Goal: Task Accomplishment & Management: Complete application form

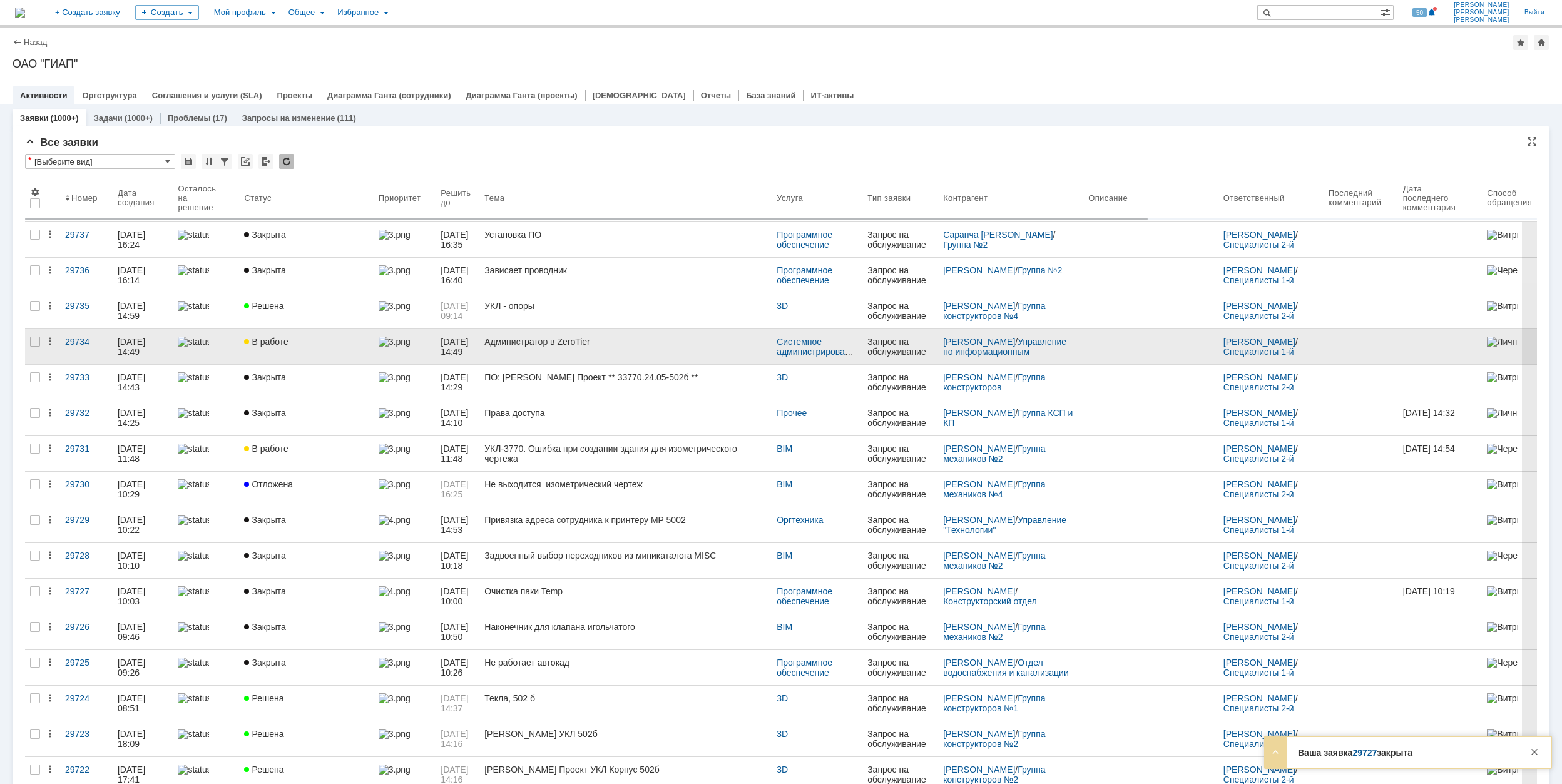
click at [662, 346] on div "Администратор в ZeroTier" at bounding box center [625, 341] width 282 height 10
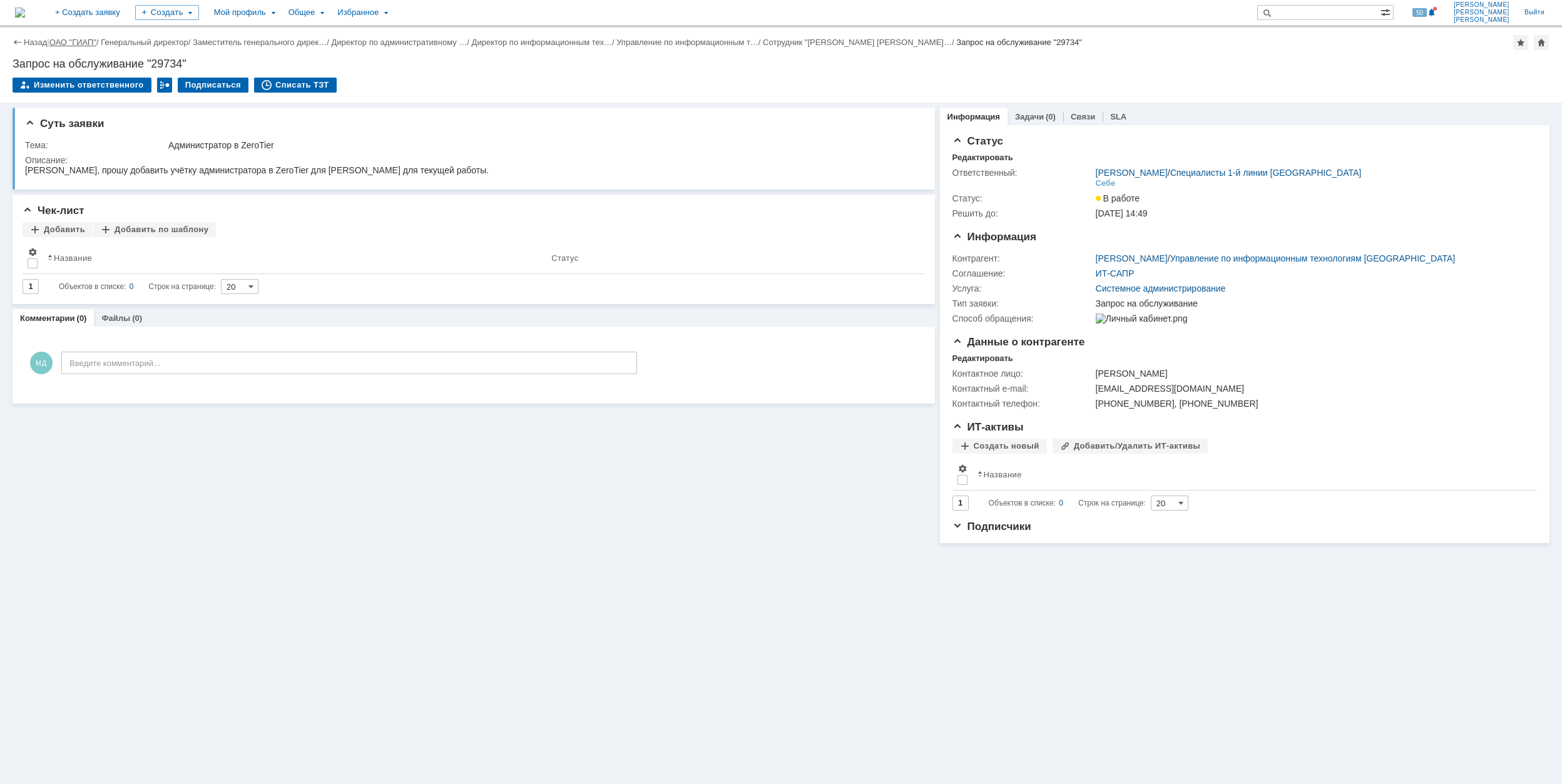
click at [73, 39] on link "ОАО "ГИАП"" at bounding box center [72, 42] width 47 height 9
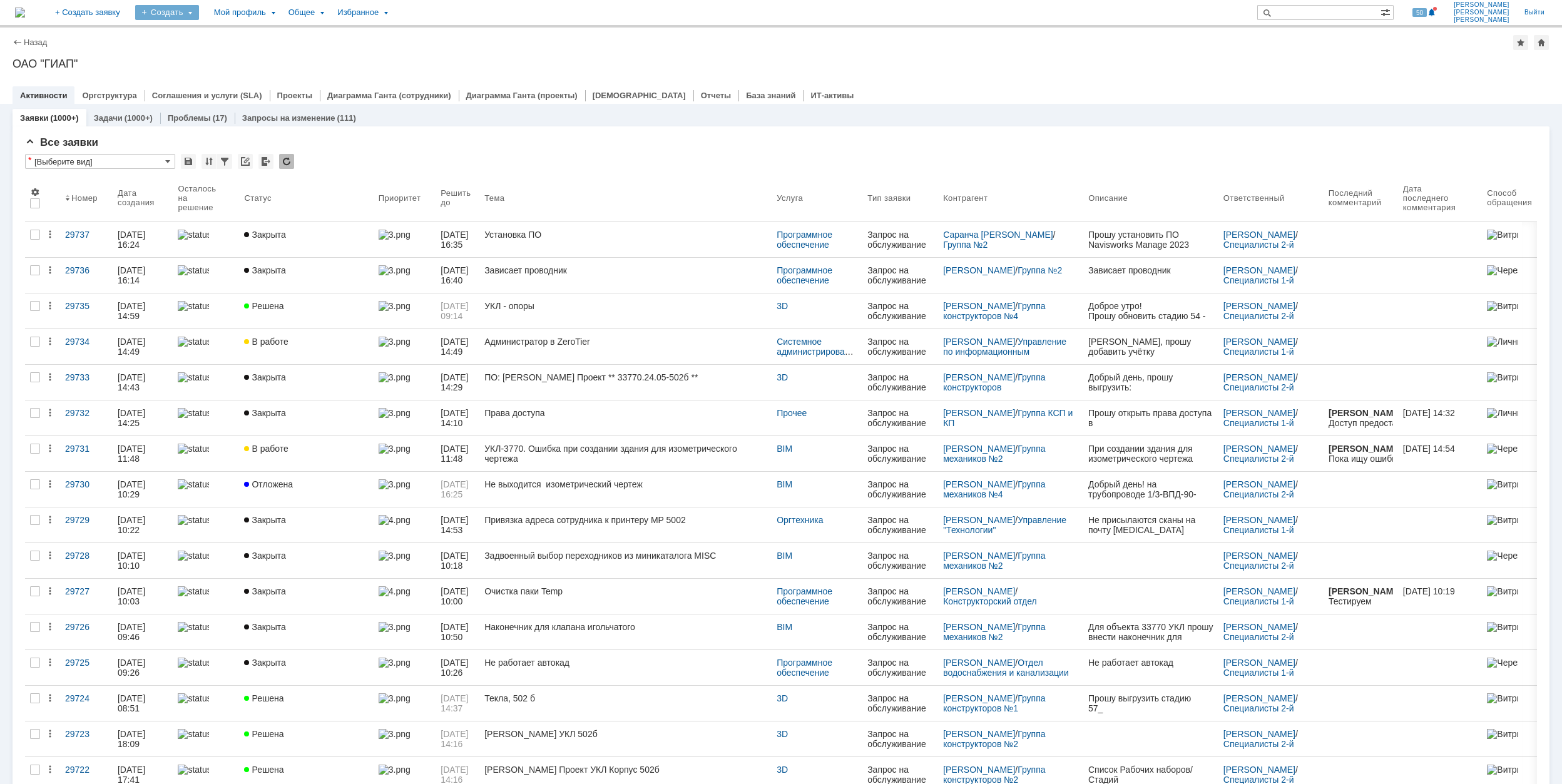
click at [199, 8] on div "Создать" at bounding box center [167, 13] width 64 height 15
click at [233, 72] on link "Заявка" at bounding box center [185, 78] width 95 height 15
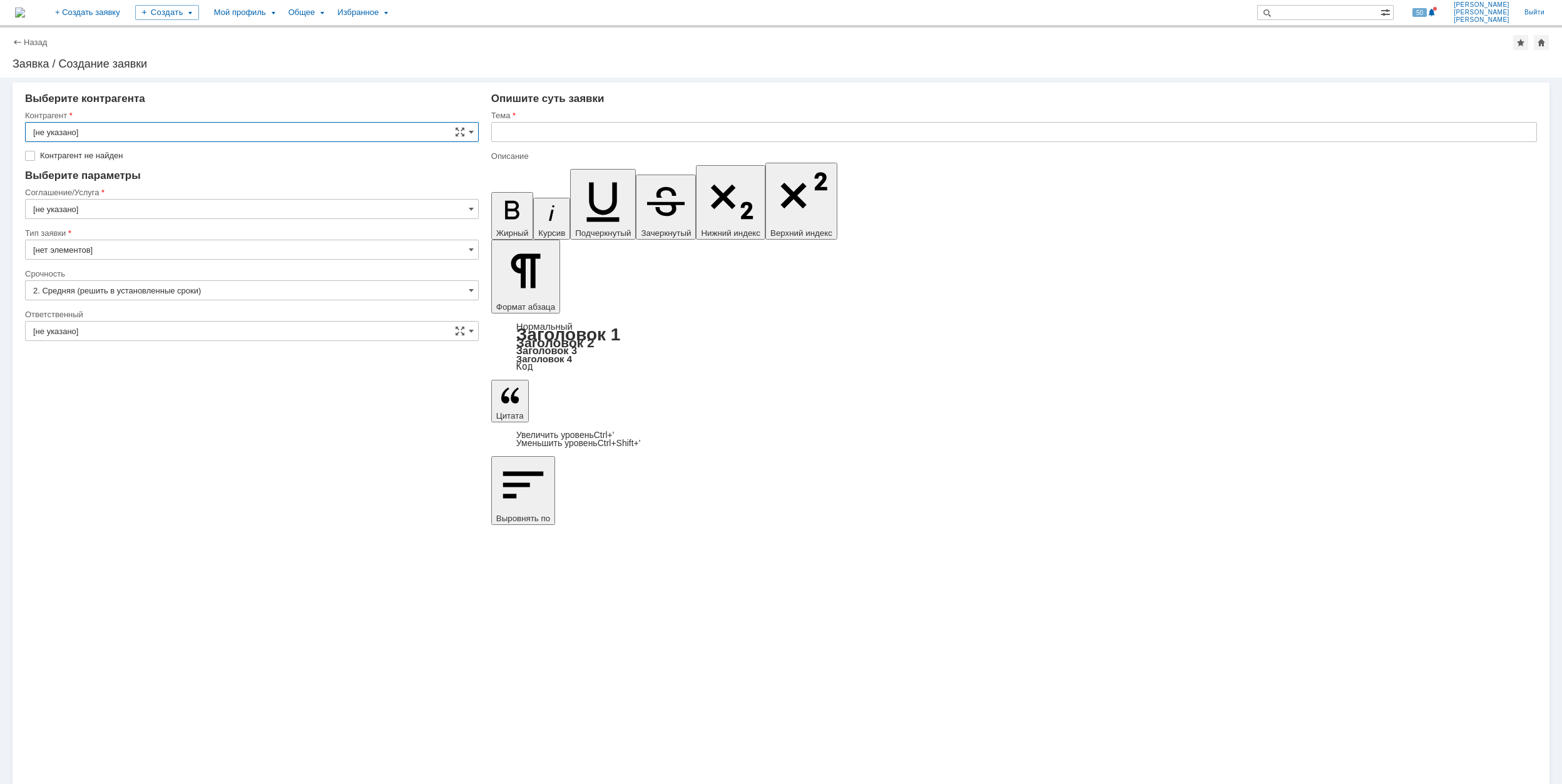
type input "F"
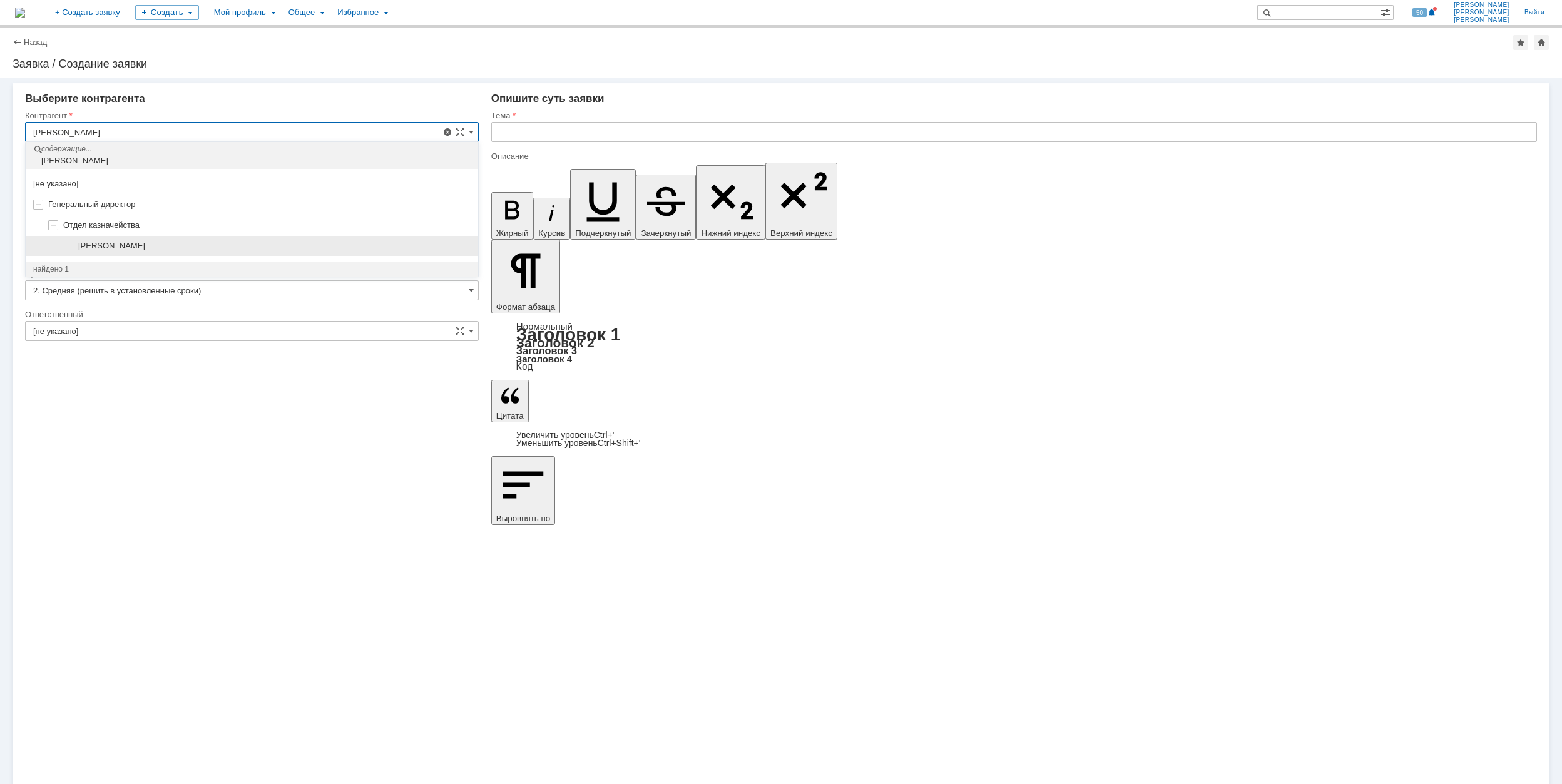
click at [224, 238] on div "[PERSON_NAME]" at bounding box center [251, 246] width 453 height 21
type input "[PERSON_NAME]"
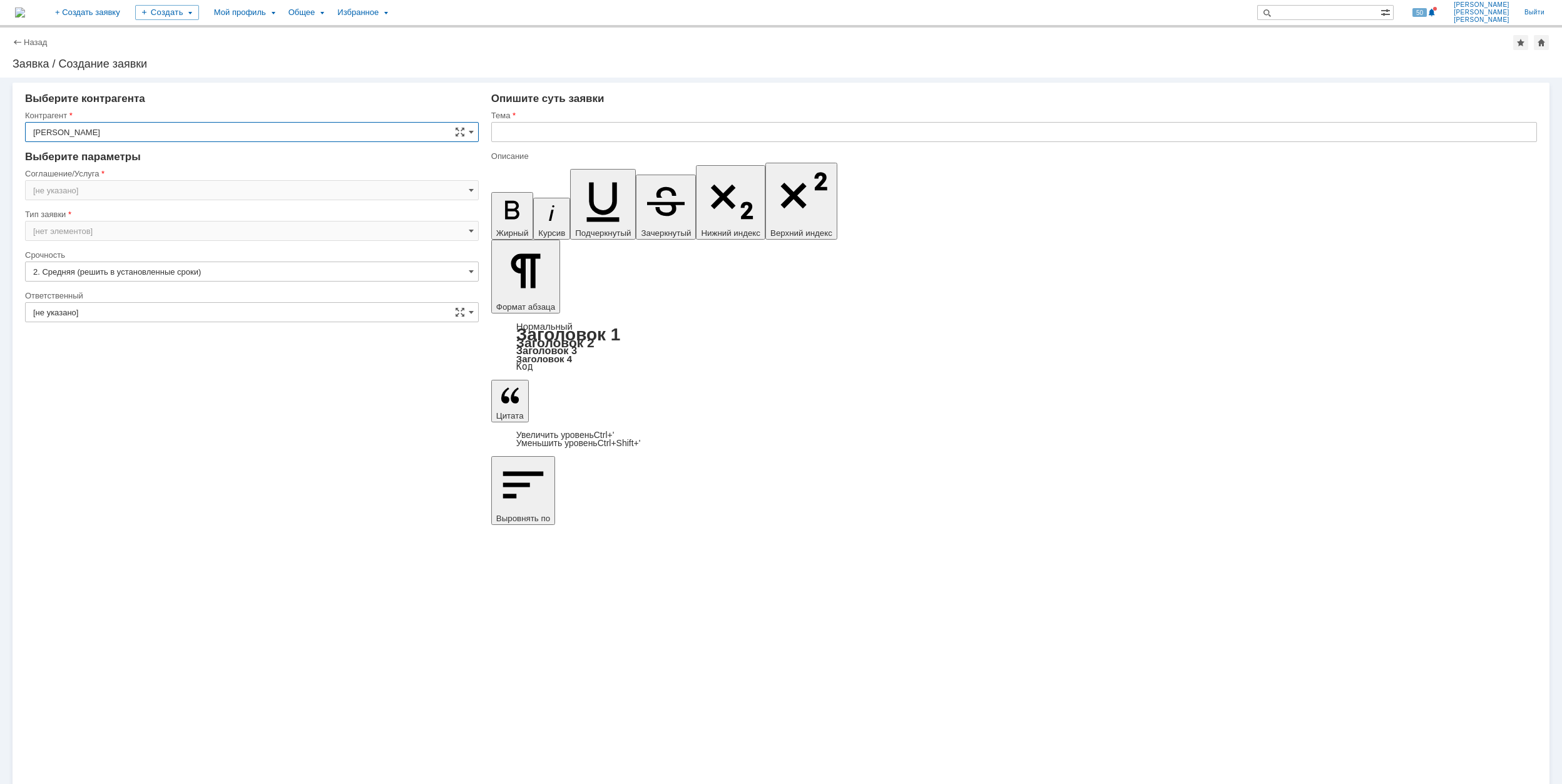
type input "Москва"
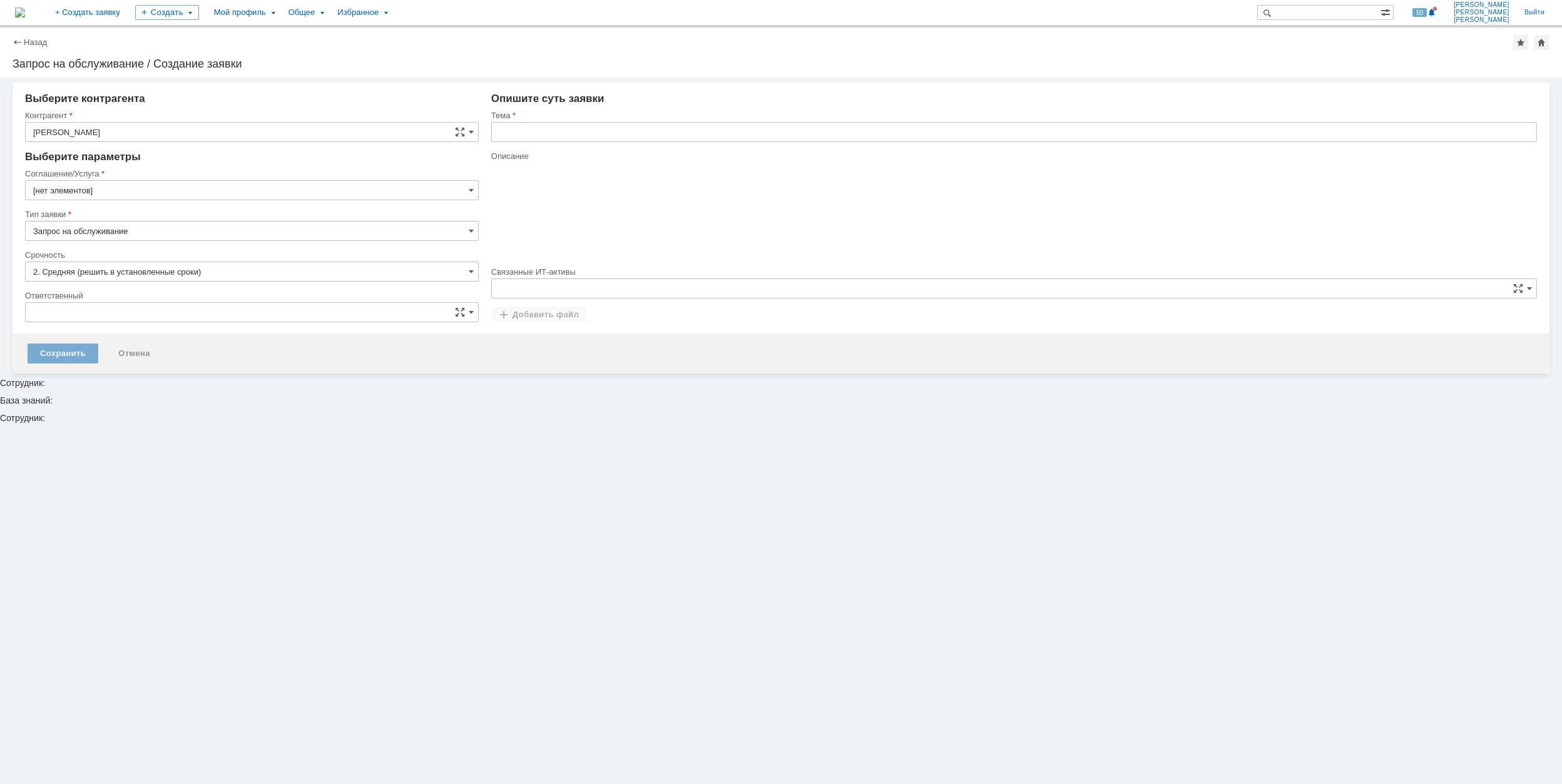
type input "[нет элементов]"
type input "Москва"
type input "[не указано]"
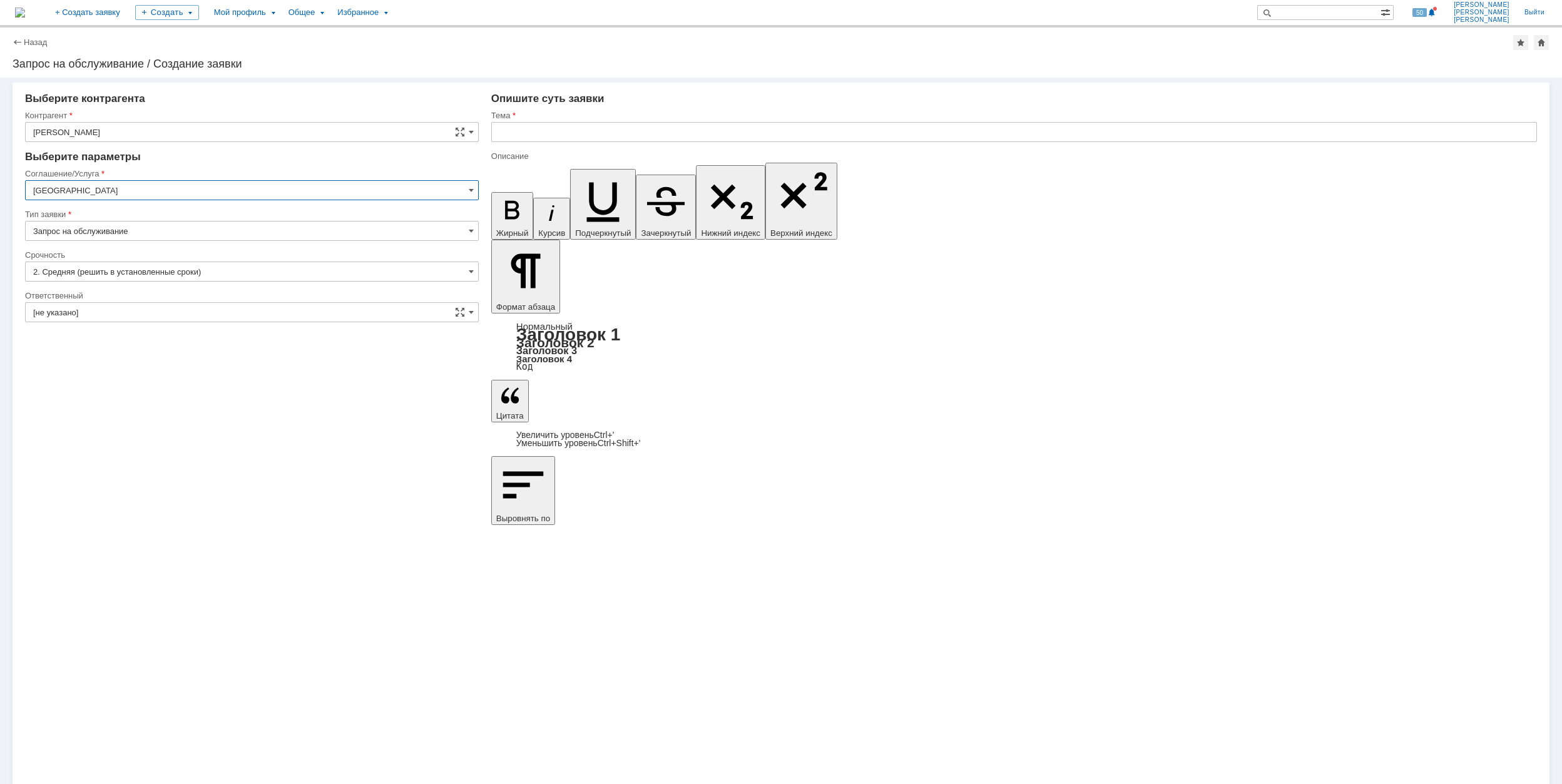
click at [250, 194] on input "Москва" at bounding box center [252, 190] width 454 height 20
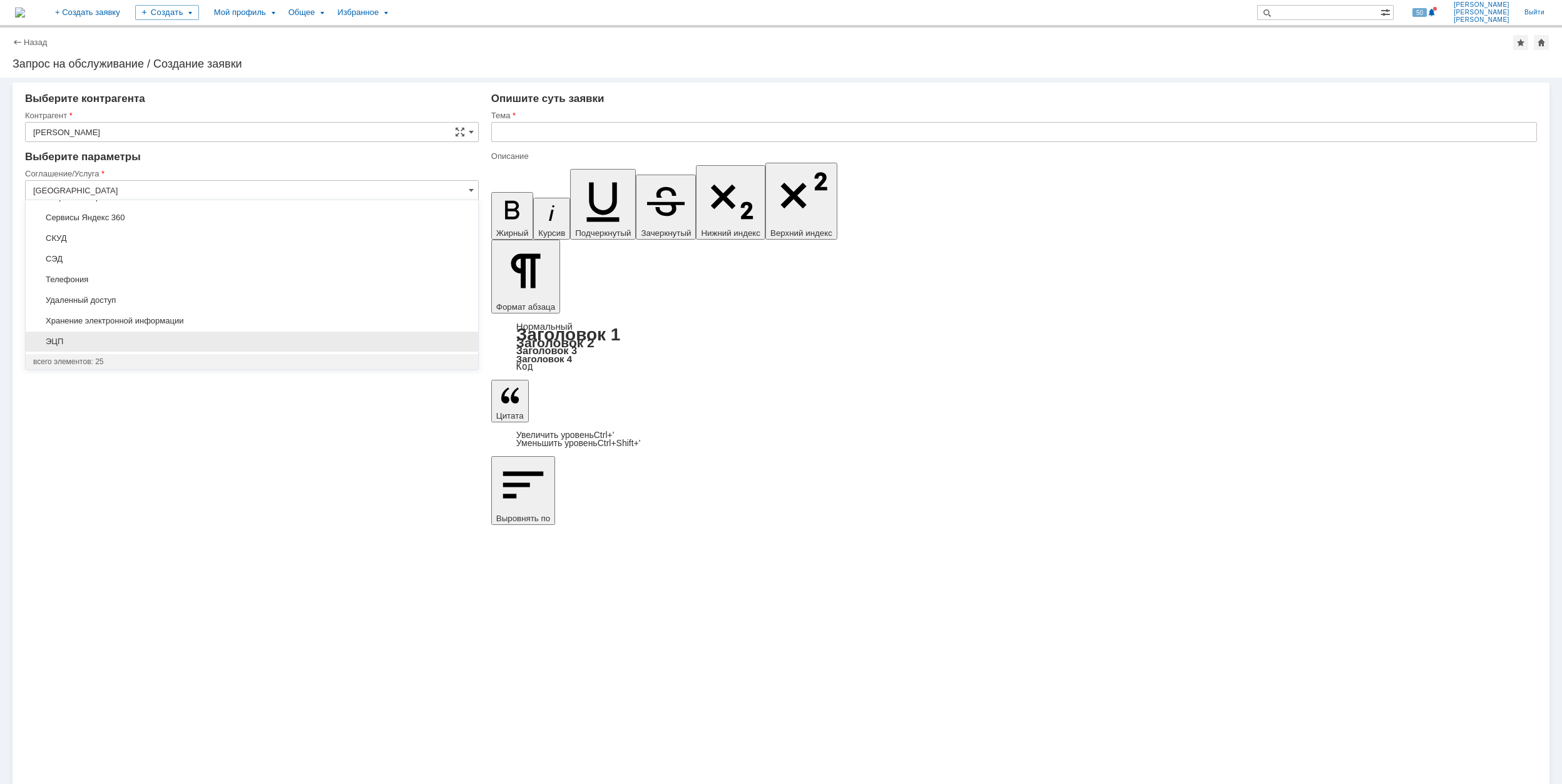
click at [155, 346] on span "ЭЦП" at bounding box center [251, 341] width 437 height 10
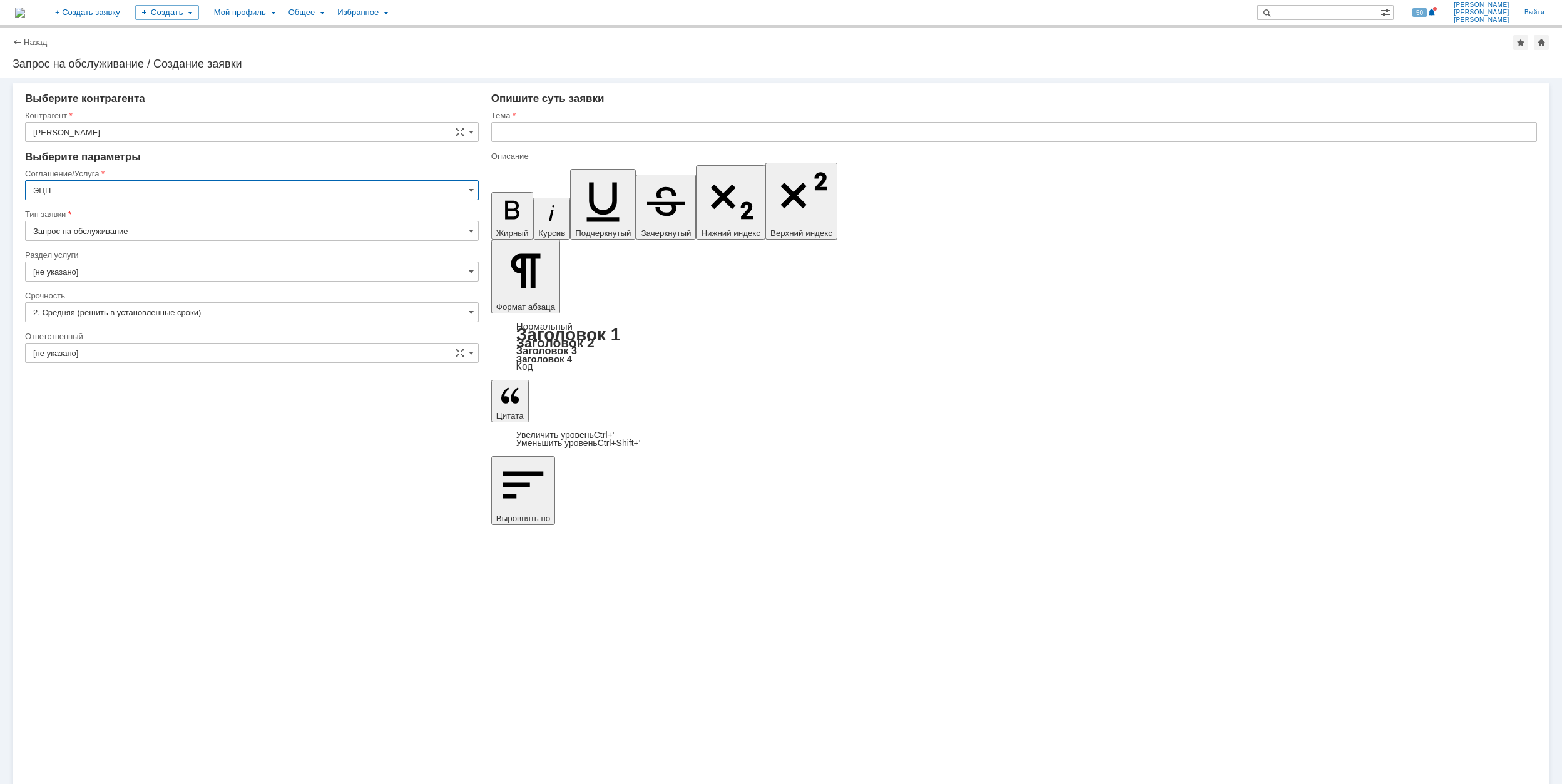
type input "ЭЦП"
click at [148, 266] on input "[не указано]" at bounding box center [252, 271] width 454 height 20
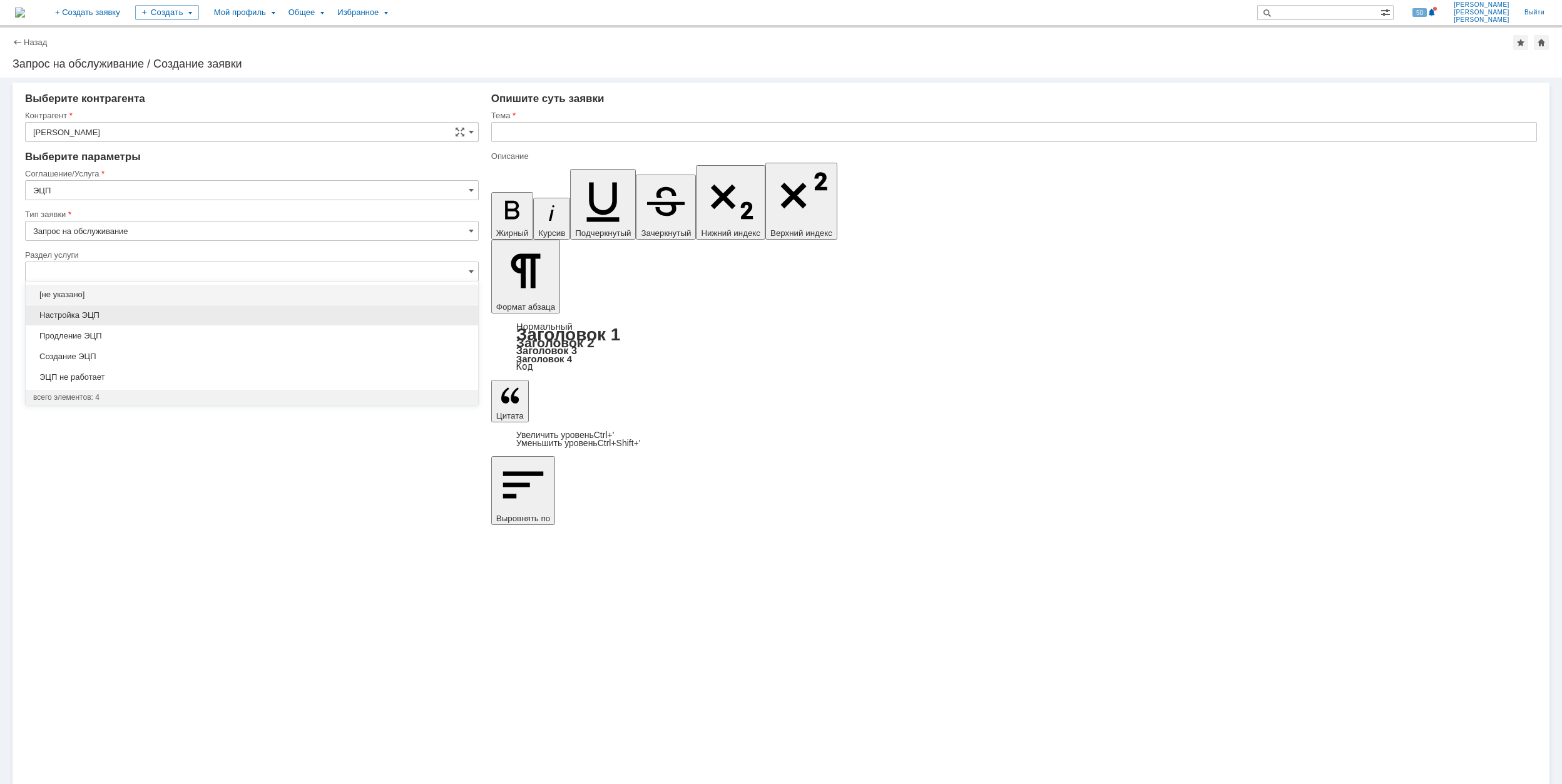
click at [237, 323] on div "Настройка ЭЦП" at bounding box center [251, 315] width 453 height 20
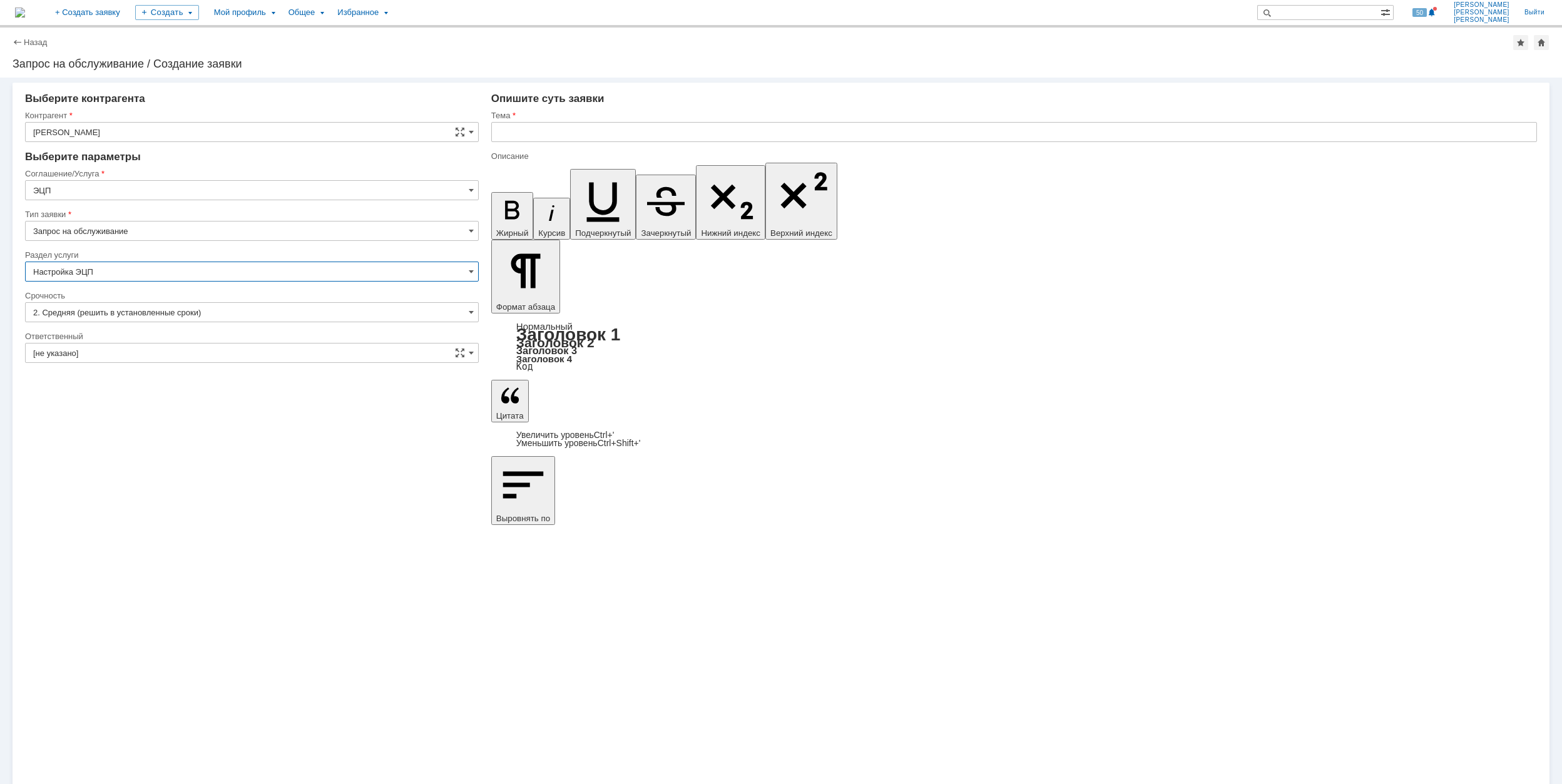
type input "Настройка ЭЦП"
click at [201, 362] on input "[не указано]" at bounding box center [252, 352] width 454 height 20
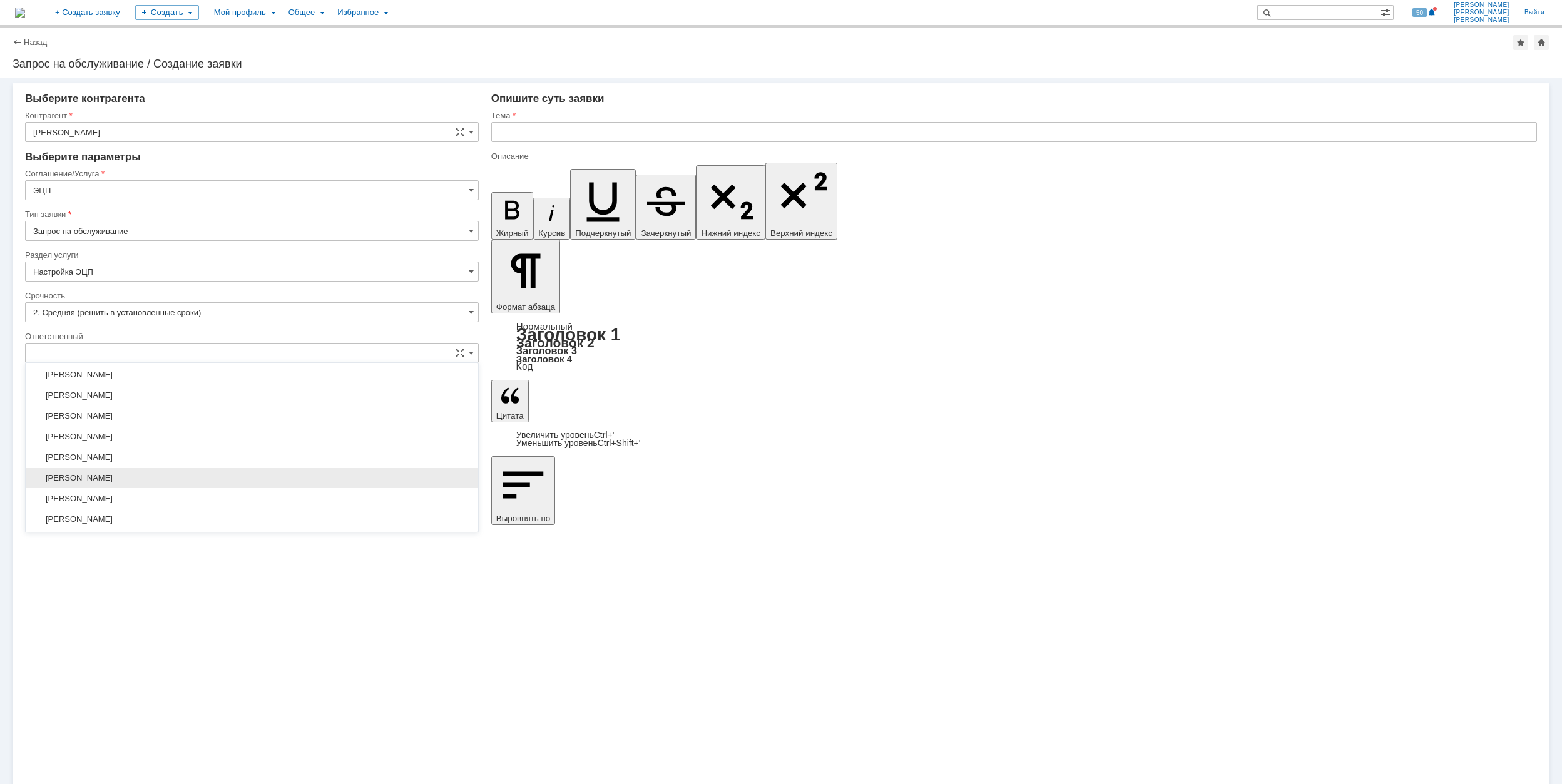
click at [251, 483] on span "[PERSON_NAME]" at bounding box center [251, 478] width 437 height 10
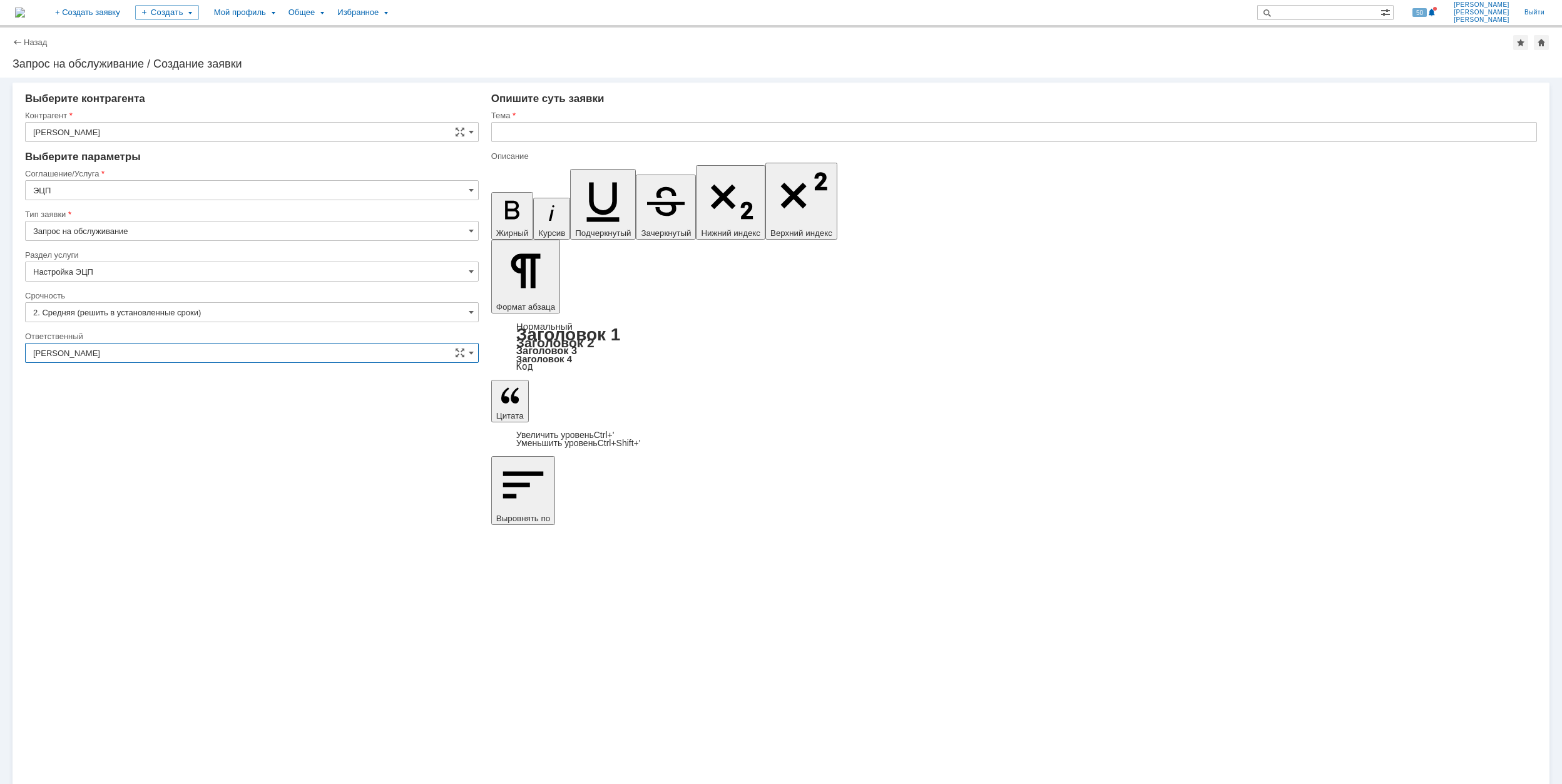
type input "[PERSON_NAME]"
drag, startPoint x: 529, startPoint y: 5506, endPoint x: 1085, endPoint y: 5505, distance: 556.0
copy span "Подписание ДС 1 к договору поручительства между банком [GEOGRAPHIC_DATA] и [PER…"
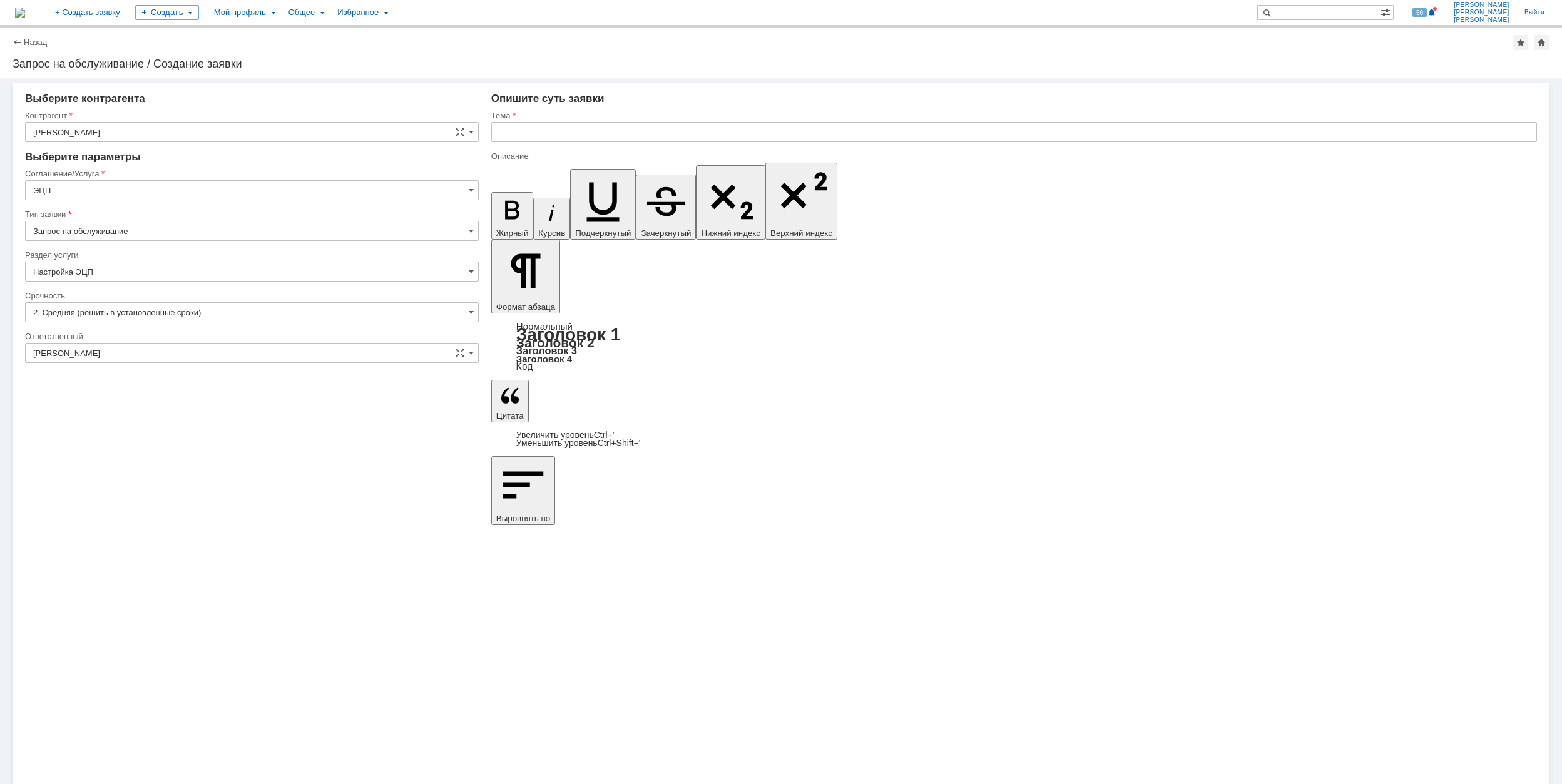
click at [555, 130] on input "text" at bounding box center [1013, 132] width 1046 height 20
paste input "Подписание ДС 1 к договору поручительства между банком [GEOGRAPHIC_DATA] и [PER…"
type input "Подписание ДС 1 к договору поручительства между банком [GEOGRAPHIC_DATA] и [PER…"
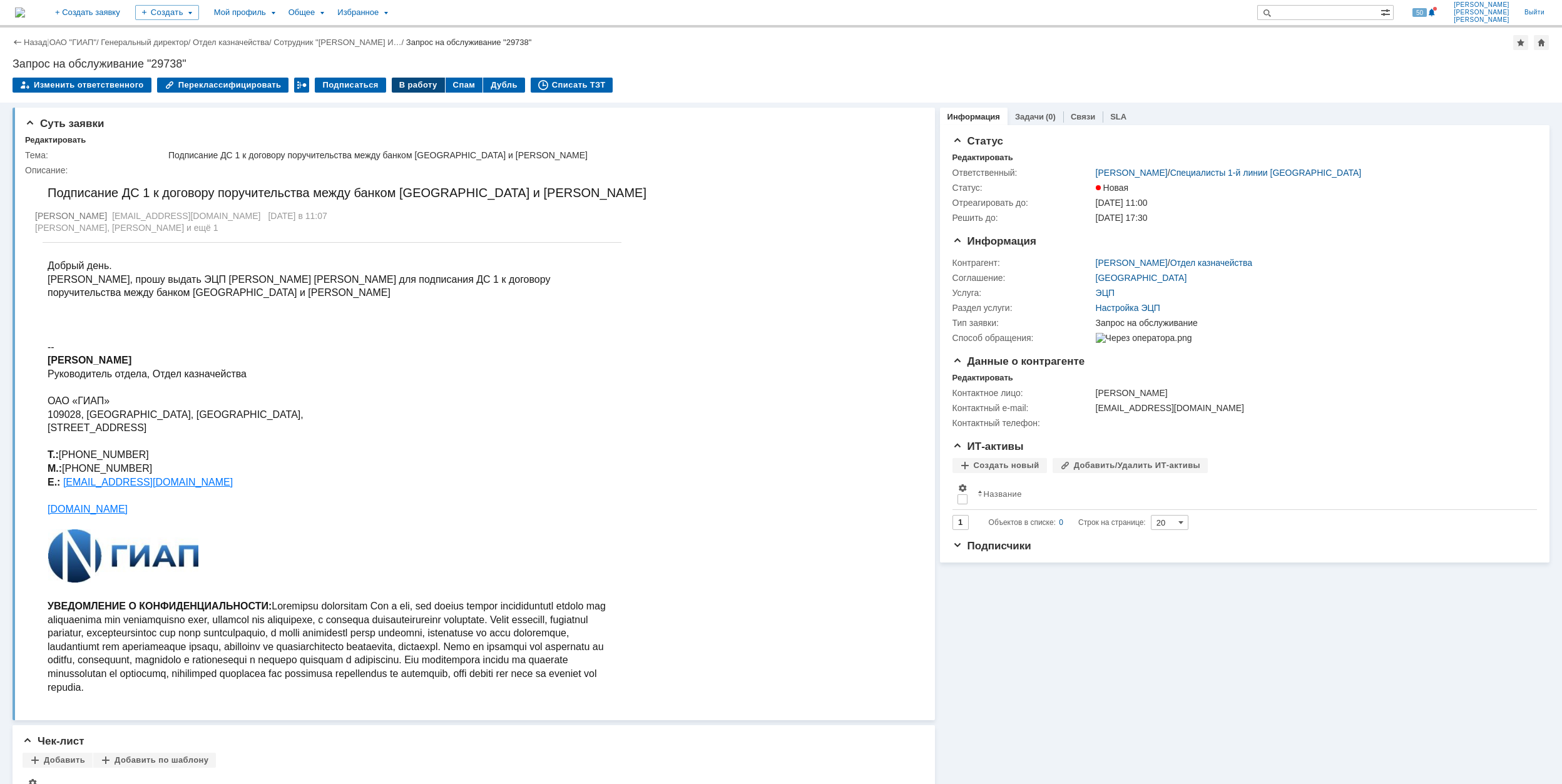
click at [401, 86] on div "В работу" at bounding box center [418, 85] width 53 height 15
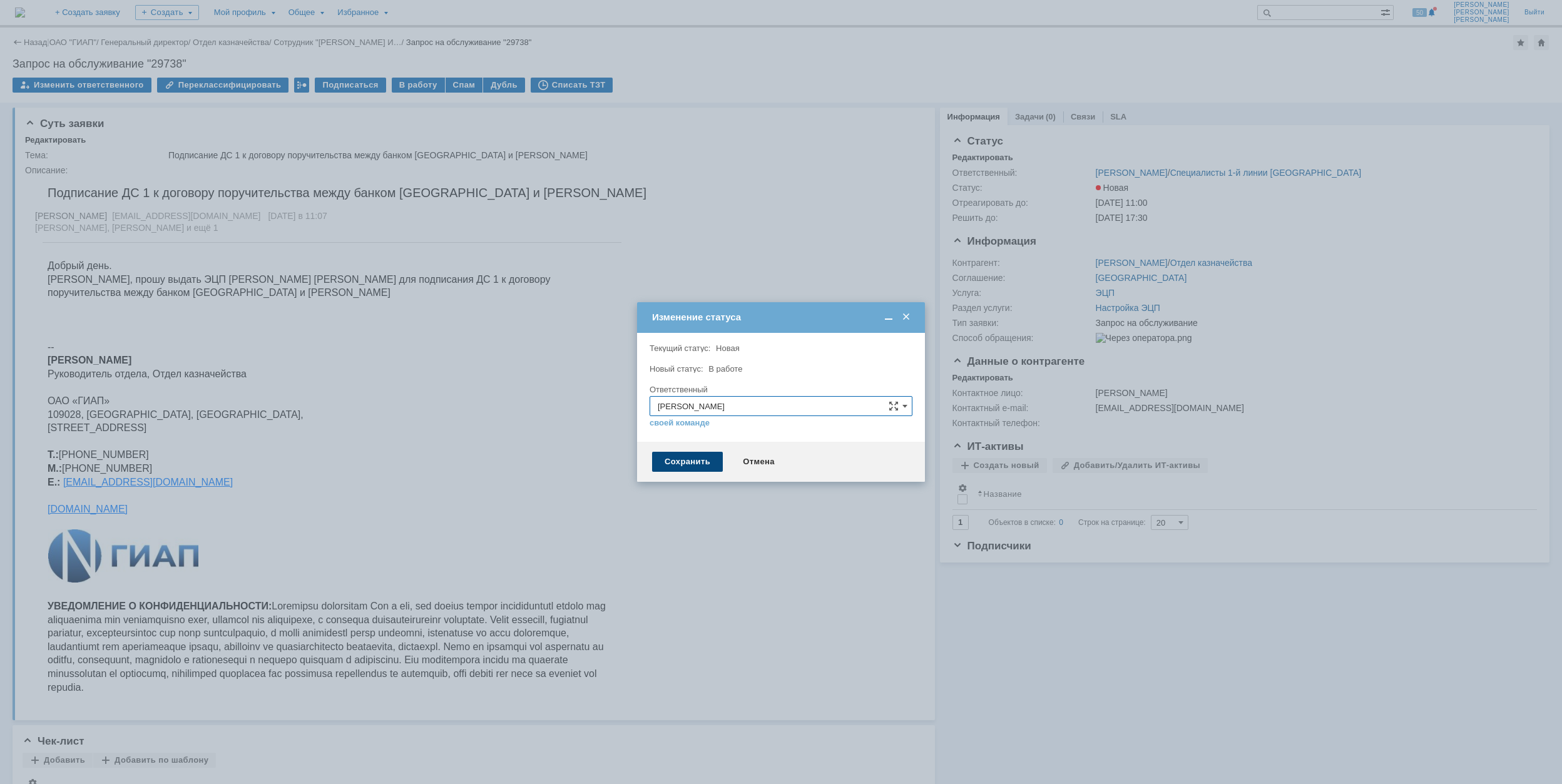
click at [704, 463] on div "Сохранить" at bounding box center [688, 461] width 71 height 20
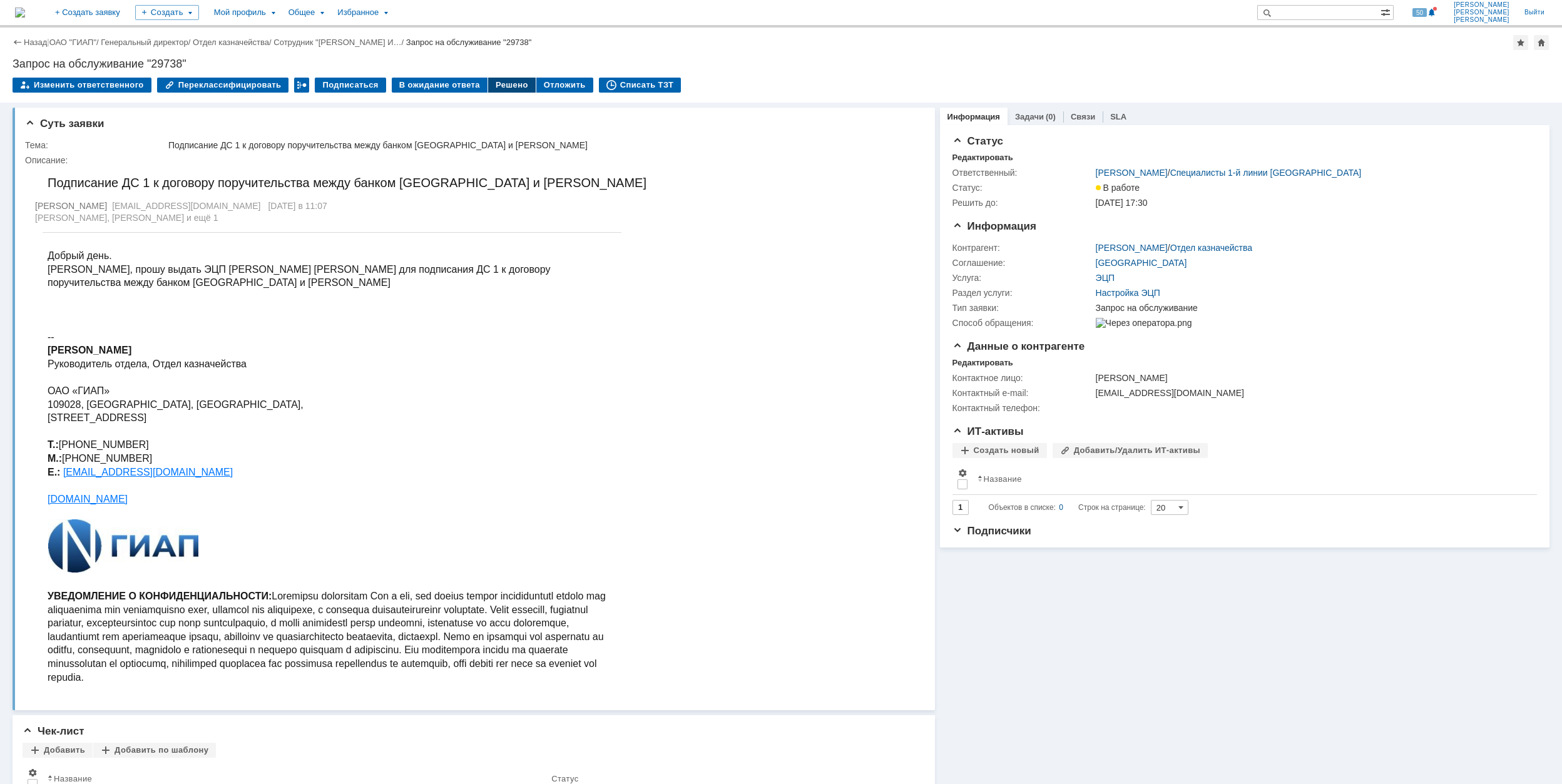
click at [501, 84] on div "Решено" at bounding box center [512, 85] width 48 height 15
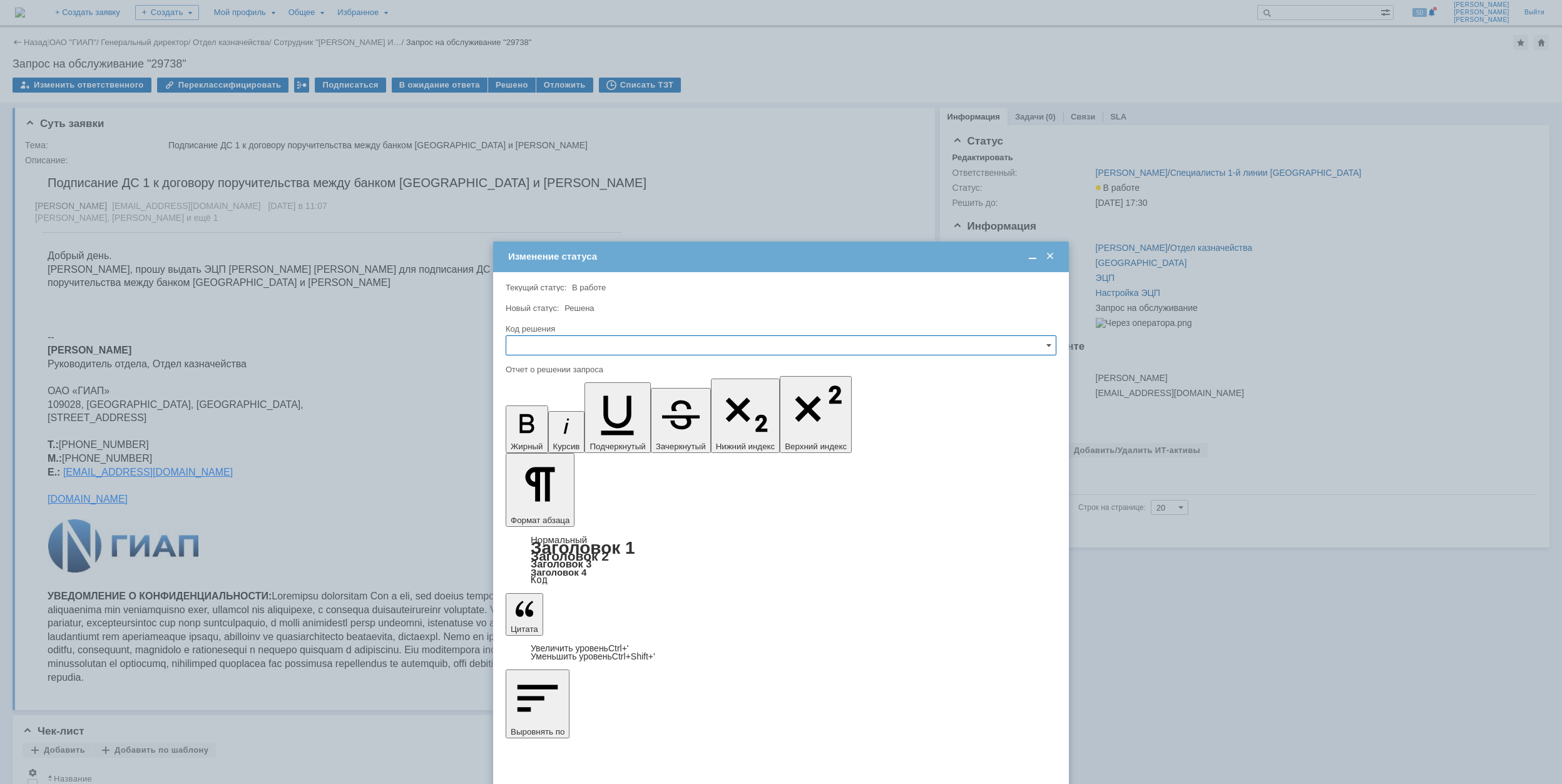
click at [627, 346] on input "text" at bounding box center [781, 346] width 551 height 20
click at [595, 428] on span "Решено" at bounding box center [781, 430] width 535 height 10
type input "Решено"
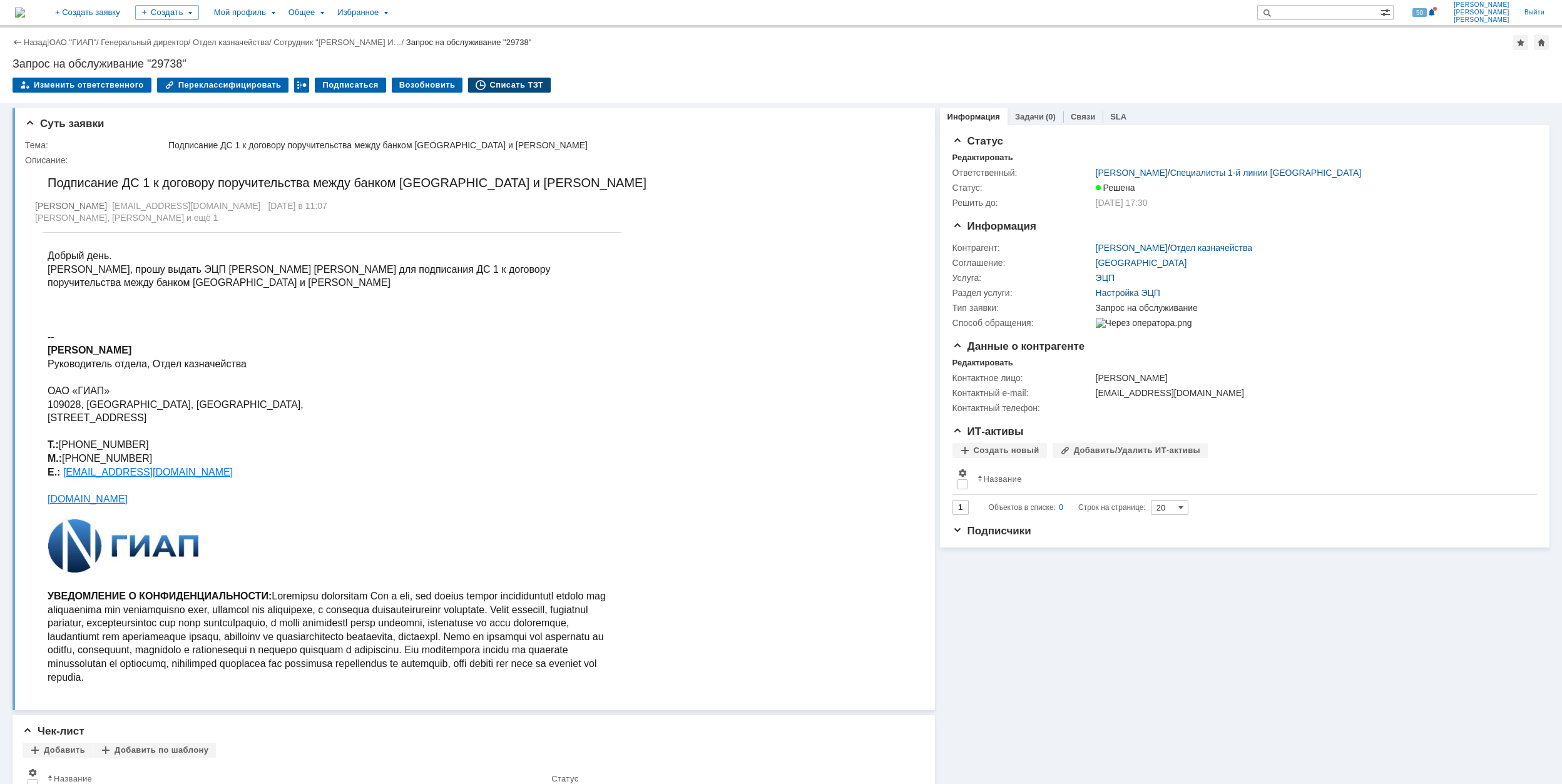
click at [492, 86] on div "Списать ТЗТ" at bounding box center [509, 85] width 83 height 15
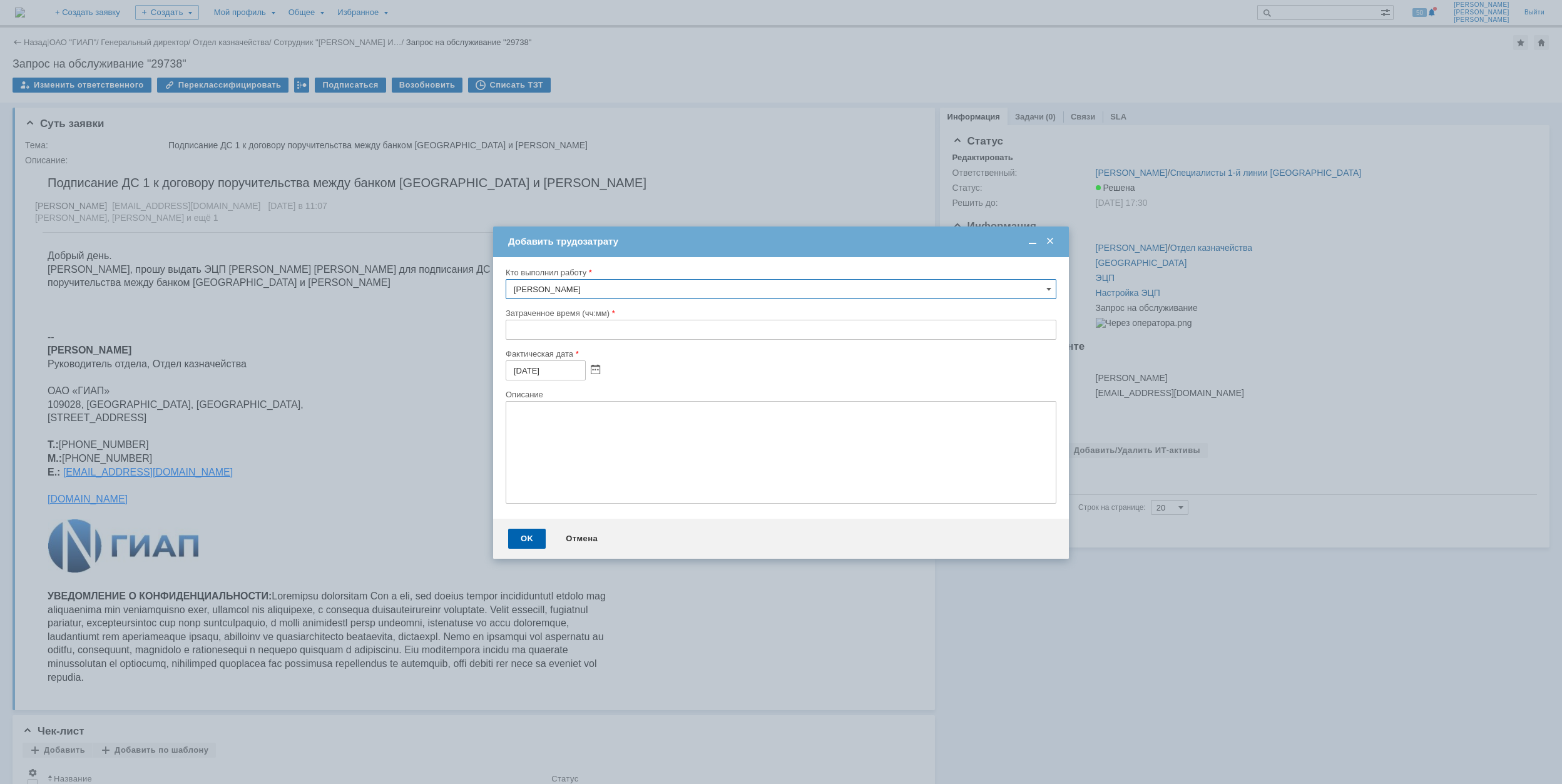
click at [511, 333] on input "text" at bounding box center [781, 329] width 551 height 20
type input "00:30"
click at [531, 541] on div "OK" at bounding box center [526, 538] width 38 height 20
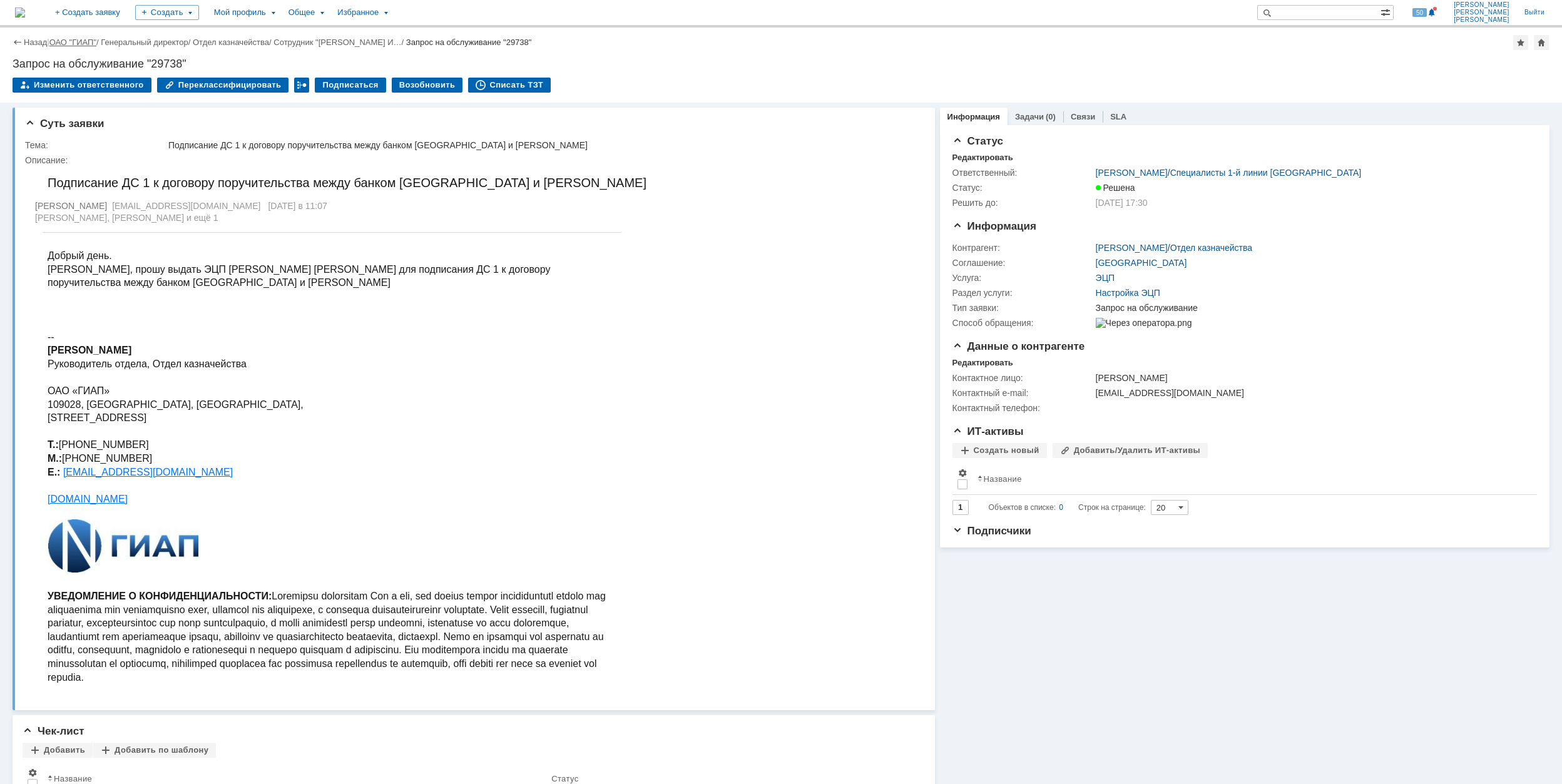
click at [72, 42] on link "ОАО "ГИАП"" at bounding box center [72, 42] width 47 height 9
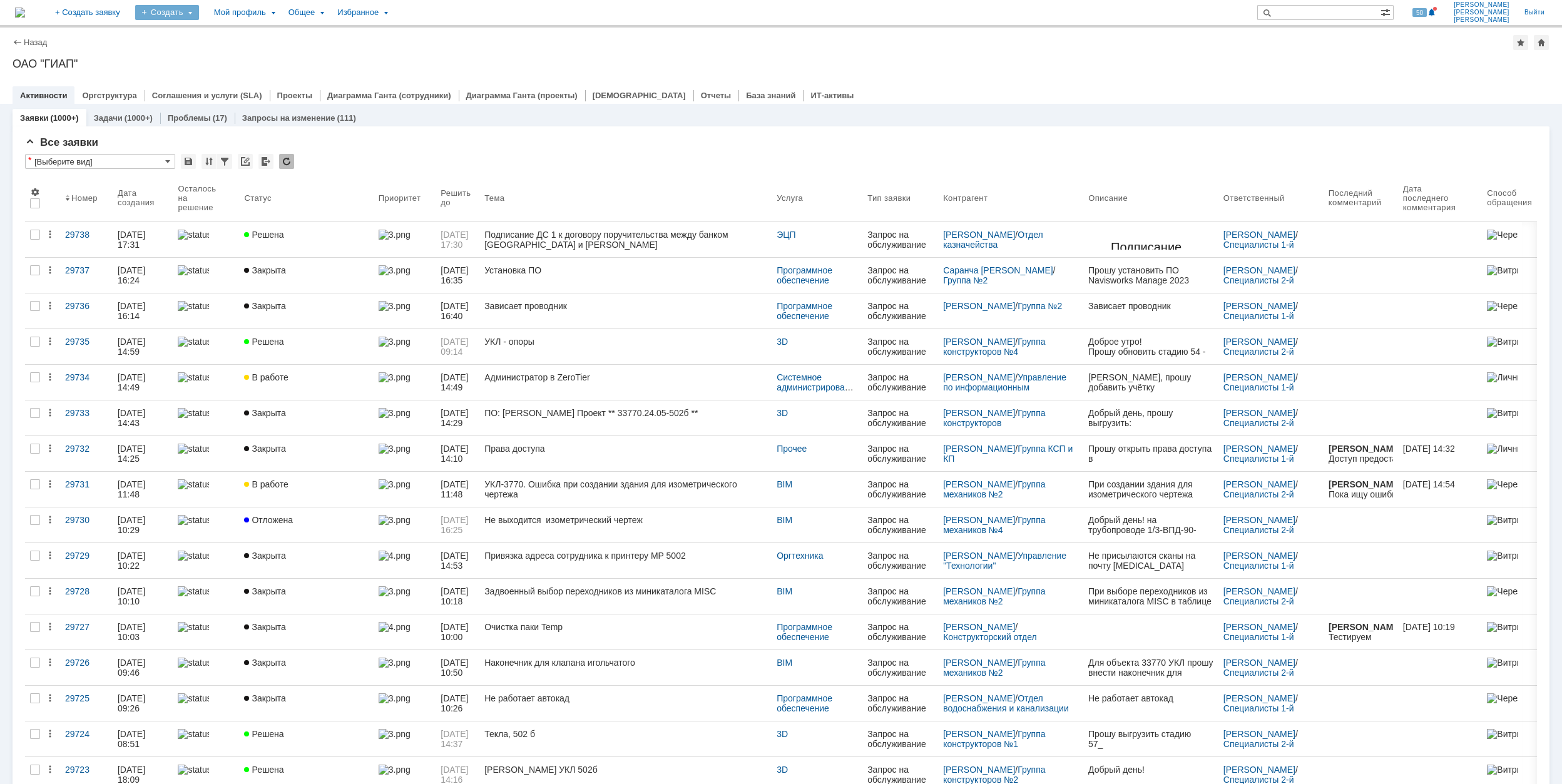
click at [199, 12] on div "Создать" at bounding box center [167, 13] width 64 height 15
click at [233, 72] on link "Заявка" at bounding box center [185, 78] width 95 height 15
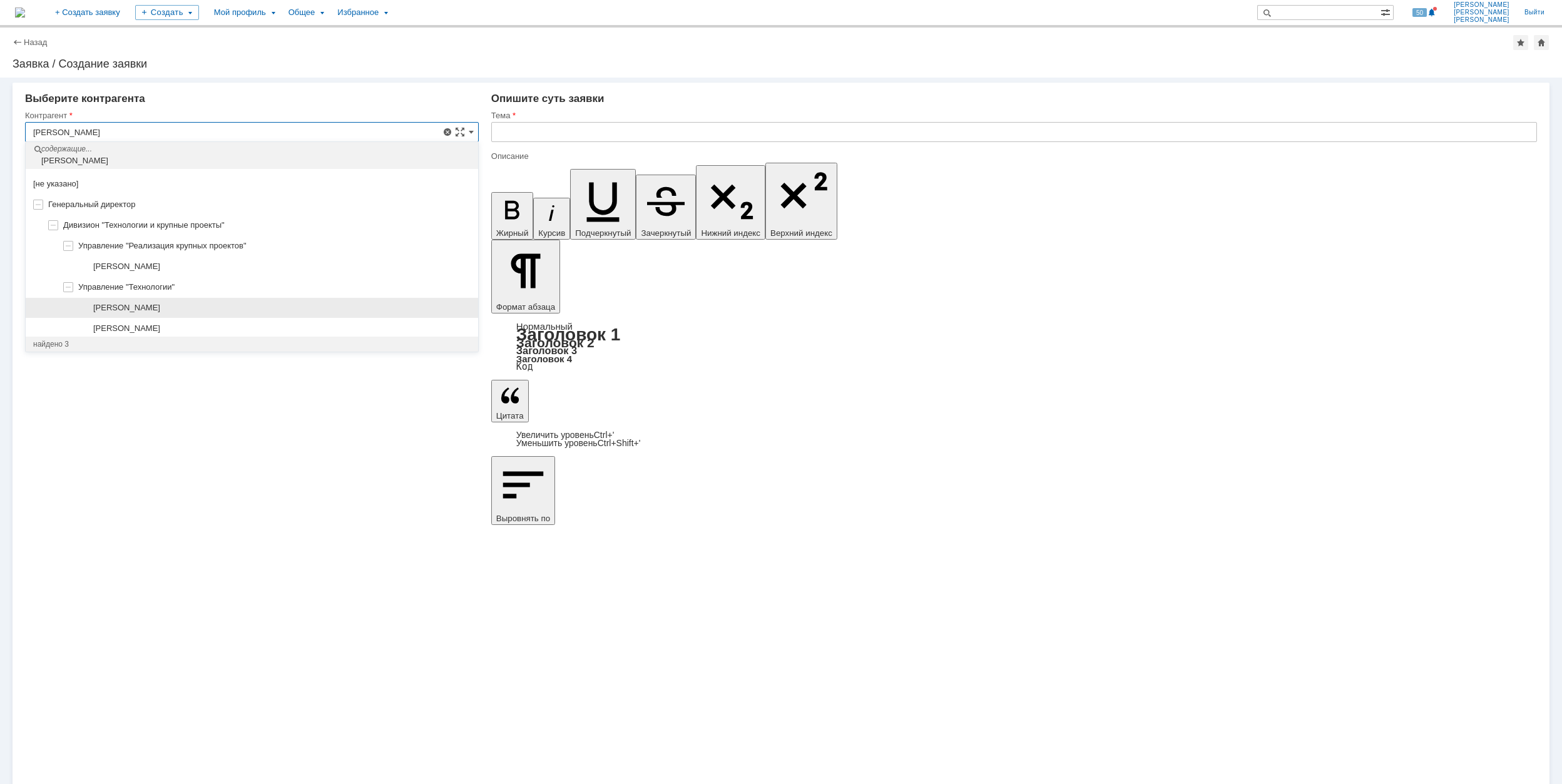
click at [161, 306] on span "[PERSON_NAME]" at bounding box center [126, 307] width 67 height 9
type input "[PERSON_NAME]"
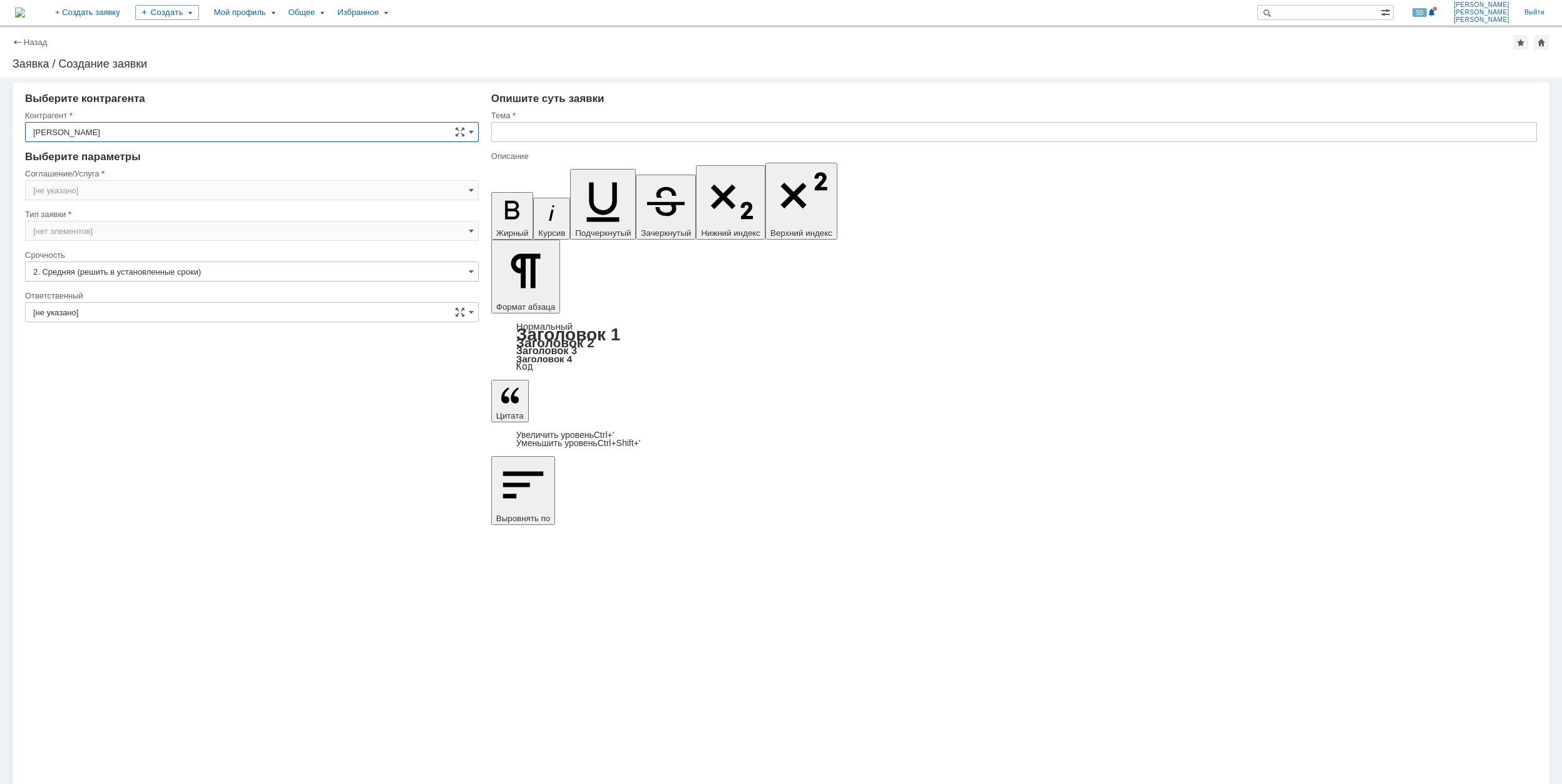
type input "Москва"
click at [193, 188] on input "Москва" at bounding box center [252, 190] width 454 height 20
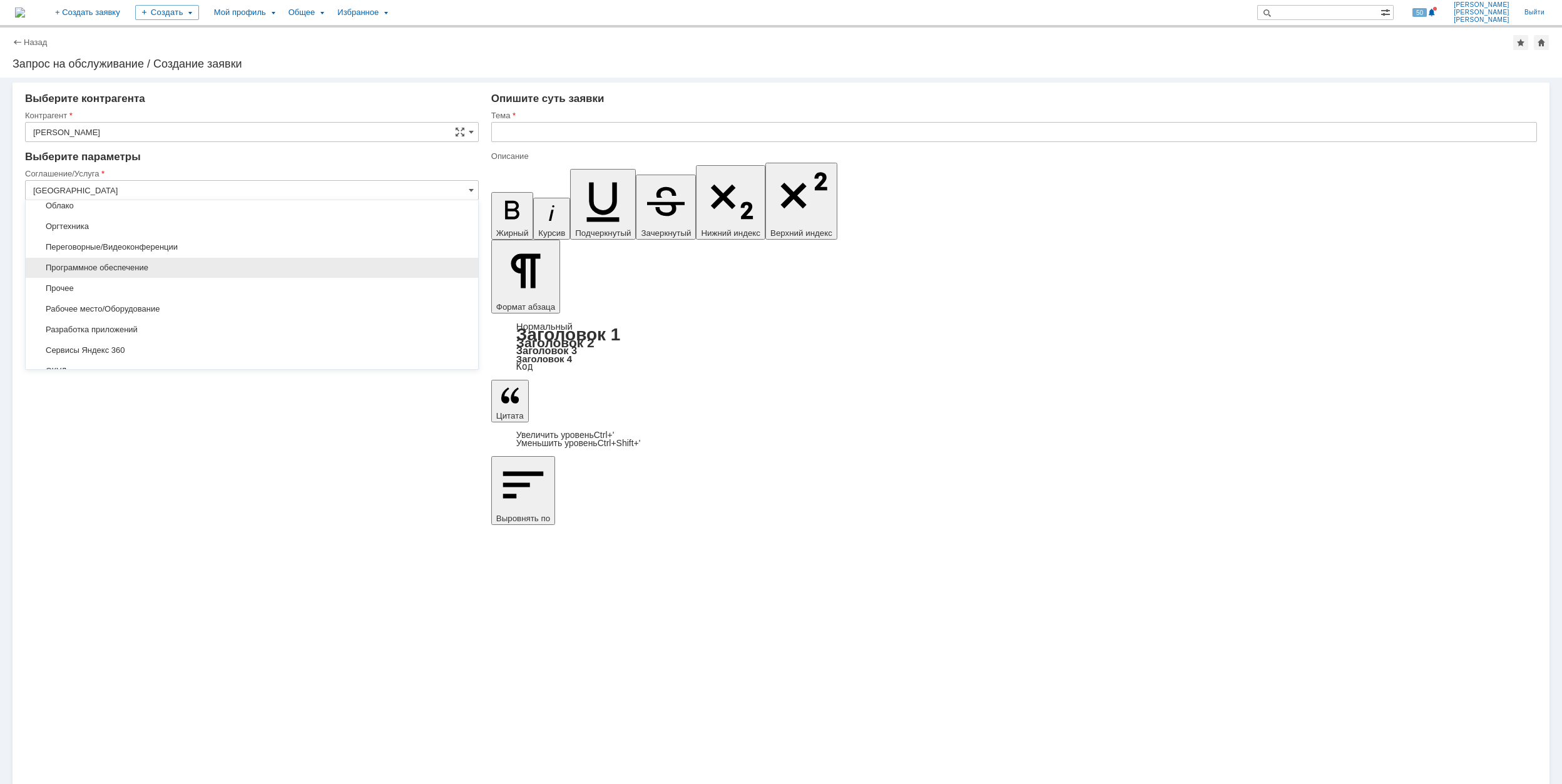
click at [201, 268] on span "Программное обеспечение" at bounding box center [251, 267] width 437 height 10
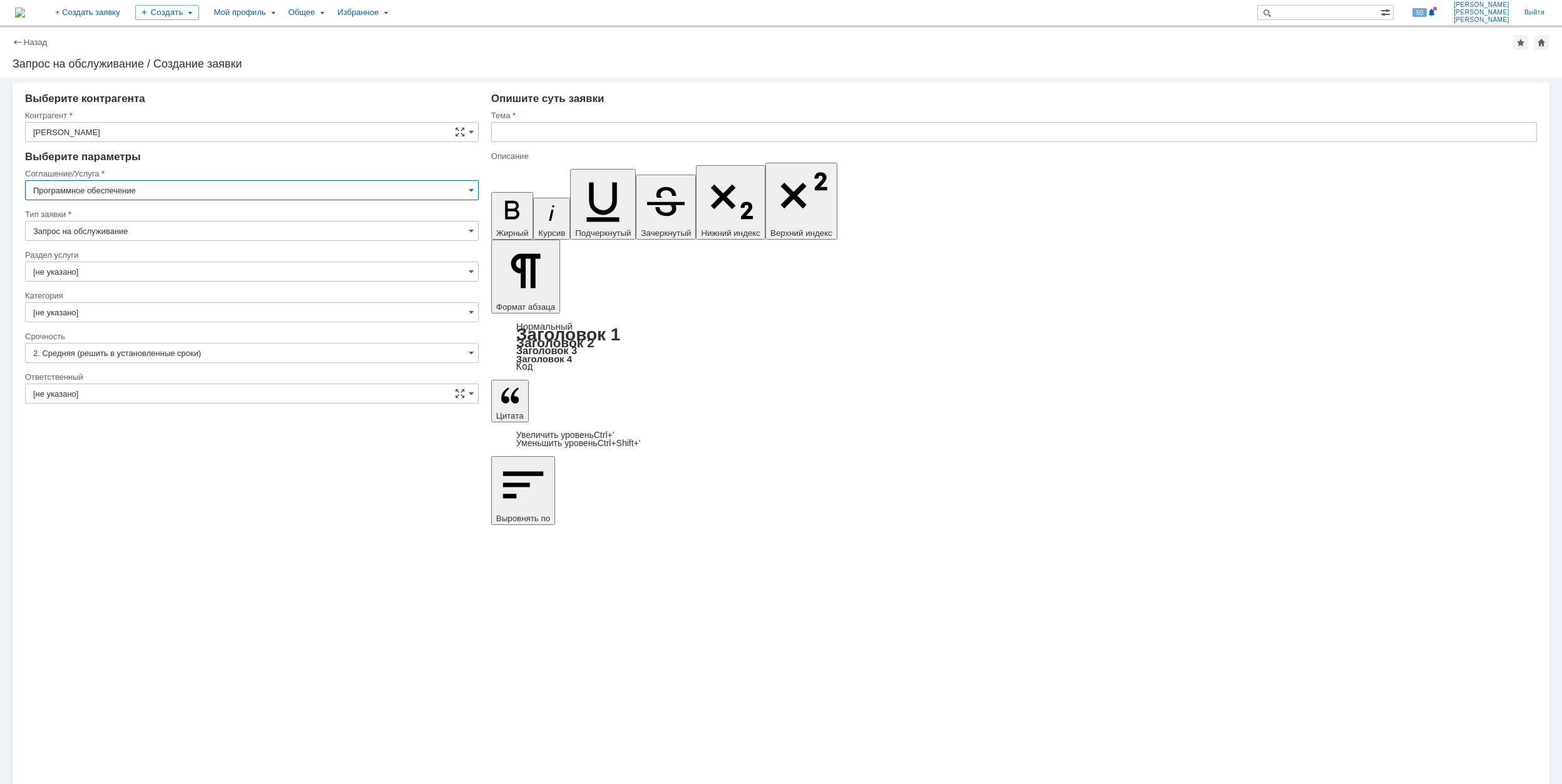
type input "Программное обеспечение"
click at [147, 265] on input "[не указано]" at bounding box center [252, 271] width 454 height 20
click at [256, 356] on span "Операционные системы" at bounding box center [251, 355] width 437 height 10
type input "Операционные системы"
click at [135, 310] on input "[не указано]" at bounding box center [252, 312] width 454 height 20
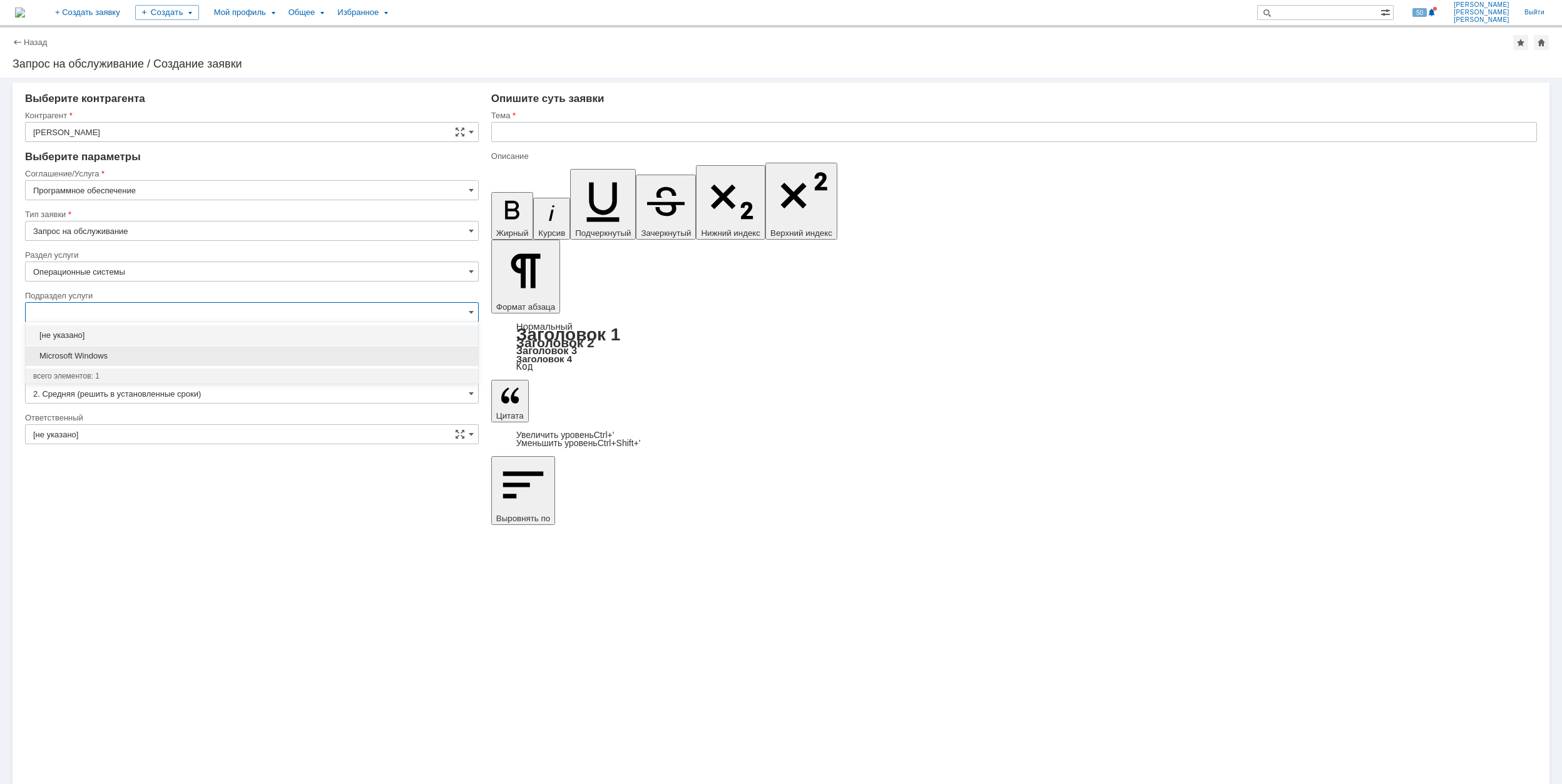
click at [219, 353] on span "Microsoft Windows" at bounding box center [251, 356] width 437 height 10
type input "Microsoft Windows"
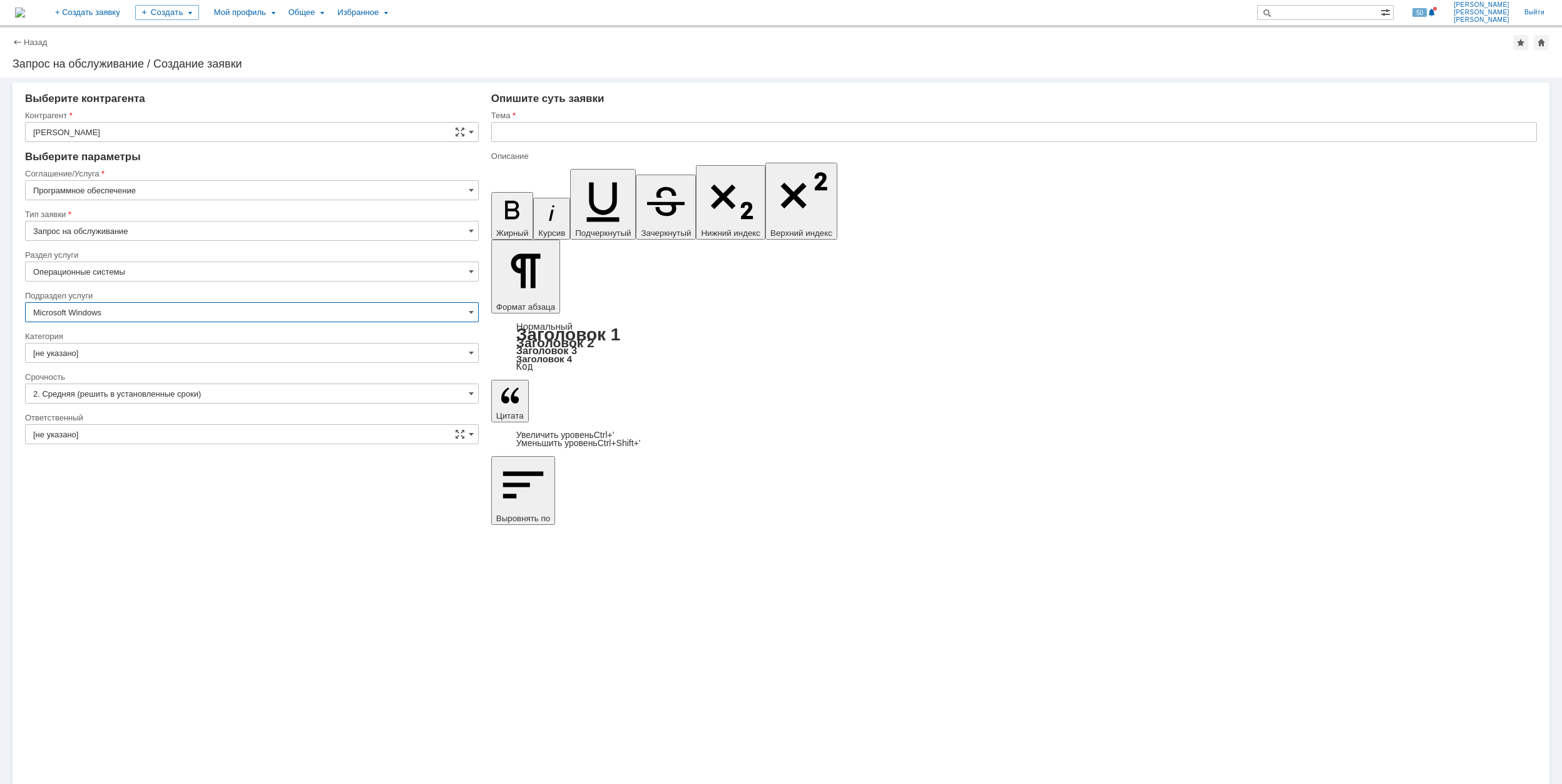
click at [187, 349] on input "[не указано]" at bounding box center [252, 352] width 454 height 20
type input "Microsoft Windows"
click at [218, 504] on span "Microsoft Windows" at bounding box center [251, 498] width 437 height 10
type input "Microsoft Windows"
click at [198, 434] on input "[не указано]" at bounding box center [252, 434] width 454 height 20
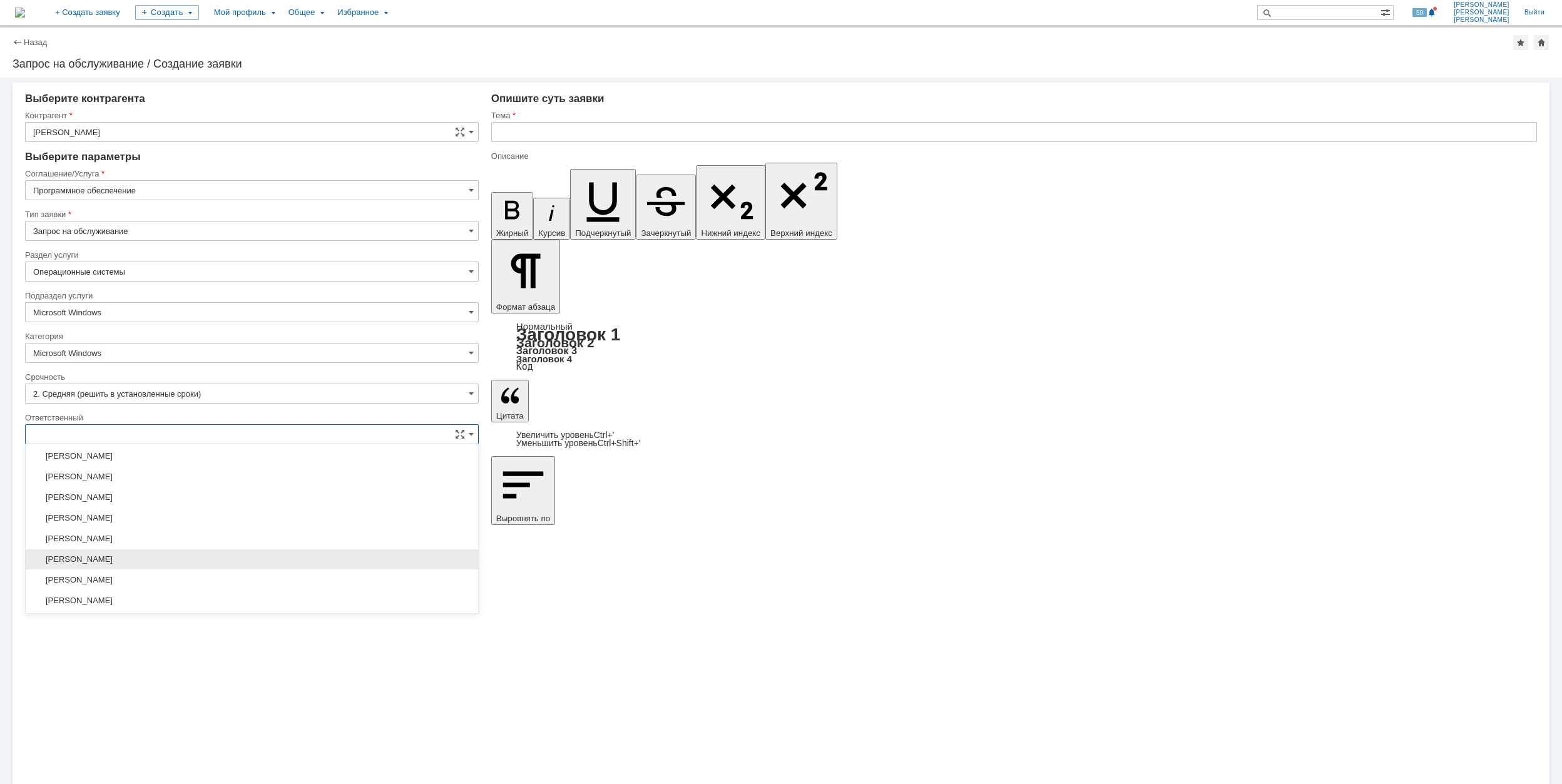
click at [248, 561] on span "[PERSON_NAME]" at bounding box center [251, 559] width 437 height 10
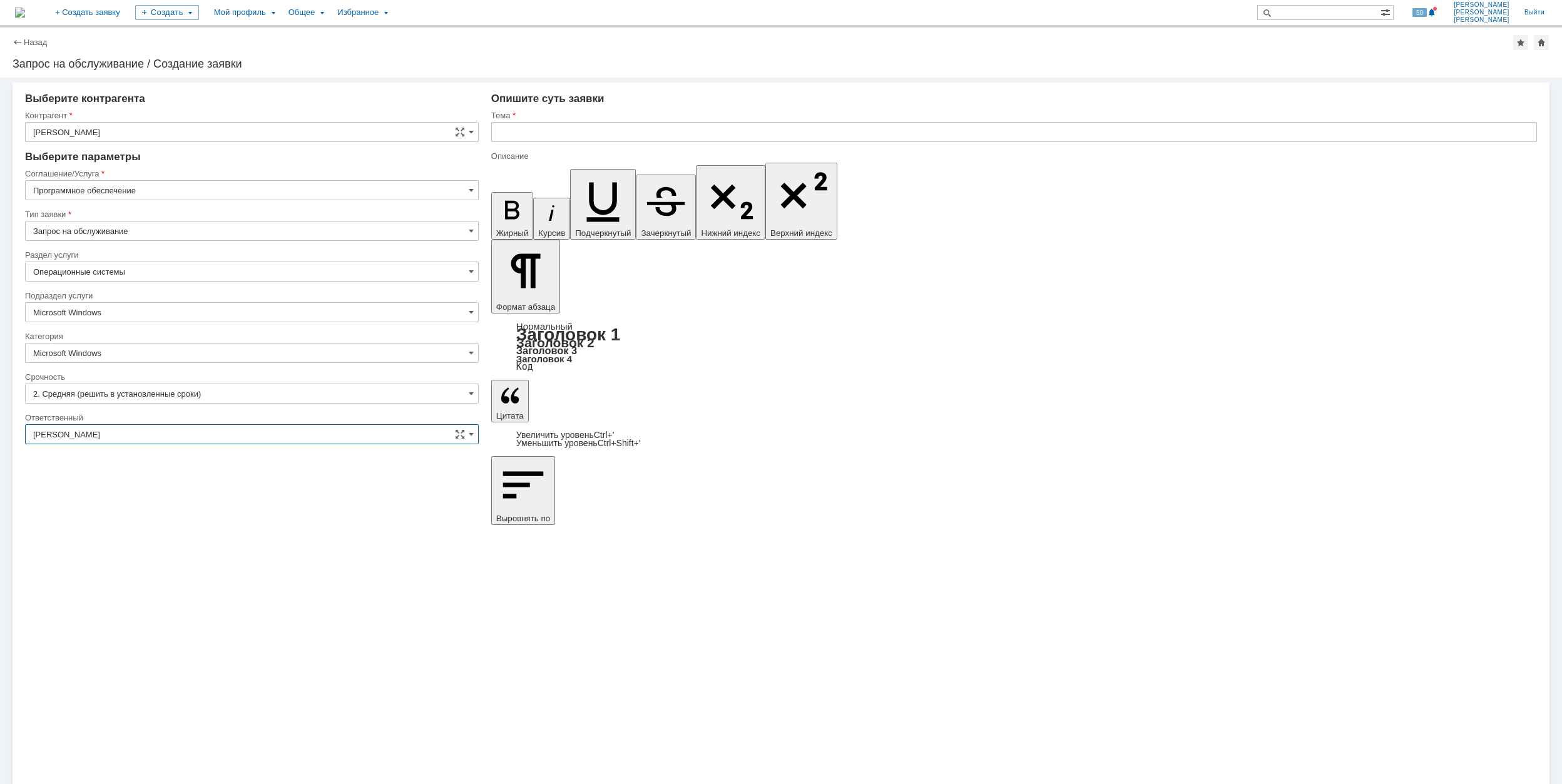
type input "[PERSON_NAME]"
click at [565, 131] on input "text" at bounding box center [1013, 132] width 1046 height 20
drag, startPoint x: 684, startPoint y: 130, endPoint x: 486, endPoint y: 134, distance: 198.0
type input "Настройка виртуальной машины Aspen"
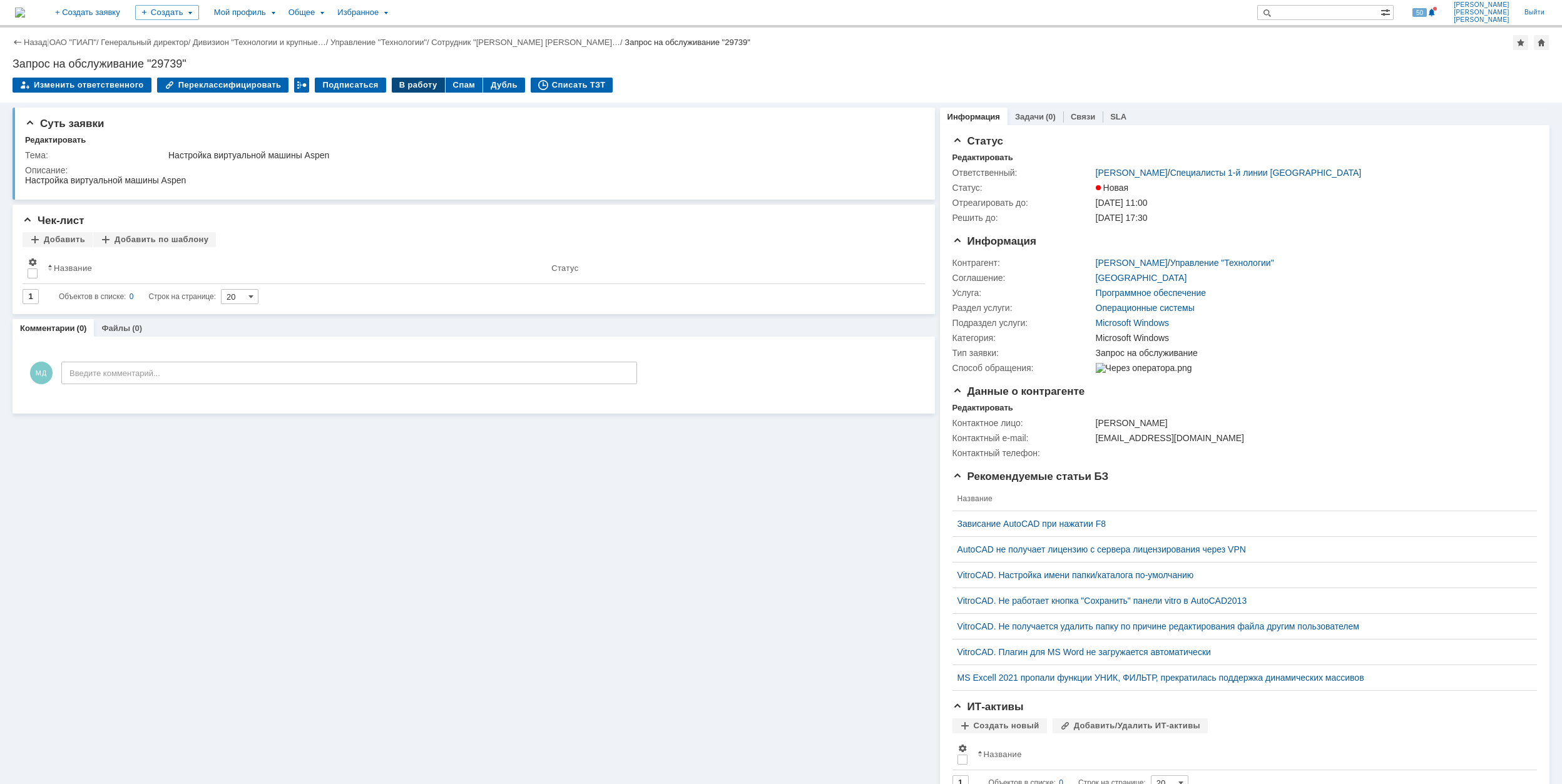
click at [410, 90] on div "В работу" at bounding box center [418, 85] width 53 height 15
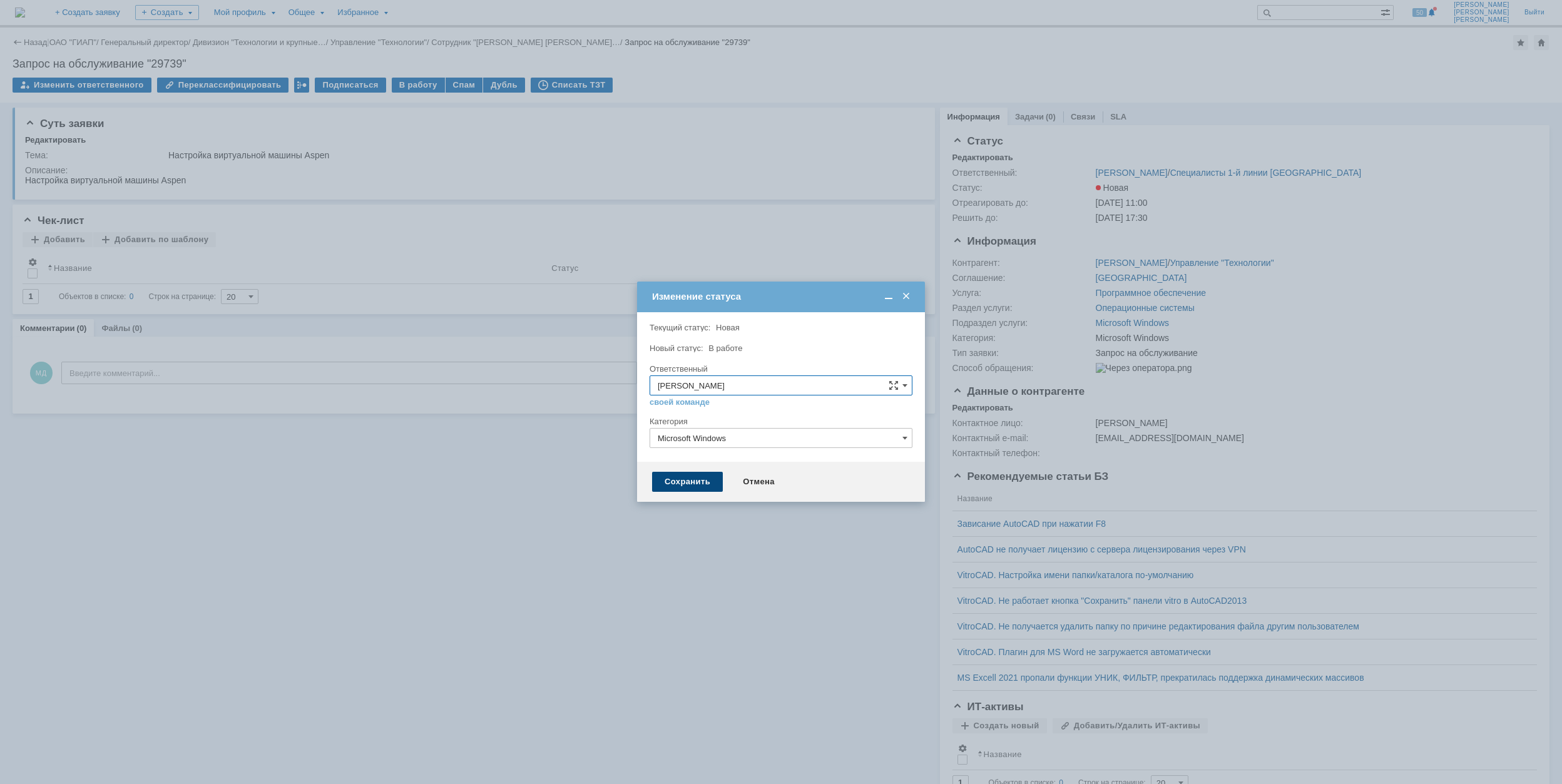
click at [696, 485] on div "Сохранить" at bounding box center [688, 481] width 71 height 20
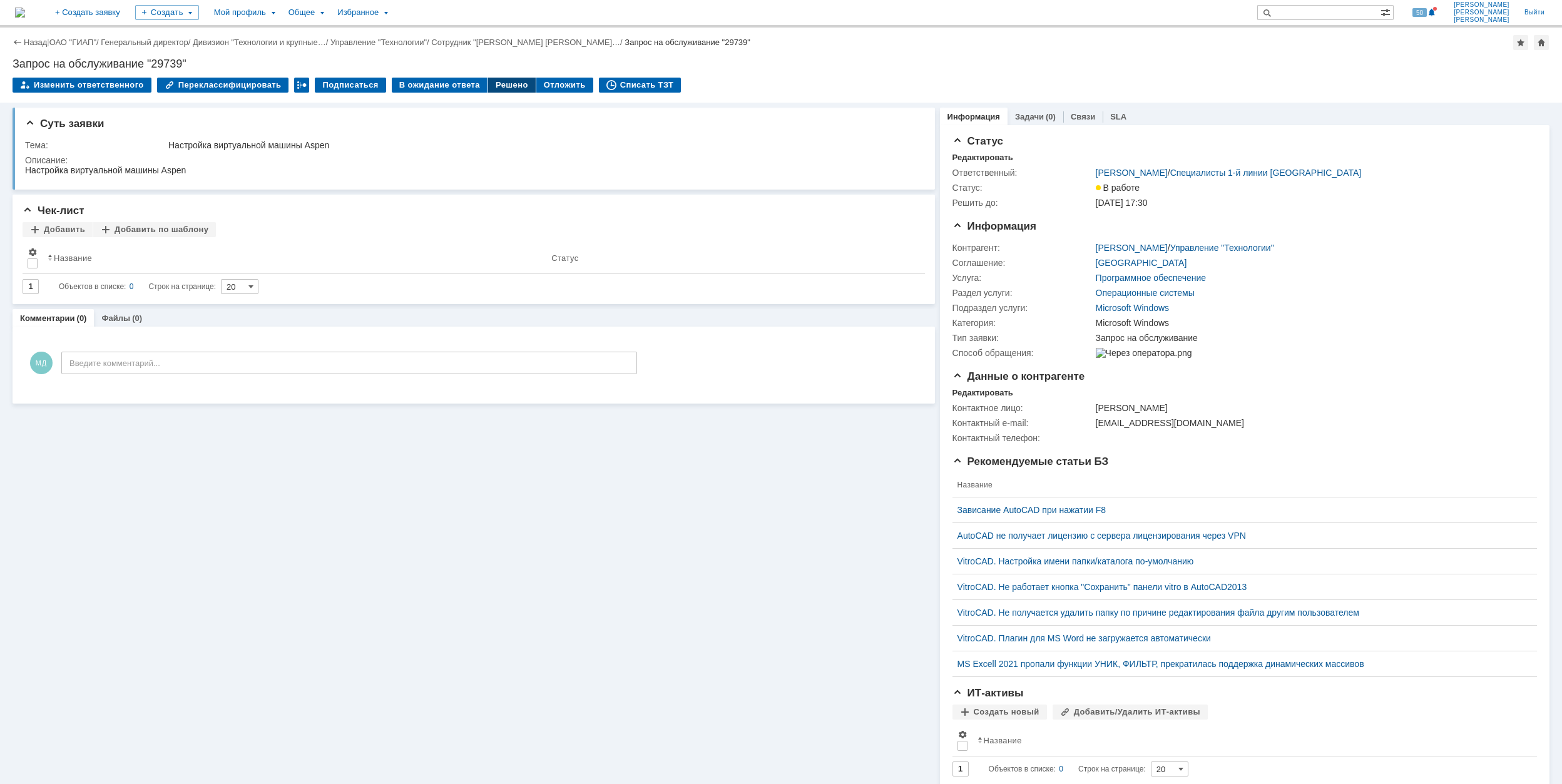
click at [488, 86] on div "Решено" at bounding box center [512, 85] width 48 height 15
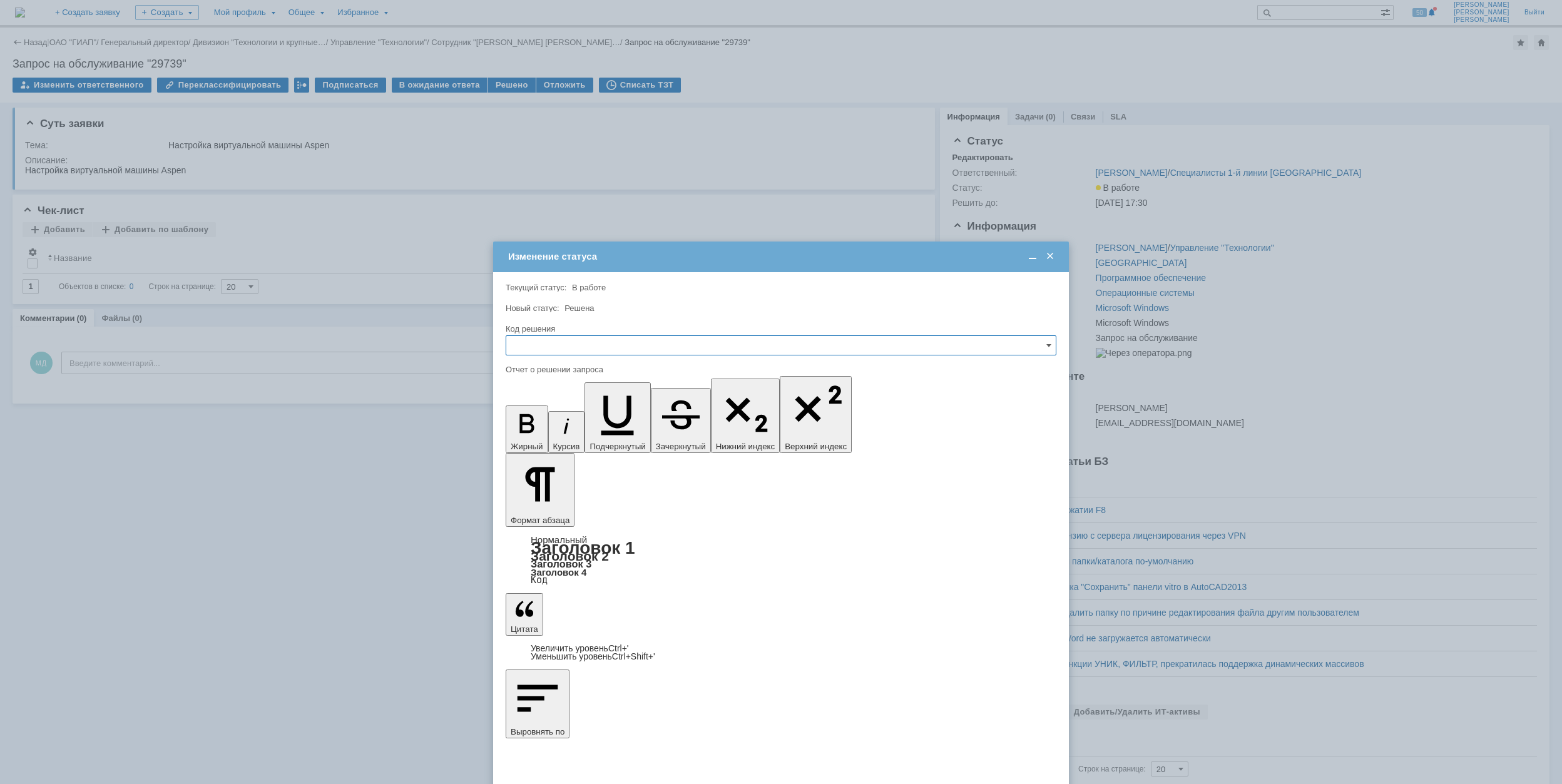
click at [609, 342] on input "text" at bounding box center [781, 346] width 551 height 20
click at [526, 429] on span "Решено" at bounding box center [781, 430] width 535 height 10
type input "Решено"
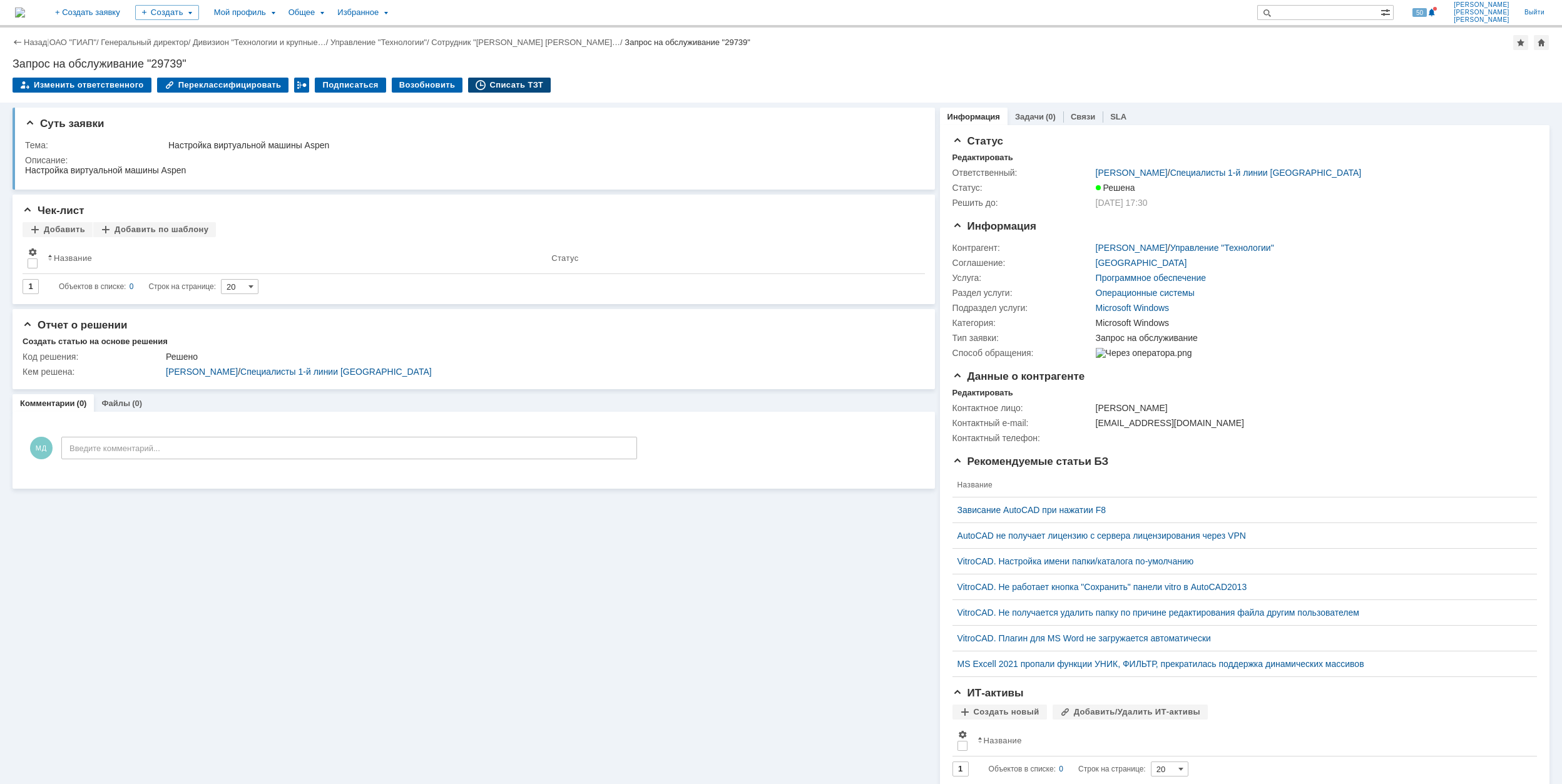
click at [486, 81] on div "Списать ТЗТ" at bounding box center [509, 85] width 83 height 15
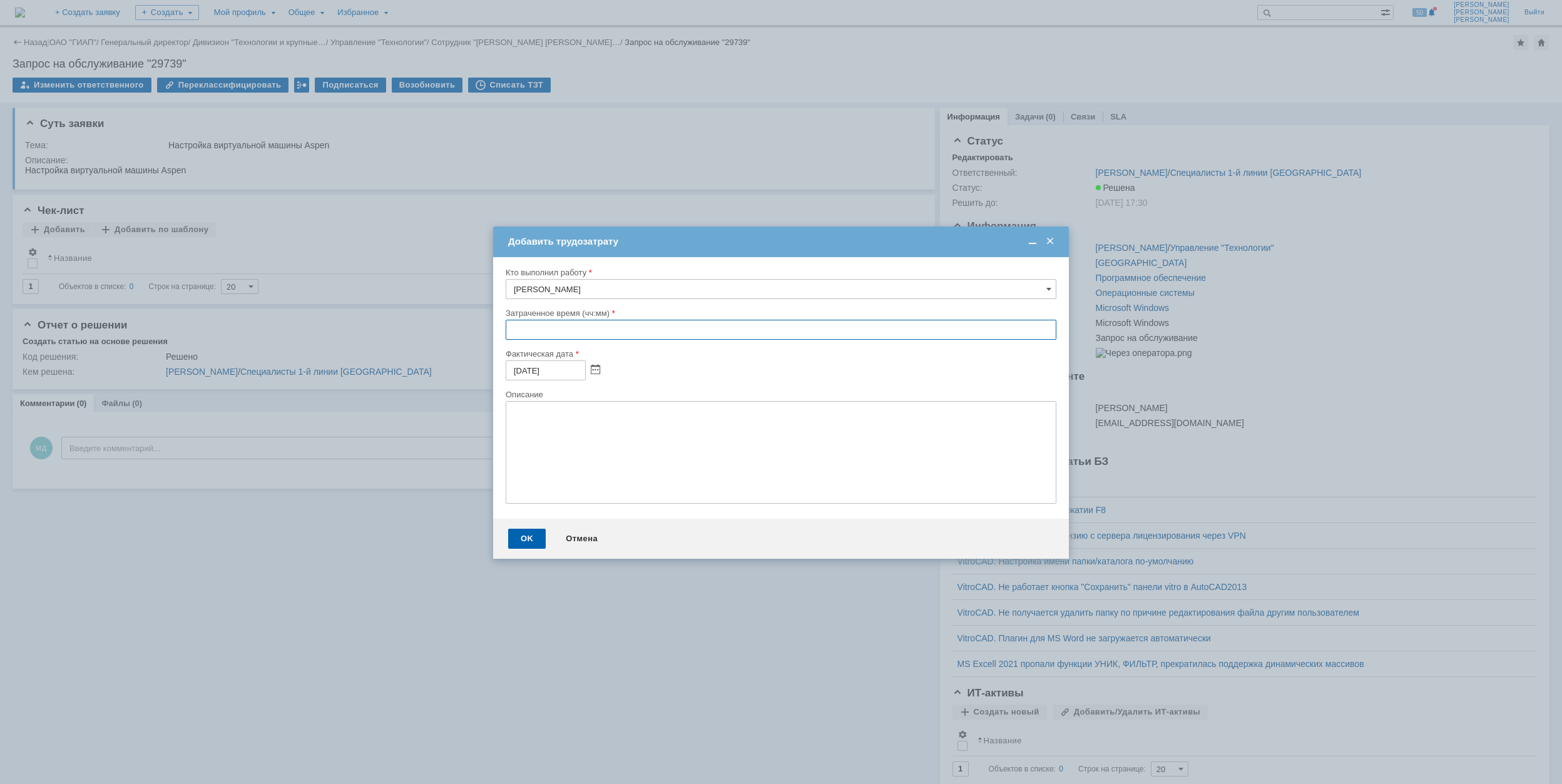
drag, startPoint x: 507, startPoint y: 329, endPoint x: 523, endPoint y: 326, distance: 16.3
click at [509, 329] on input "text" at bounding box center [781, 329] width 551 height 20
type input "01:00"
click at [535, 543] on div "OK" at bounding box center [526, 538] width 38 height 20
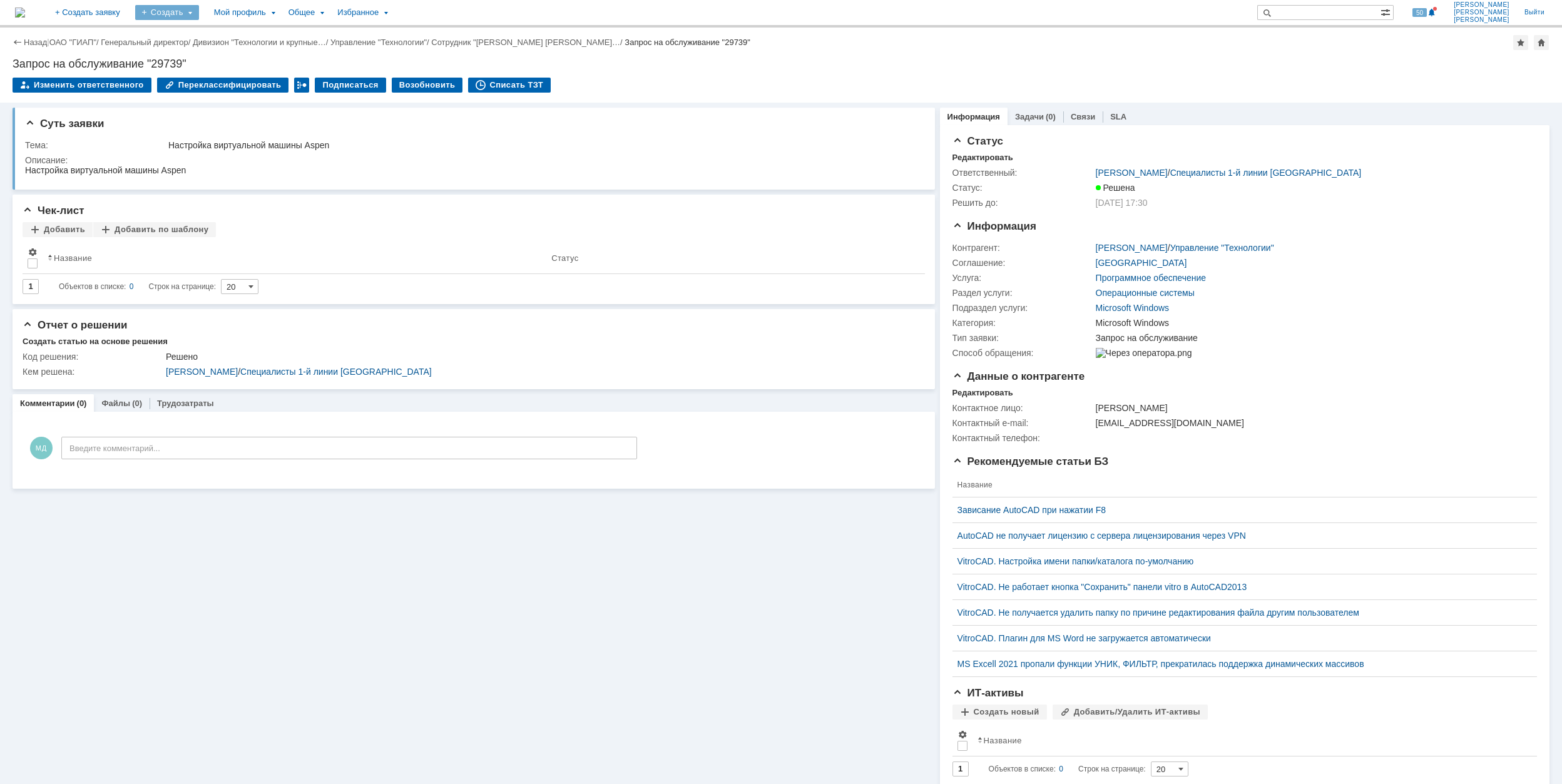
click at [199, 13] on div "Создать" at bounding box center [167, 13] width 64 height 15
click at [233, 72] on link "Заявка" at bounding box center [185, 78] width 95 height 15
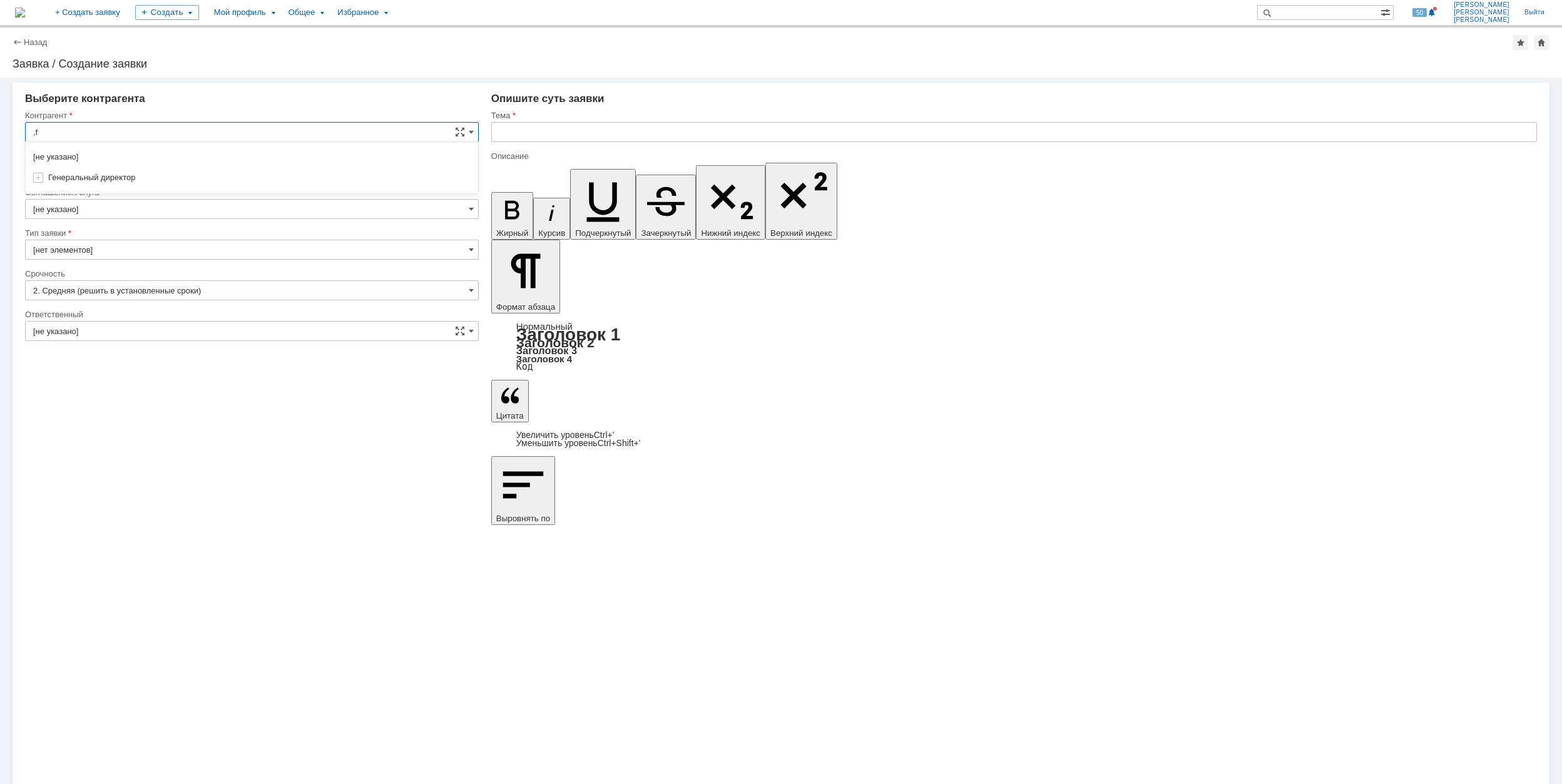
type input ","
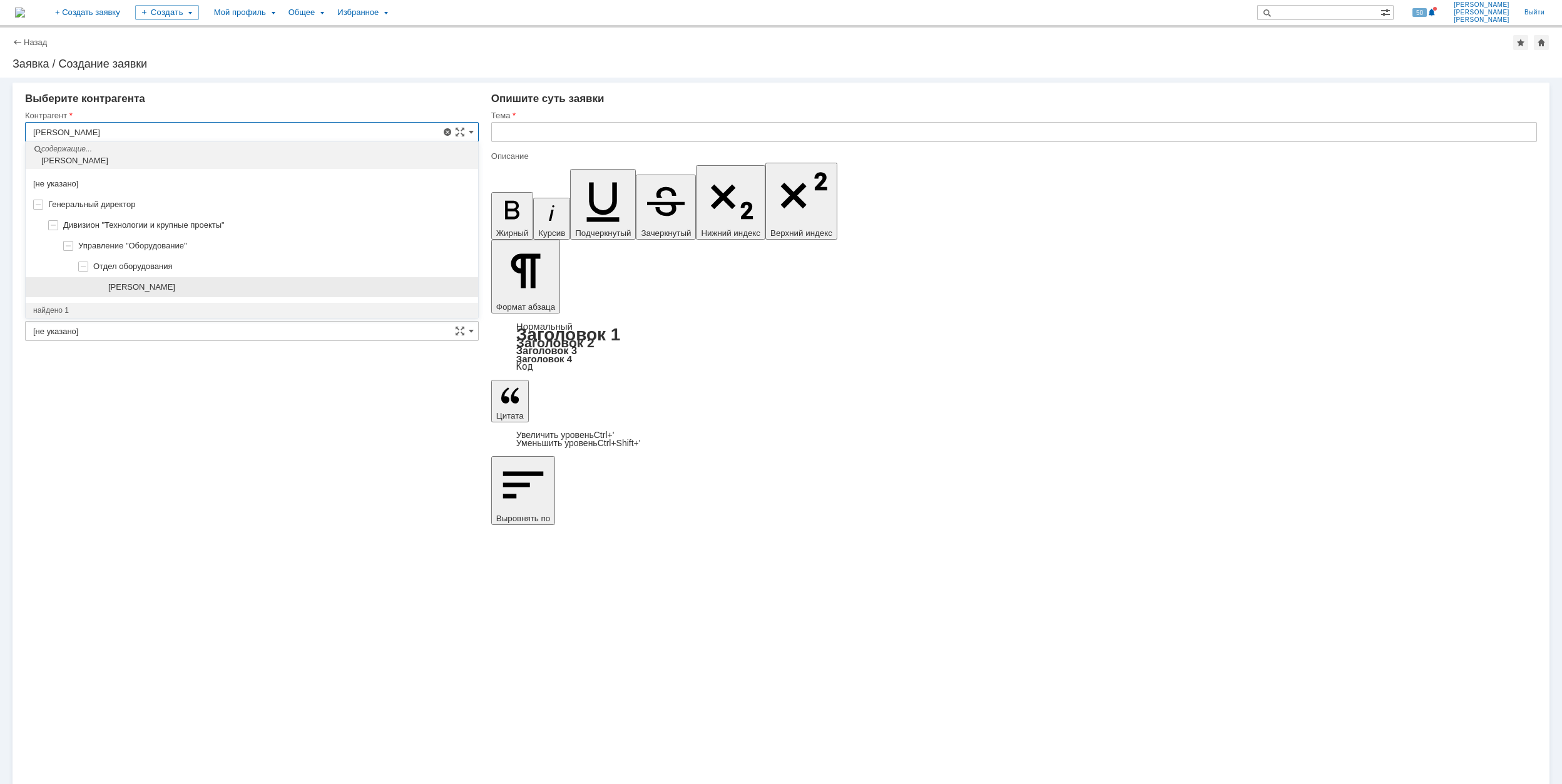
click at [175, 288] on span "[PERSON_NAME]" at bounding box center [141, 286] width 67 height 9
type input "[PERSON_NAME]"
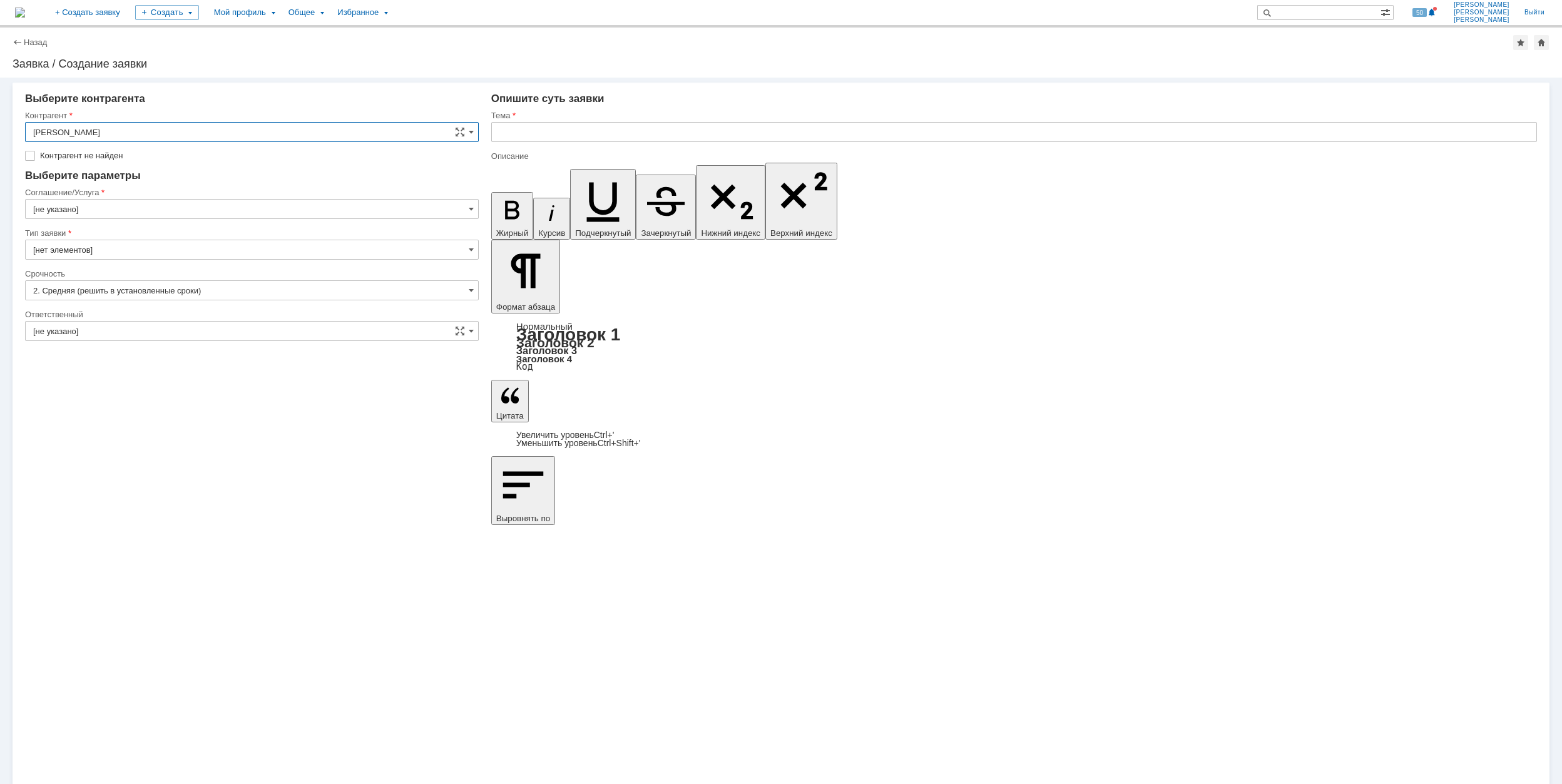
type input "Москва"
click at [258, 185] on input "Москва" at bounding box center [252, 190] width 454 height 20
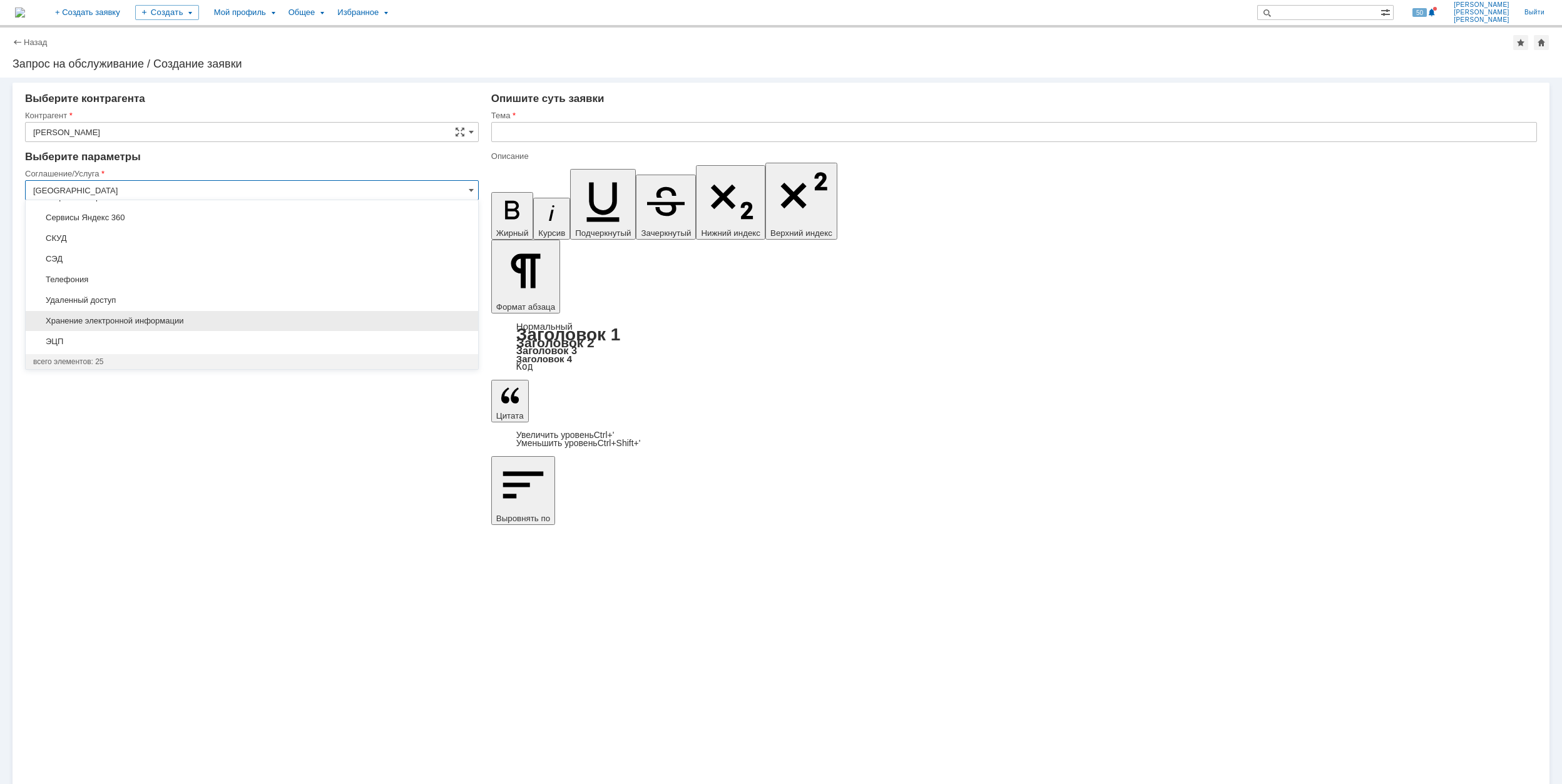
click at [214, 320] on span "Хранение электронной информации" at bounding box center [251, 320] width 437 height 10
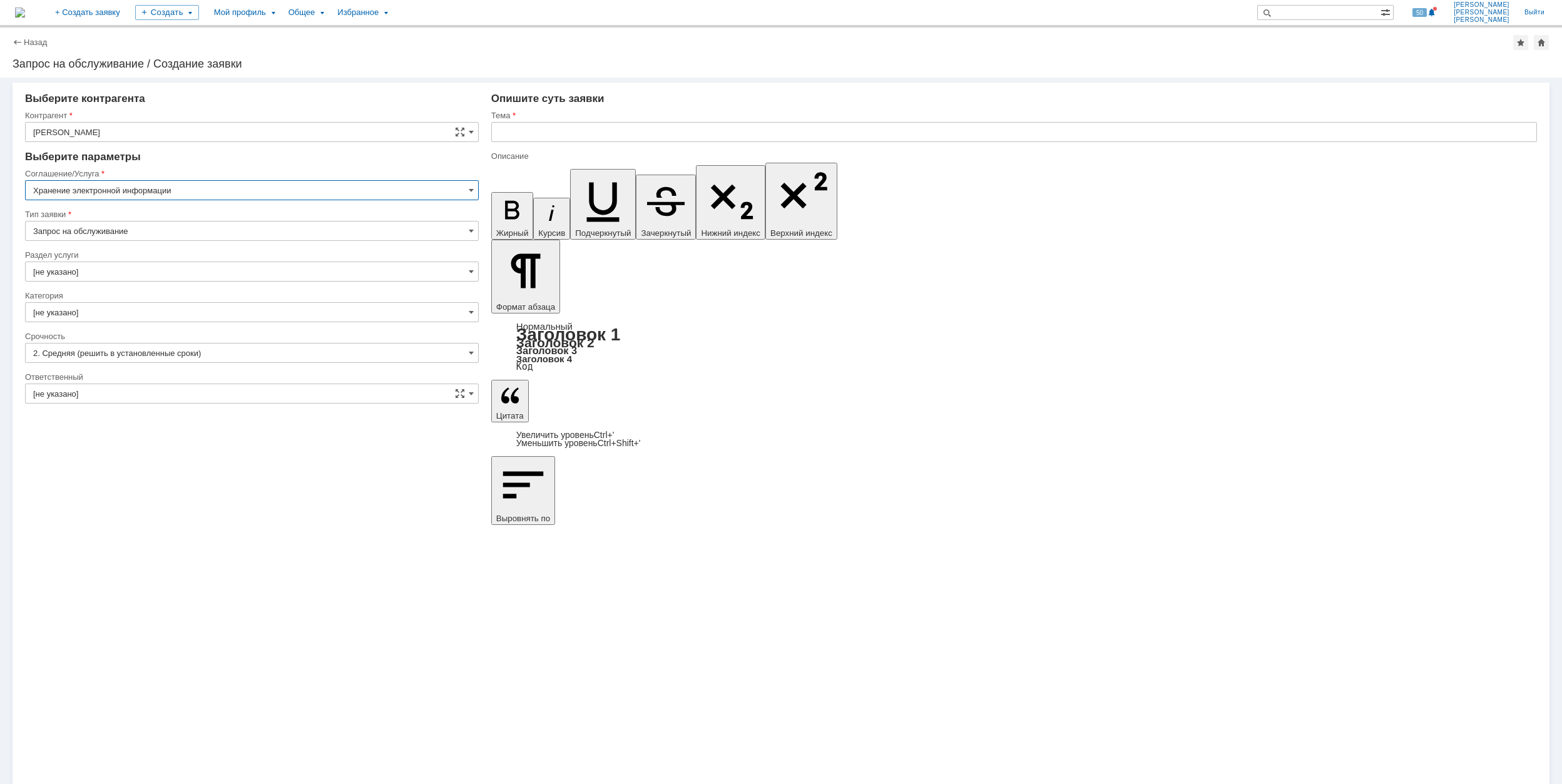
type input "Хранение электронной информации"
click at [181, 266] on input "[не указано]" at bounding box center [252, 271] width 454 height 20
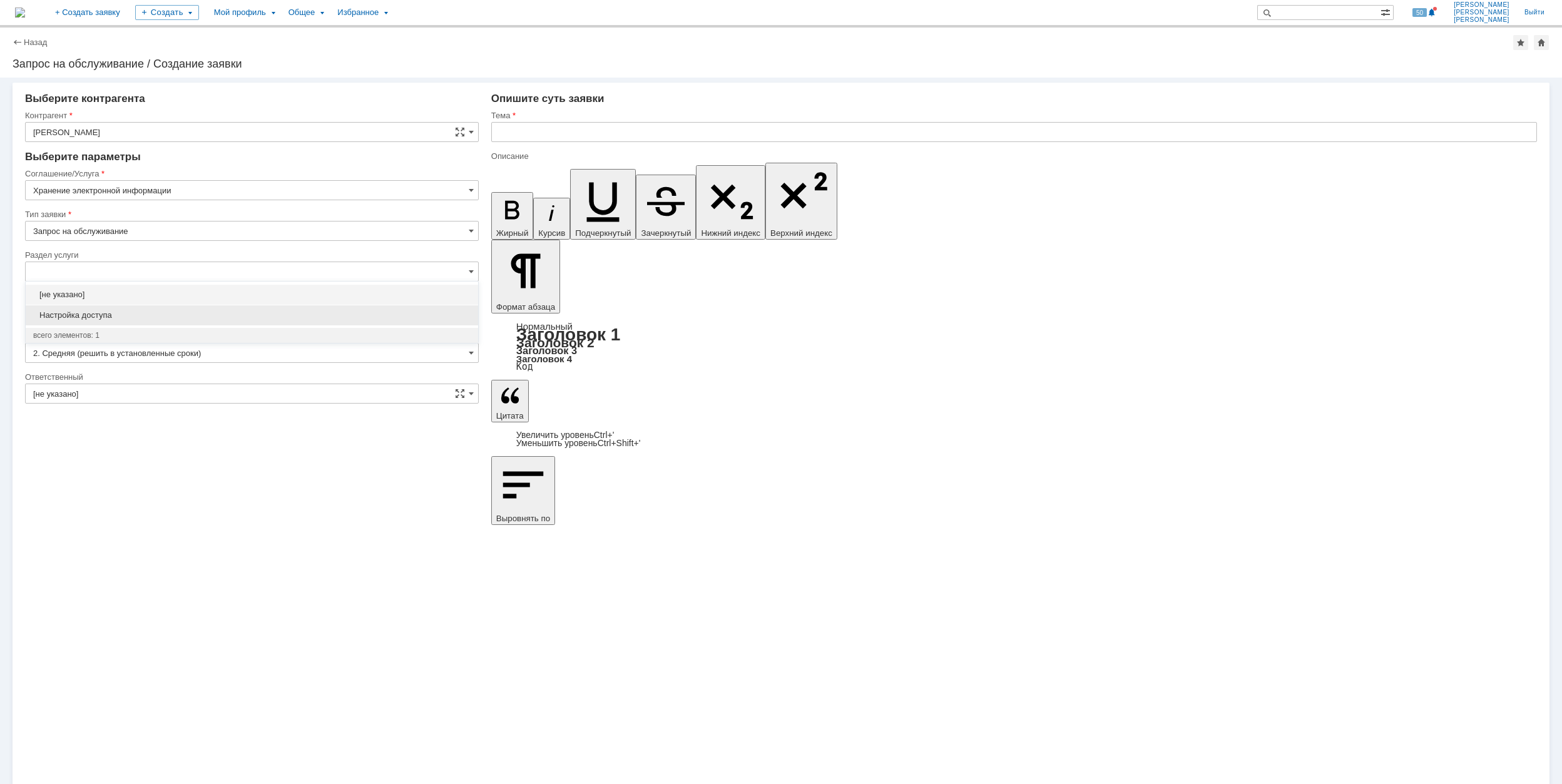
click at [178, 310] on span "Настройка доступа" at bounding box center [251, 315] width 437 height 10
type input "Настройка доступа"
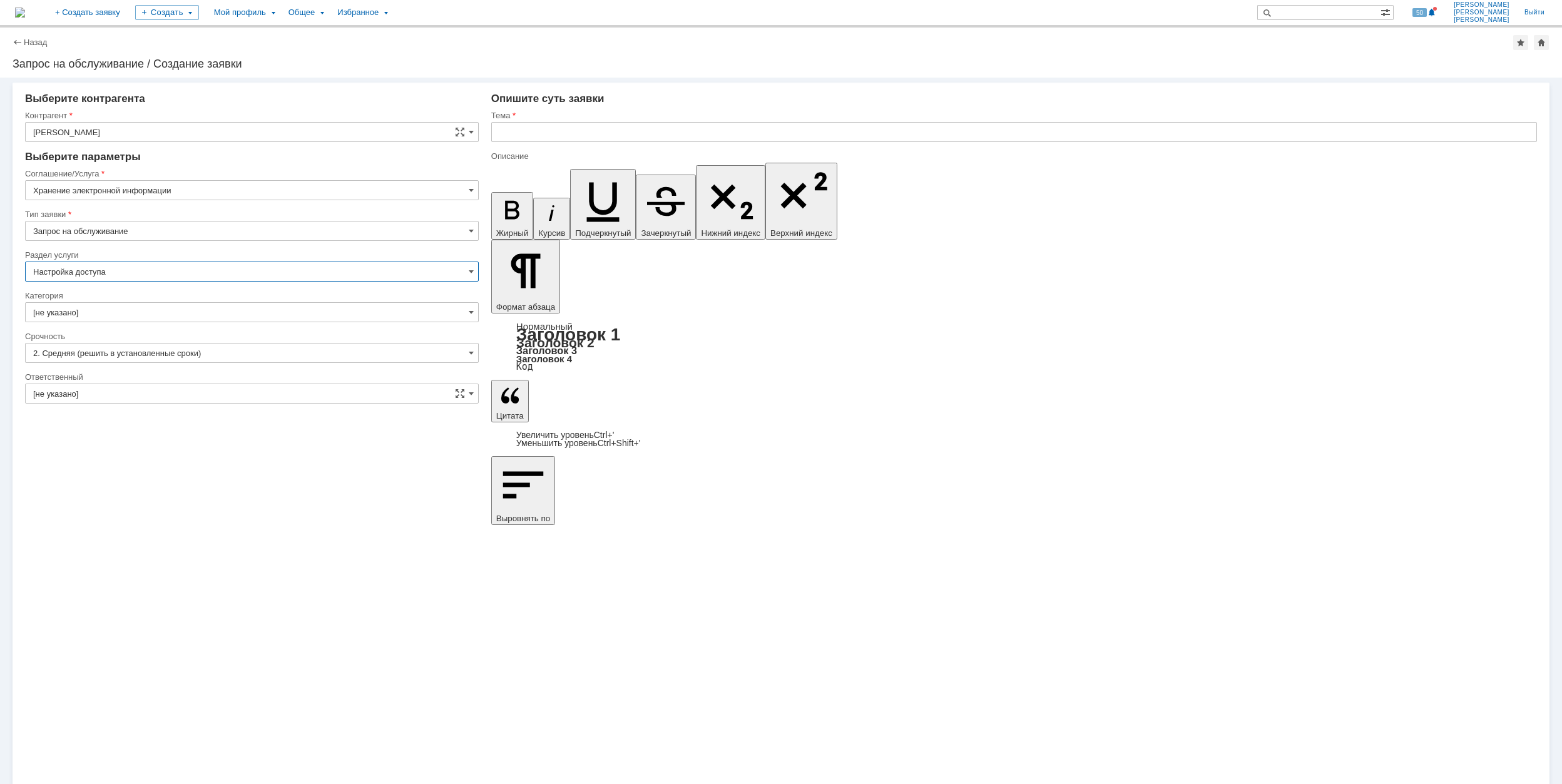
click at [178, 310] on input "[не указано]" at bounding box center [252, 312] width 454 height 20
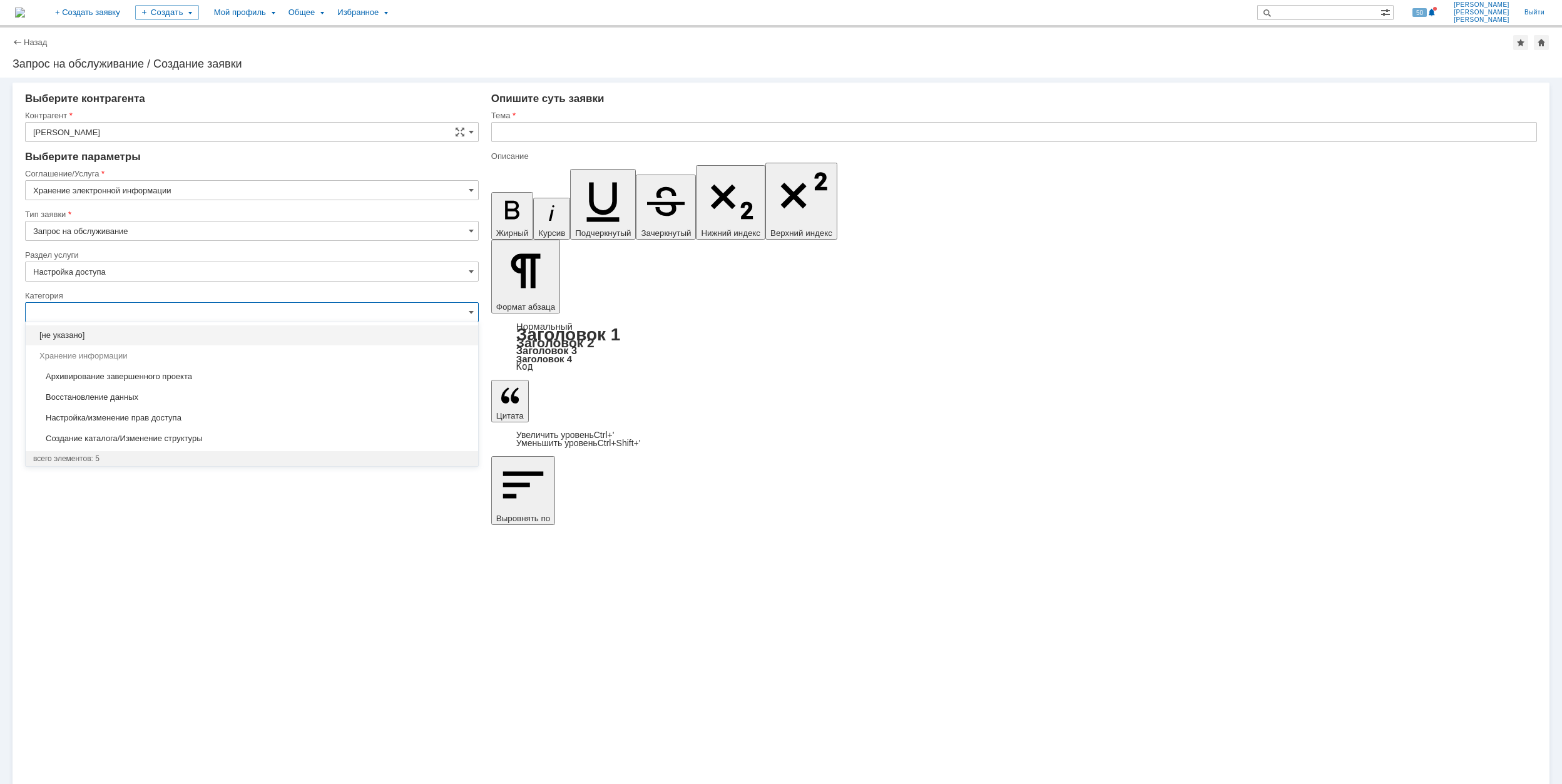
type input "Настройка доступа"
click at [171, 188] on input "Хранение электронной информации" at bounding box center [252, 190] width 454 height 20
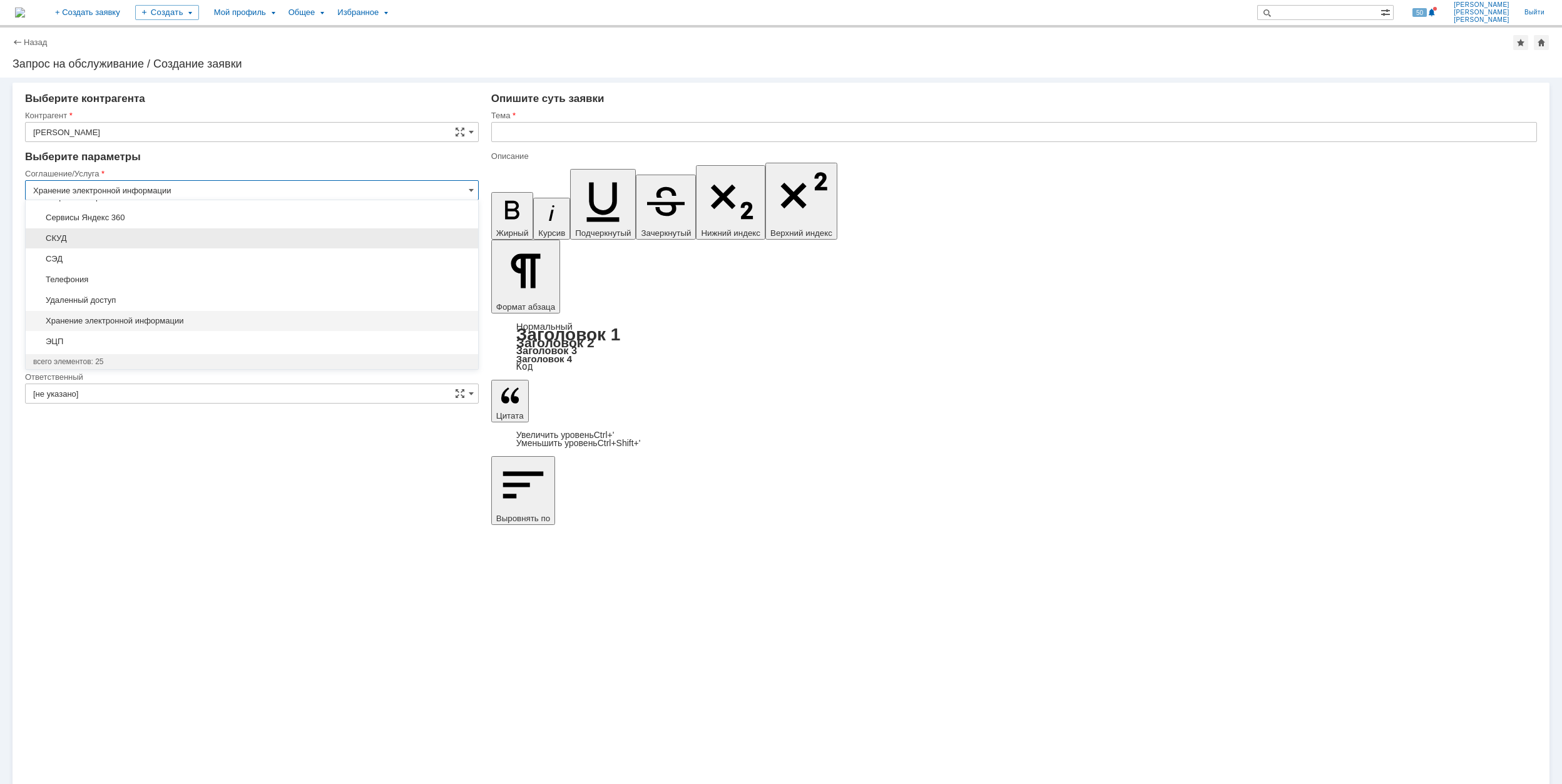
type input "[не указано]"
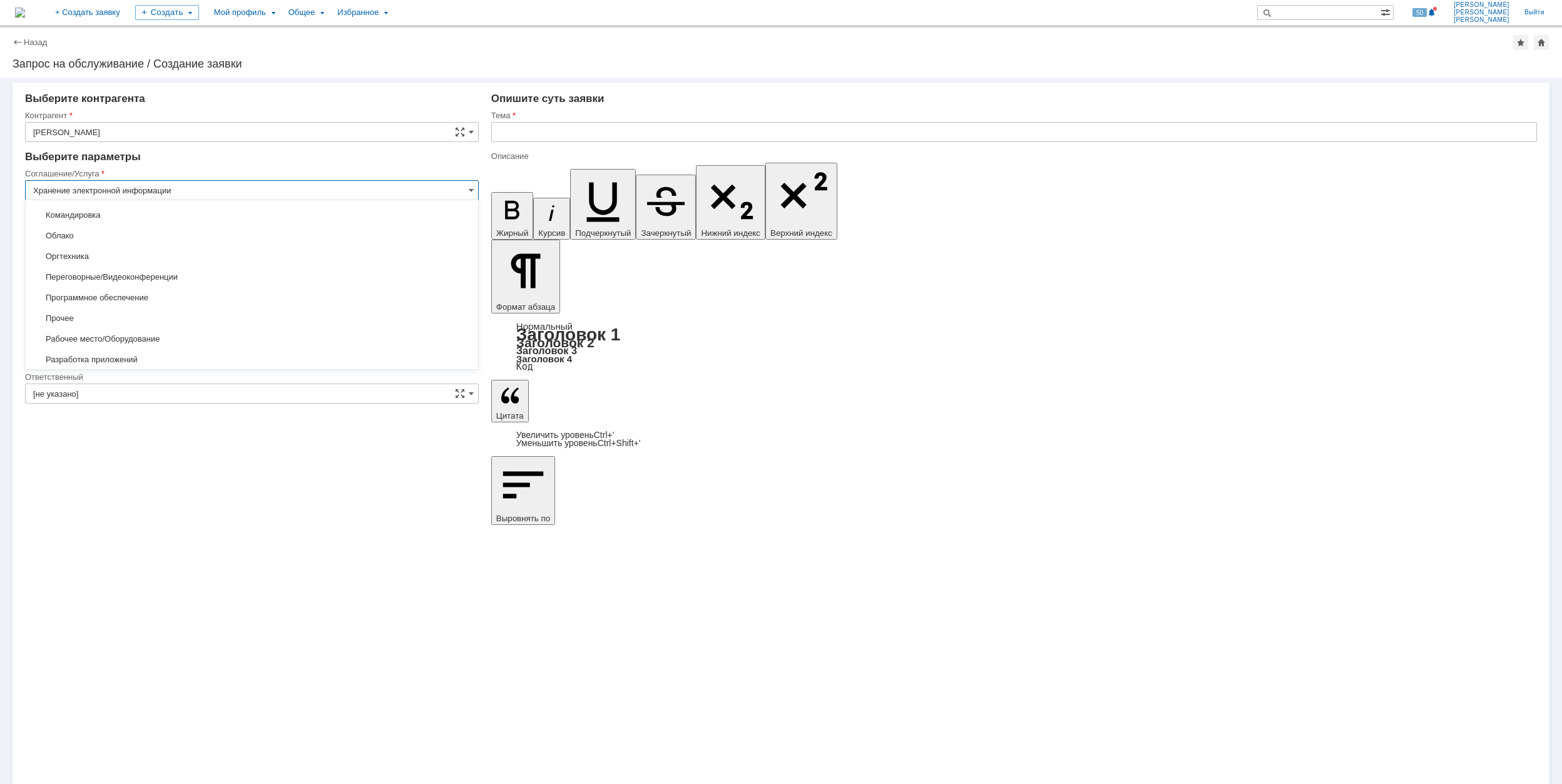
scroll to position [218, 0]
click at [184, 240] on span "Облако" at bounding box center [251, 243] width 437 height 10
type input "Облако"
type input "[не указано]"
type input "Облако"
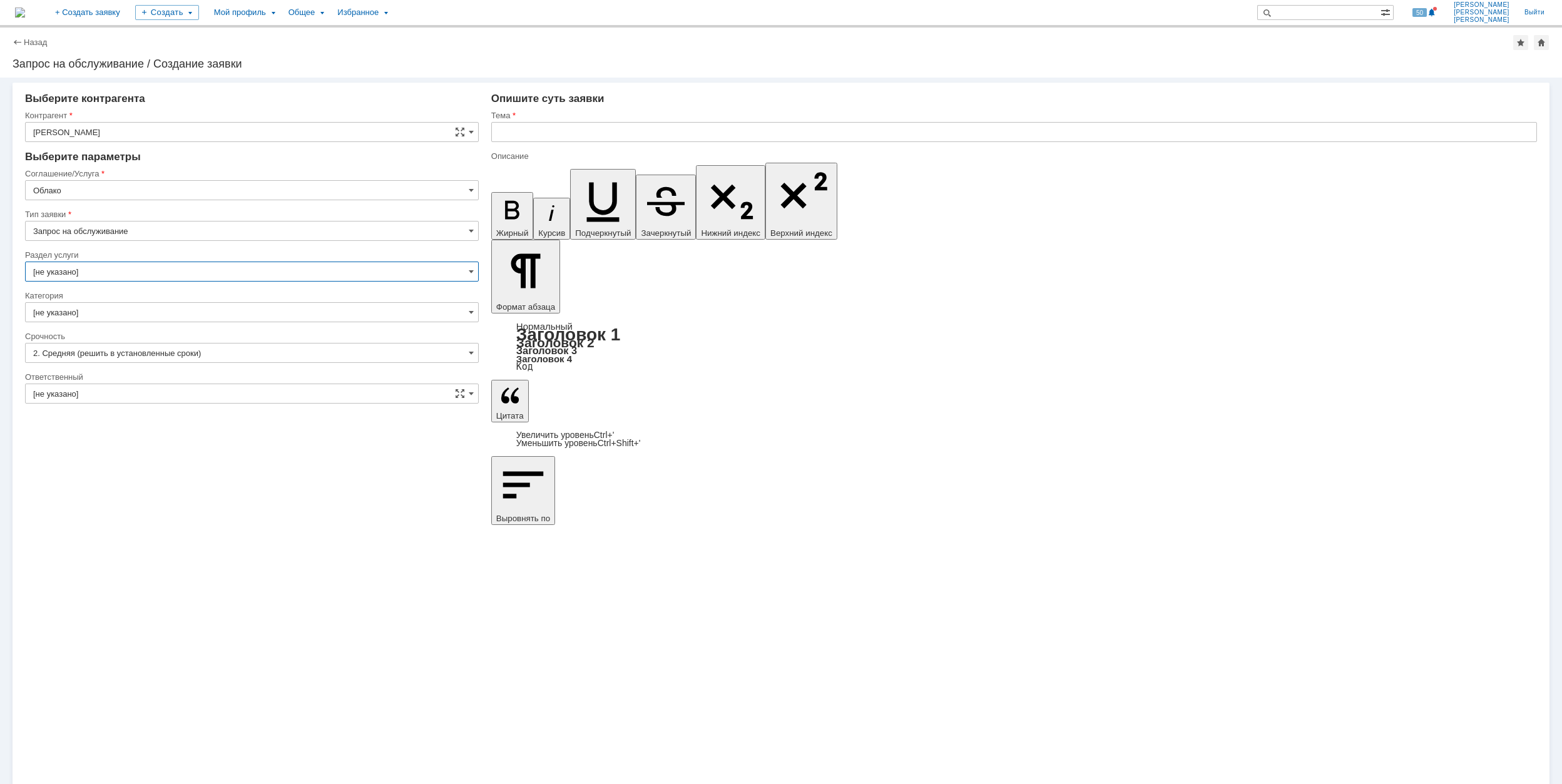
click at [98, 268] on input "[не указано]" at bounding box center [252, 271] width 454 height 20
click at [173, 329] on div "Загрузка файлов" at bounding box center [251, 336] width 453 height 20
type input "Загрузка файлов"
click at [140, 312] on input "[не указано]" at bounding box center [252, 312] width 454 height 20
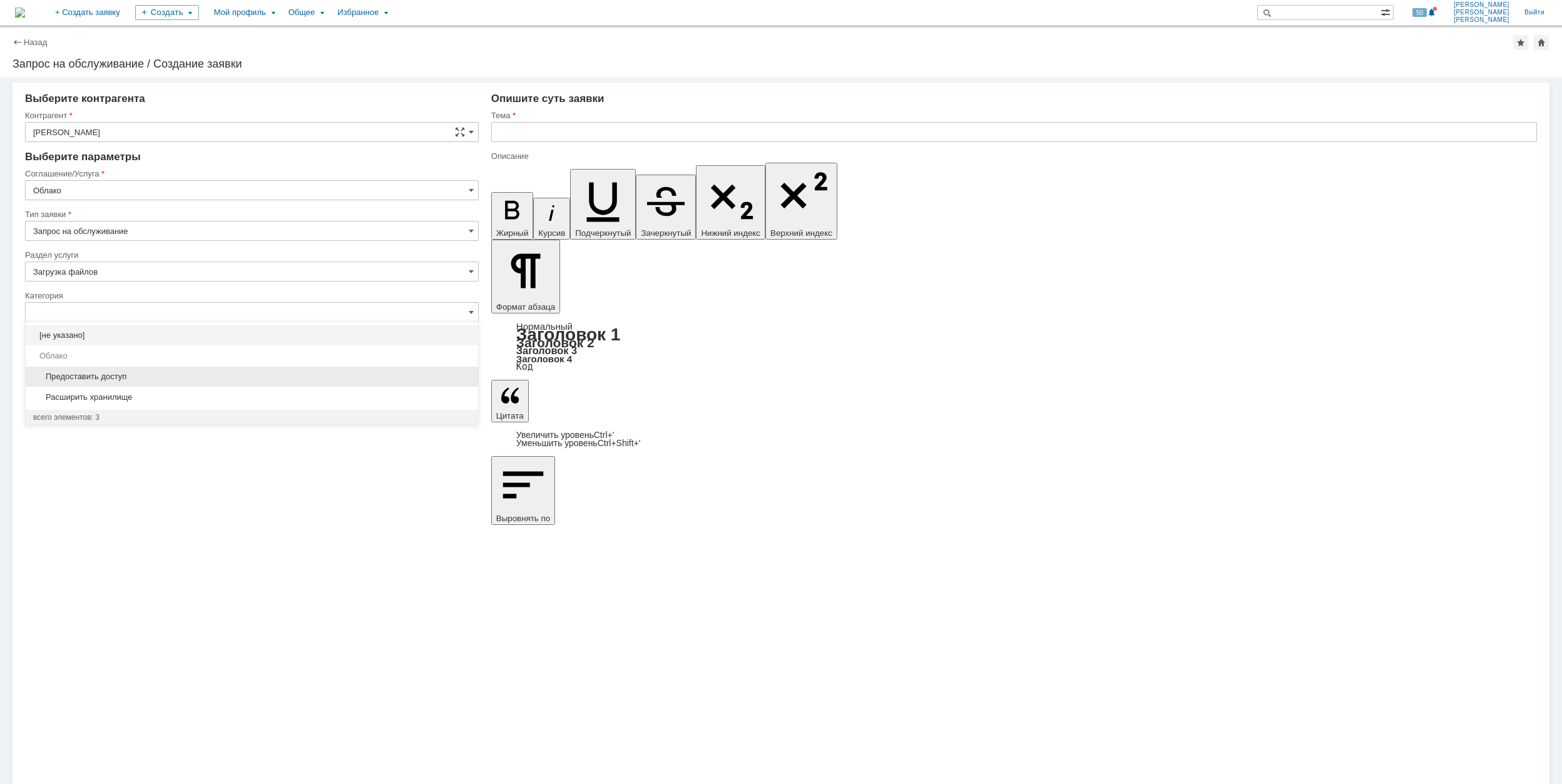
click at [268, 379] on span "Предоставить доступ" at bounding box center [251, 376] width 437 height 10
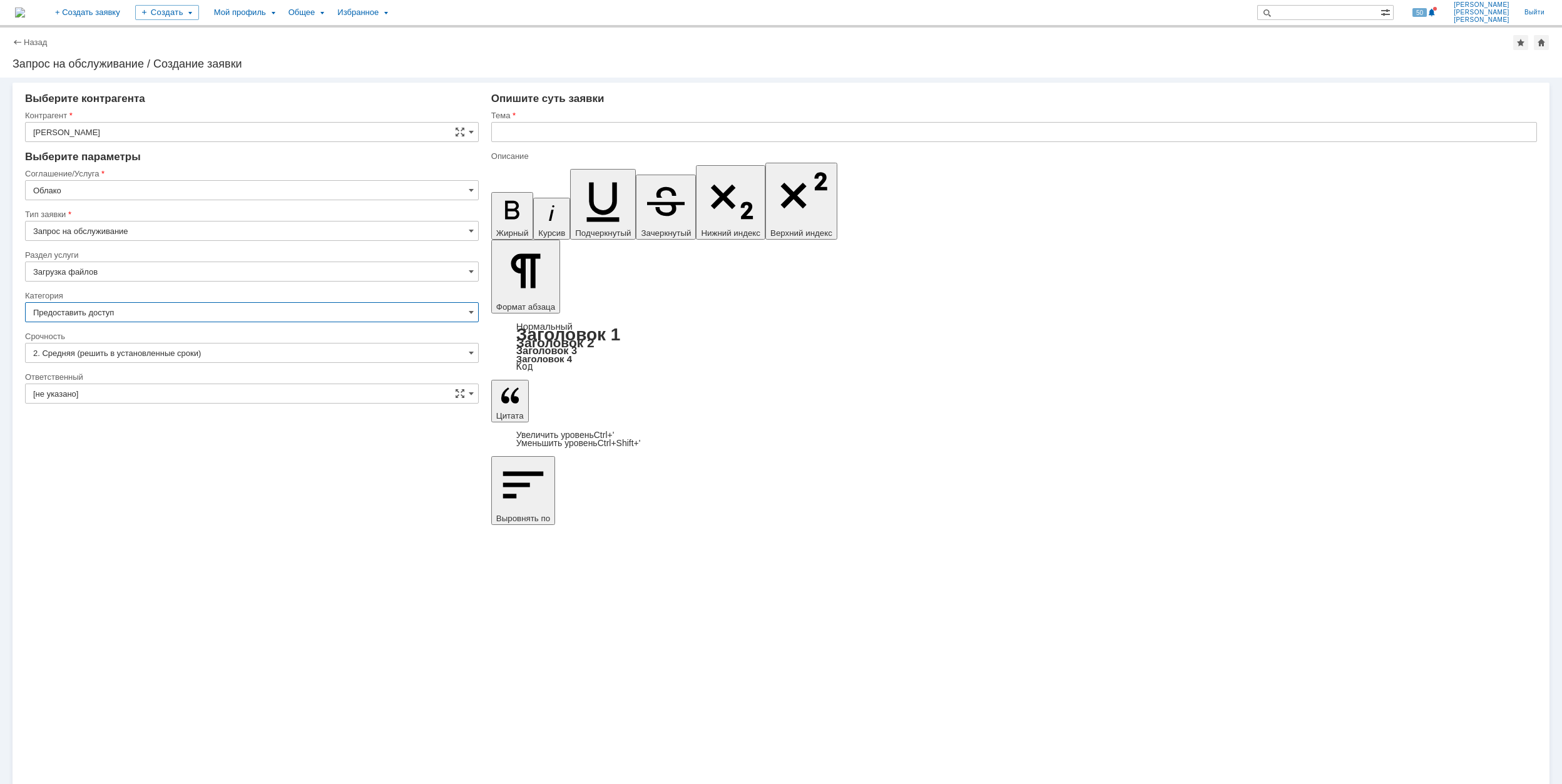
type input "Предоставить доступ"
click at [177, 392] on input "[не указано]" at bounding box center [252, 393] width 454 height 20
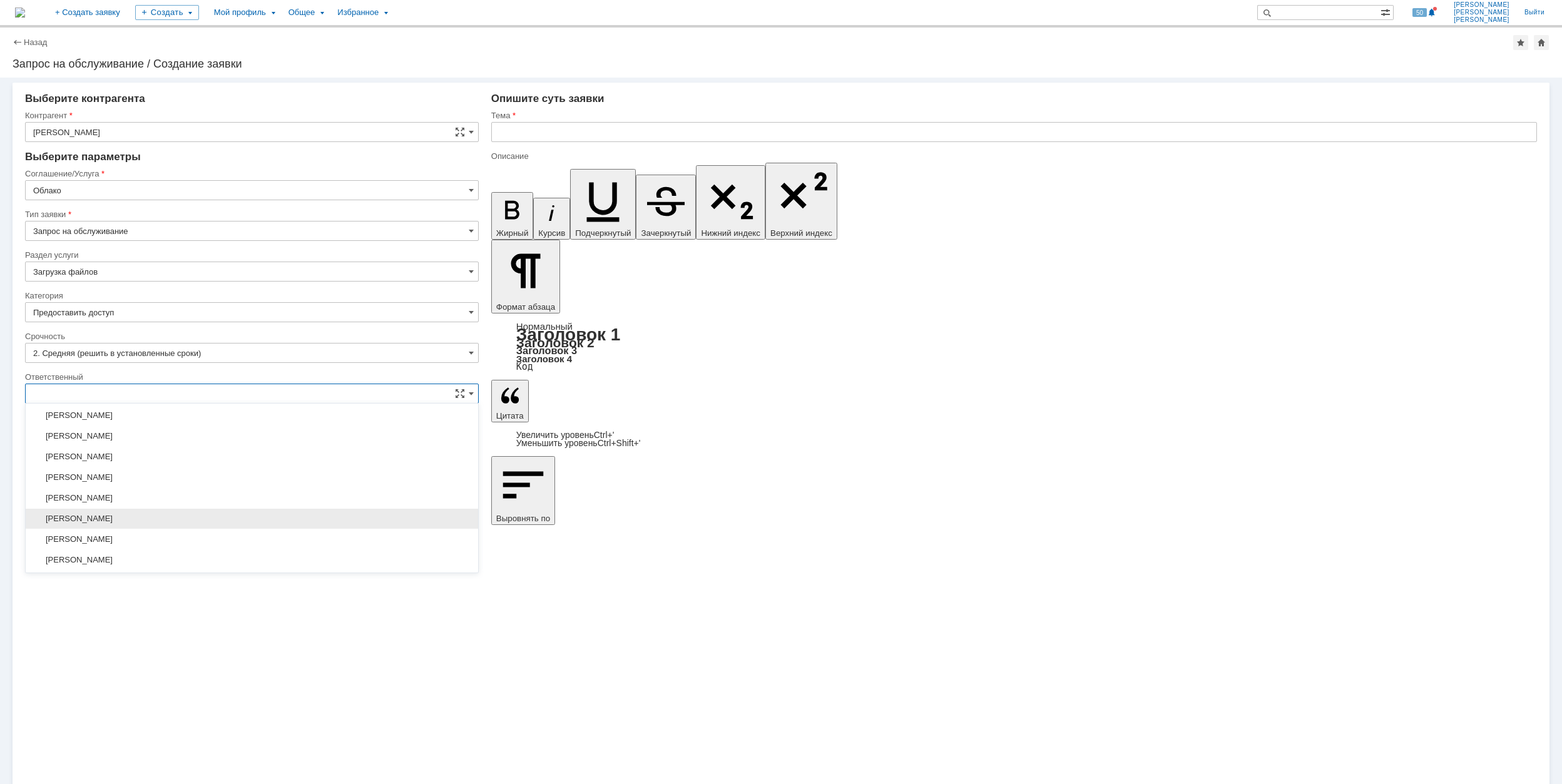
click at [215, 518] on div "[PERSON_NAME]" at bounding box center [251, 518] width 453 height 20
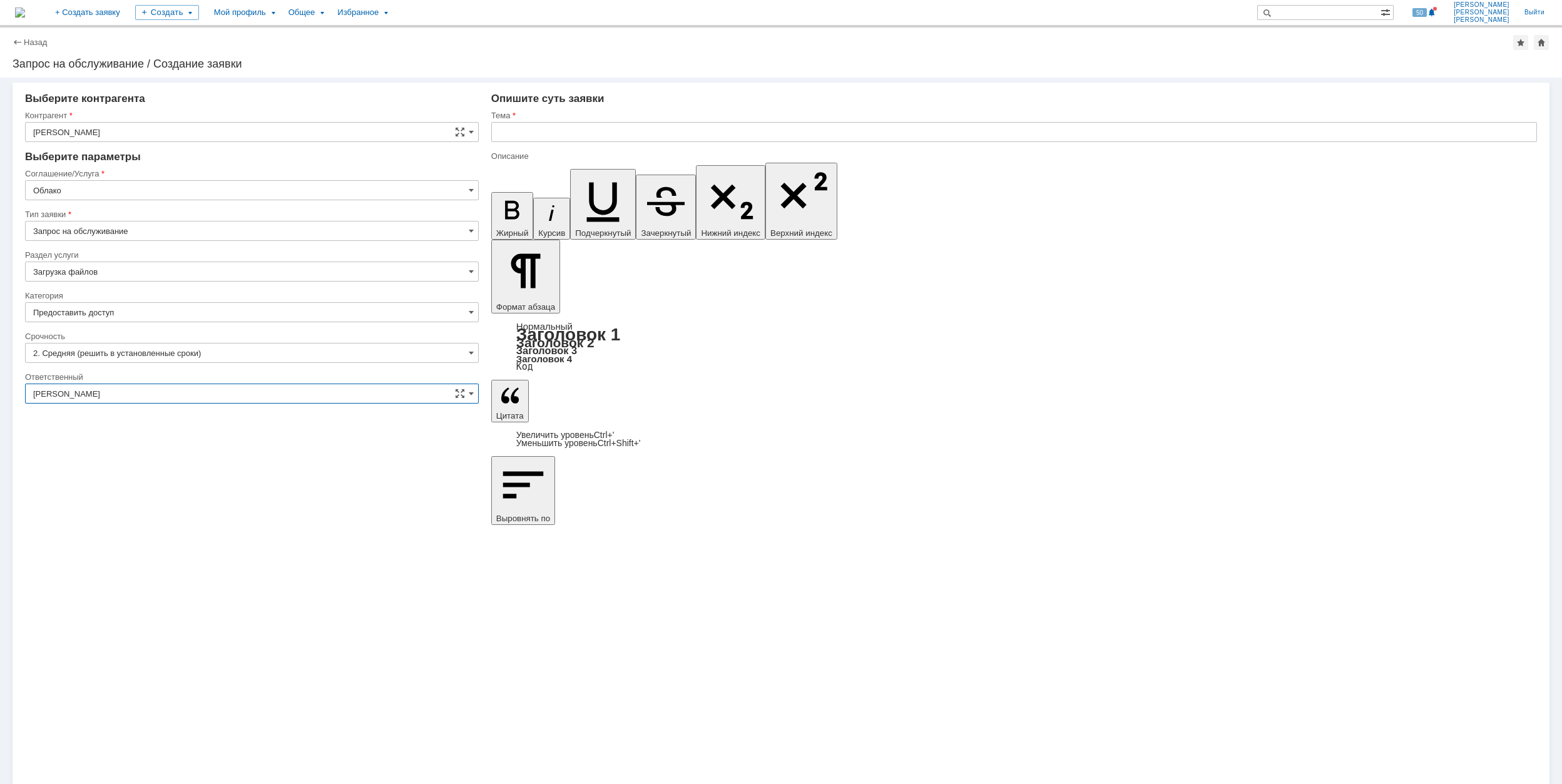
type input "[PERSON_NAME]"
click at [622, 131] on input "text" at bounding box center [1013, 132] width 1046 height 20
paste input "Настройка виртуальной машины Aspen"
click at [636, 127] on input "Настройка учётки Настройка виртуальной машины Aspen" at bounding box center [1013, 132] width 1046 height 20
drag, startPoint x: 569, startPoint y: 131, endPoint x: 778, endPoint y: 131, distance: 209.0
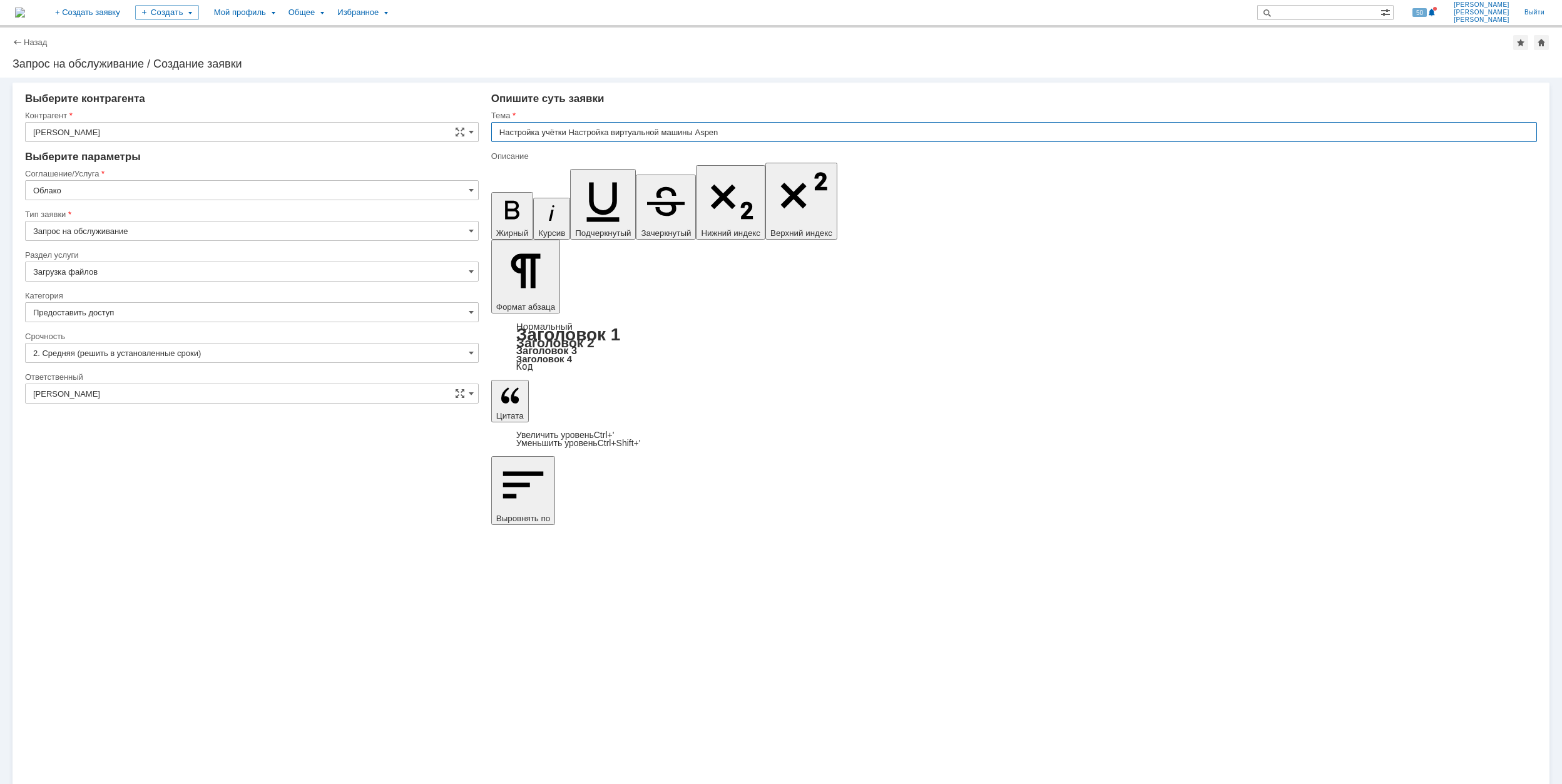
click at [778, 131] on input "Настройка учётки Настройка виртуальной машины Aspen" at bounding box center [1013, 132] width 1046 height 20
paste input "cloud.giap.ru"
drag, startPoint x: 639, startPoint y: 133, endPoint x: 501, endPoint y: 133, distance: 138.0
click at [501, 133] on input "Настройка учётки [DOMAIN_NAME]" at bounding box center [1013, 132] width 1046 height 20
type input "Настройка учётки [DOMAIN_NAME]"
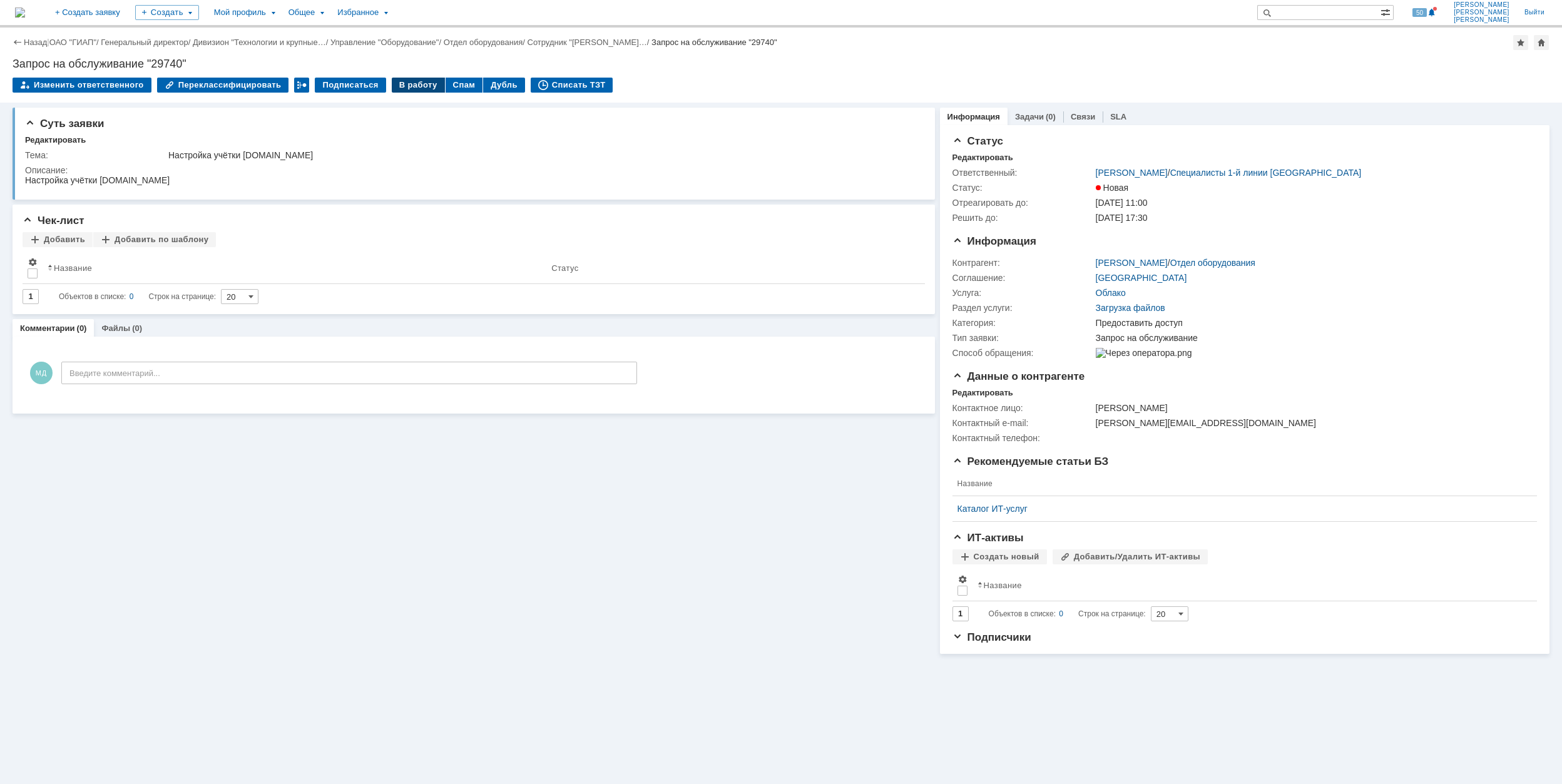
click at [400, 83] on div "В работу" at bounding box center [418, 85] width 53 height 15
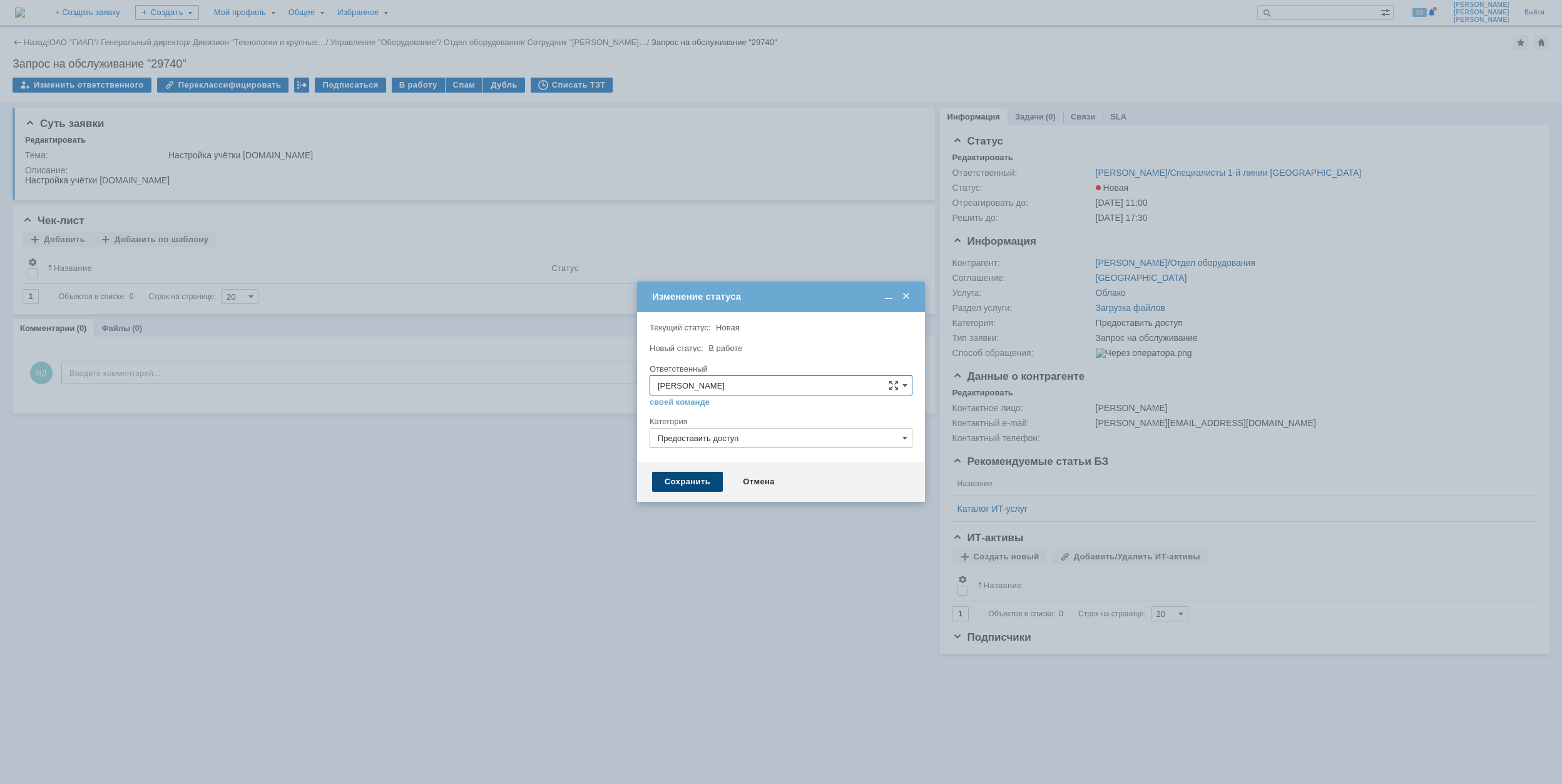
click at [684, 485] on div "Сохранить" at bounding box center [688, 481] width 71 height 20
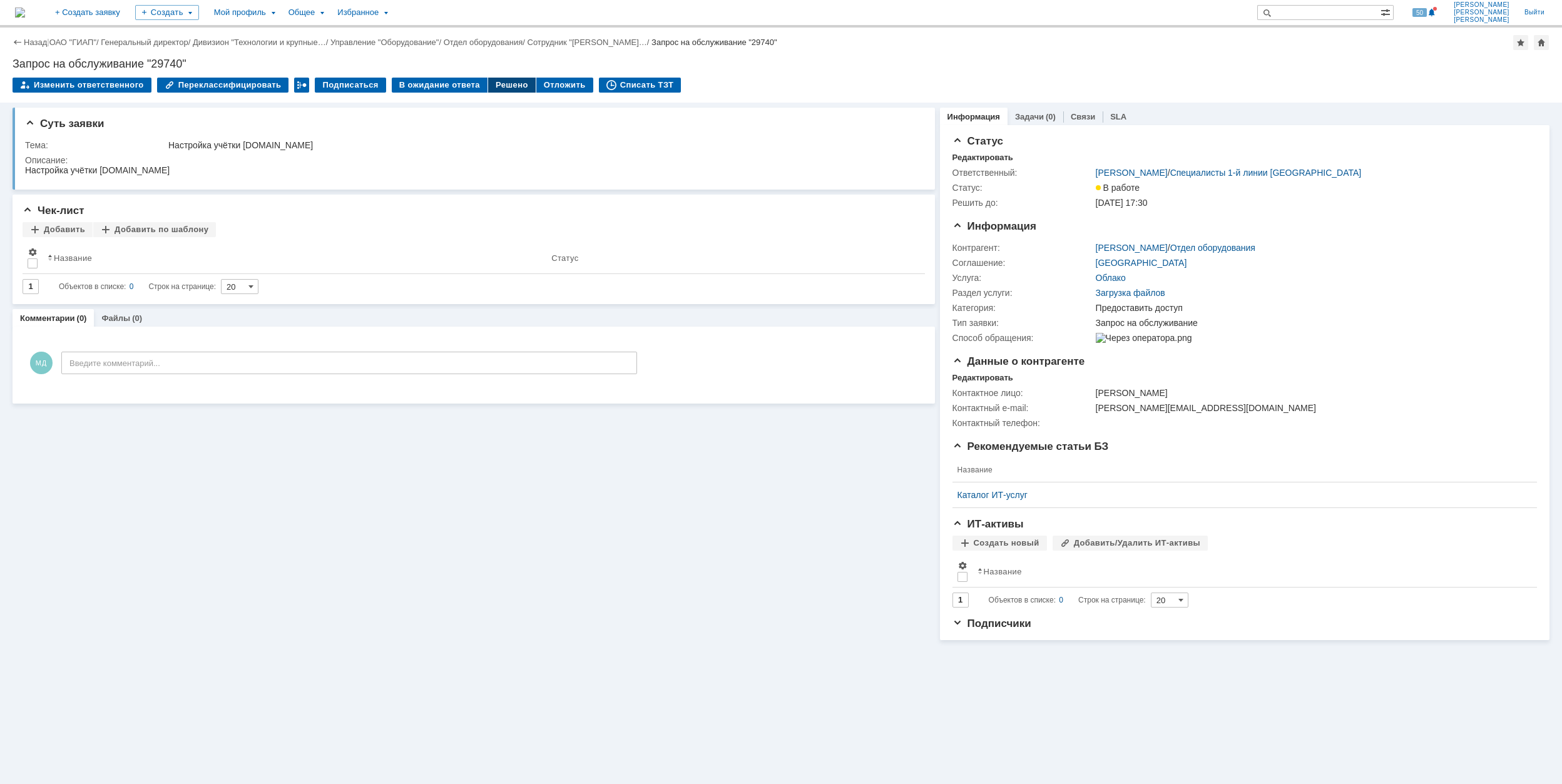
click at [494, 84] on div "Решено" at bounding box center [512, 85] width 48 height 15
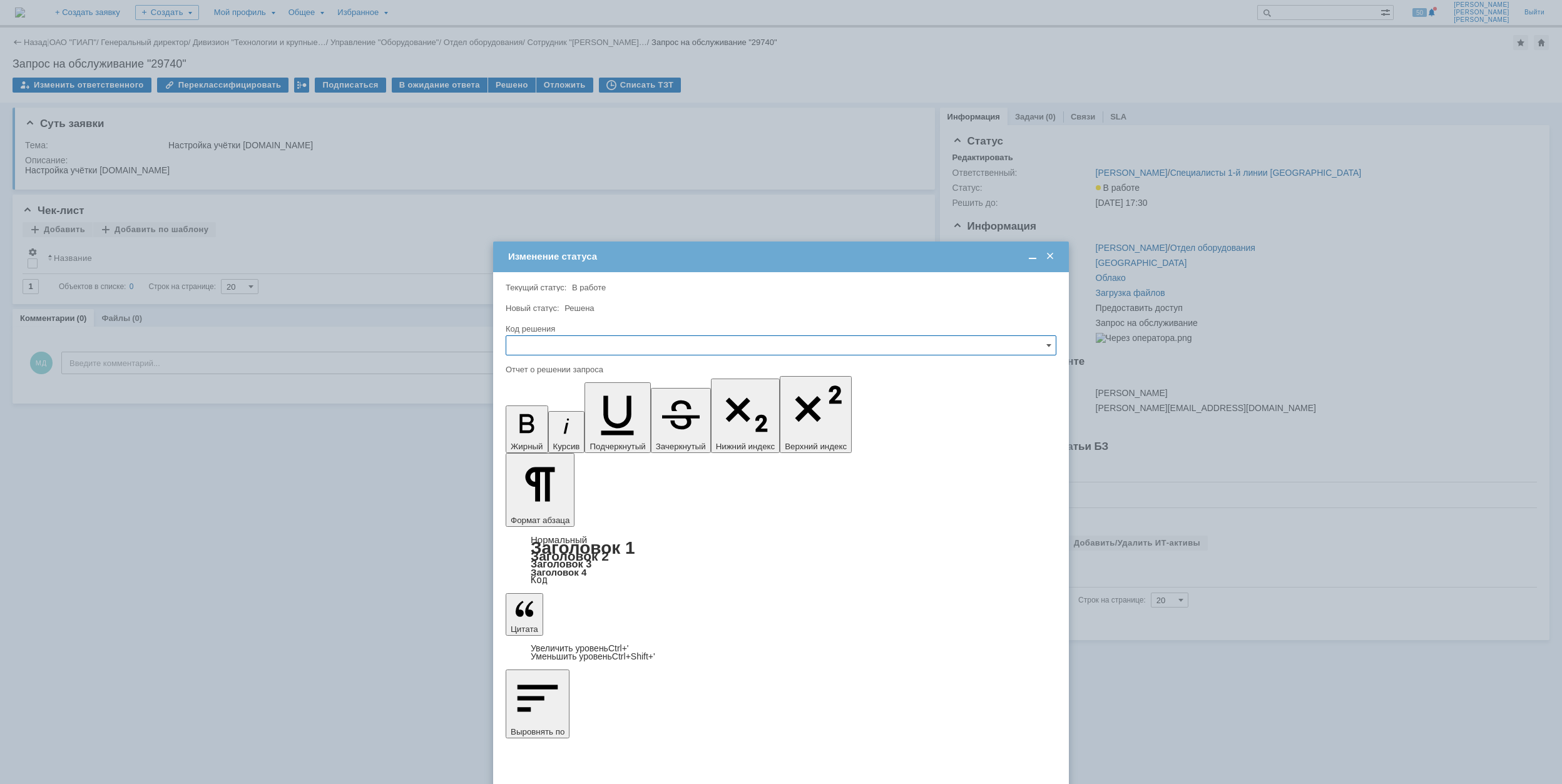
click at [593, 342] on input "text" at bounding box center [781, 346] width 551 height 20
drag, startPoint x: 579, startPoint y: 442, endPoint x: 543, endPoint y: 436, distance: 36.5
click at [543, 436] on div "[не указано] Не воспроизводится Отклонено Решено Спам Дубль" at bounding box center [781, 419] width 549 height 124
click at [557, 428] on span "Решено" at bounding box center [781, 430] width 535 height 10
type input "Решено"
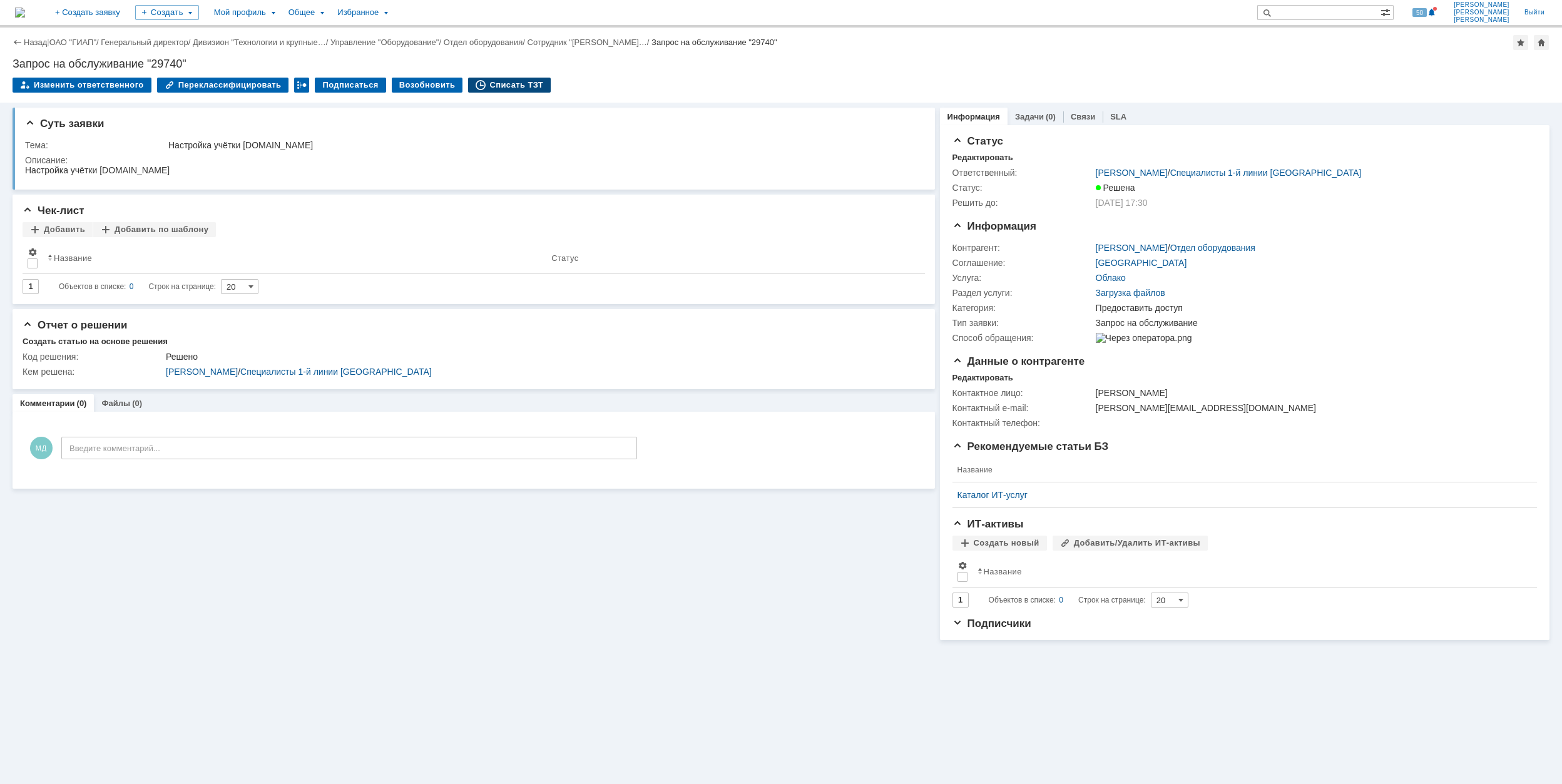
click at [503, 83] on div "Списать ТЗТ" at bounding box center [509, 85] width 83 height 15
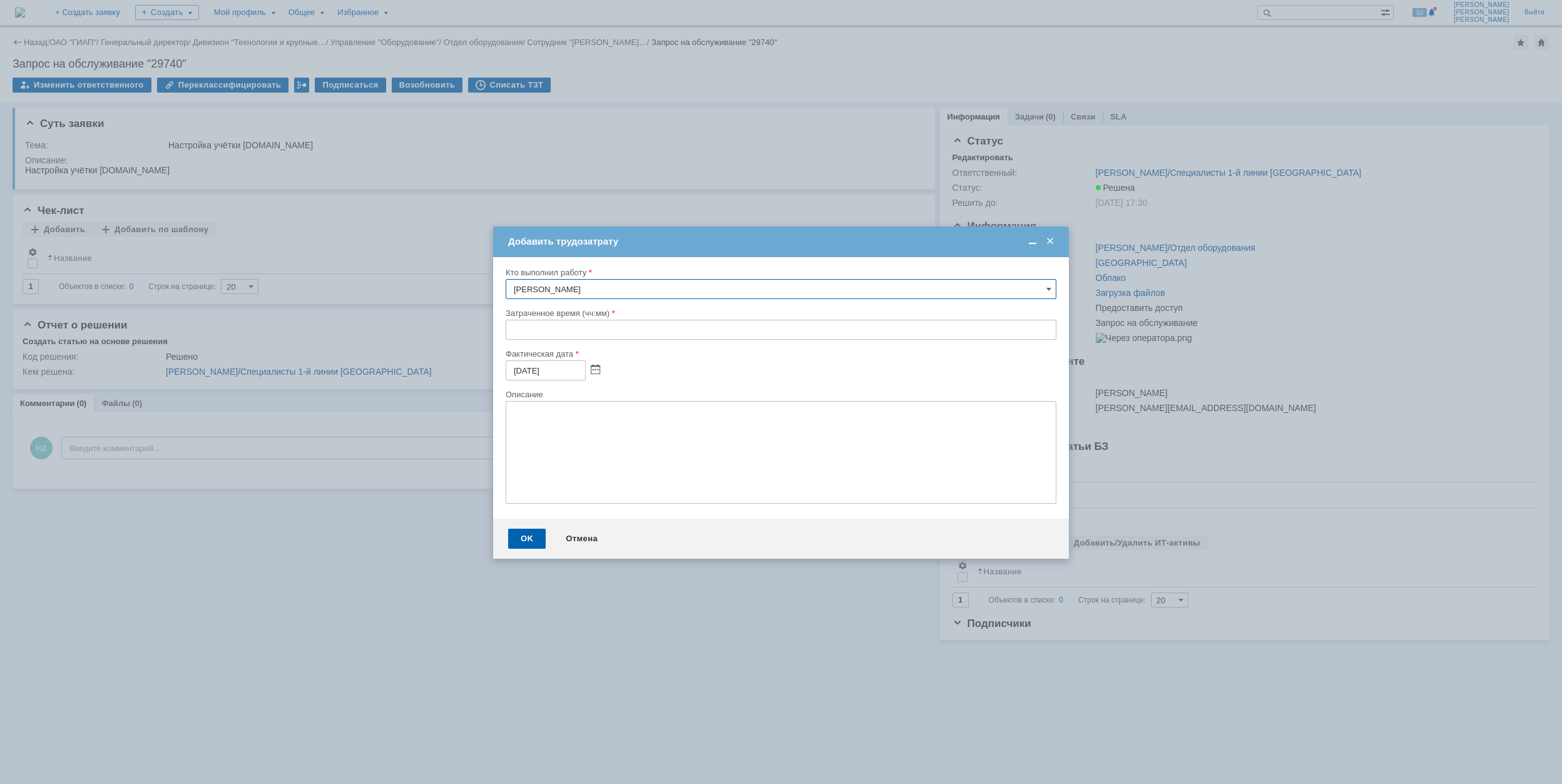
click at [509, 333] on input "text" at bounding box center [781, 329] width 551 height 20
type input "00:30"
click at [536, 533] on div "OK" at bounding box center [526, 538] width 38 height 20
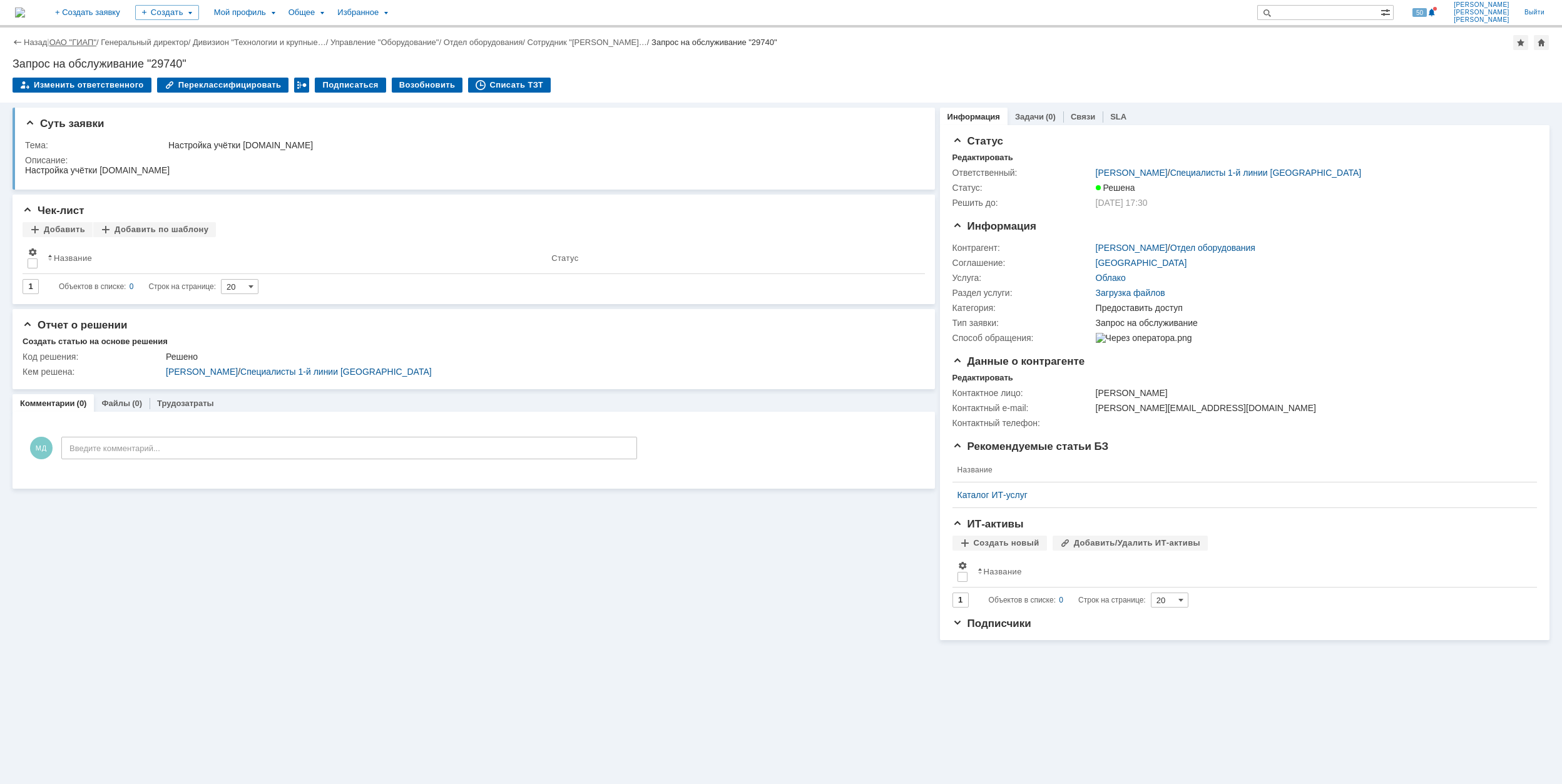
click at [71, 38] on link "ОАО "ГИАП"" at bounding box center [72, 42] width 47 height 9
